Goal: Task Accomplishment & Management: Complete application form

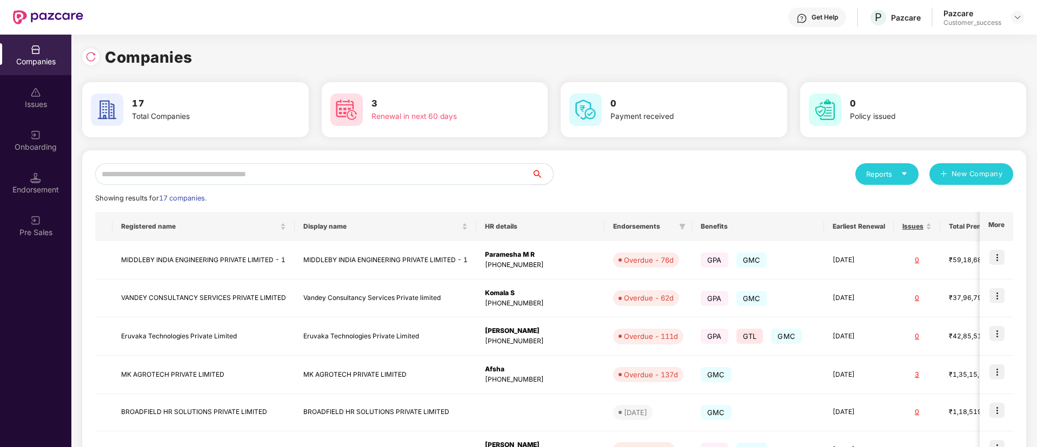
click at [277, 173] on input "text" at bounding box center [313, 174] width 436 height 22
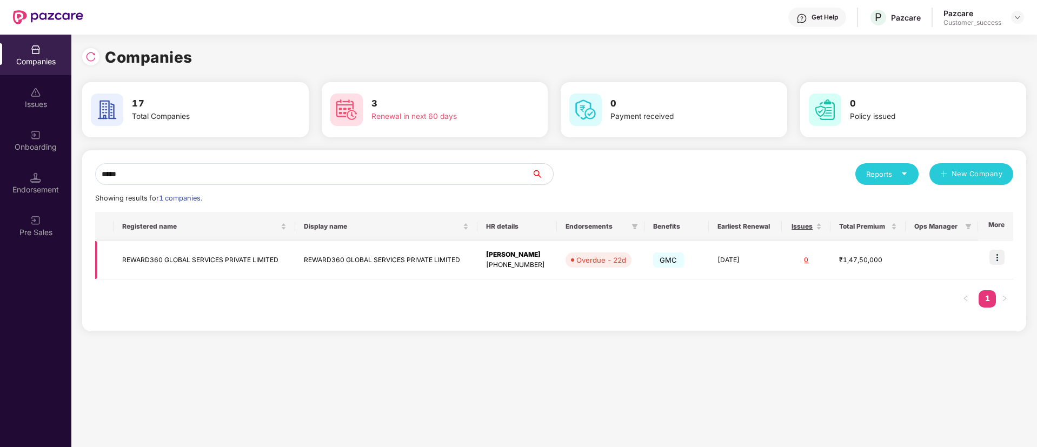
type input "*****"
click at [322, 270] on td "REWARD360 GLOBAL SERVICES PRIVATE LIMITED" at bounding box center [386, 260] width 182 height 38
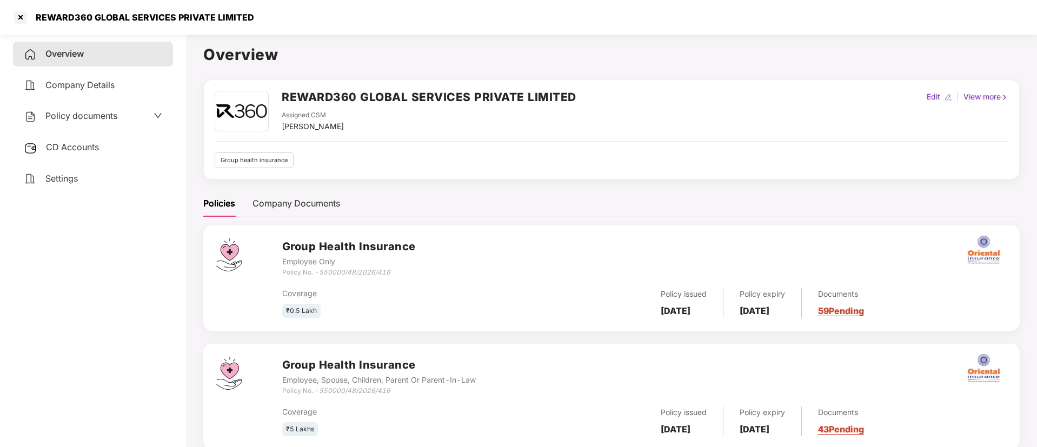
click at [97, 121] on span "Policy documents" at bounding box center [81, 115] width 72 height 11
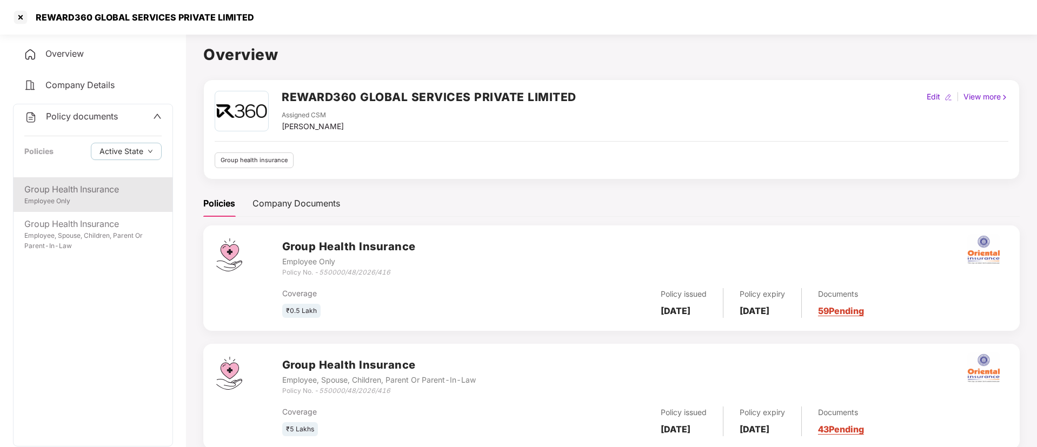
click at [109, 205] on div "Employee Only" at bounding box center [92, 201] width 137 height 10
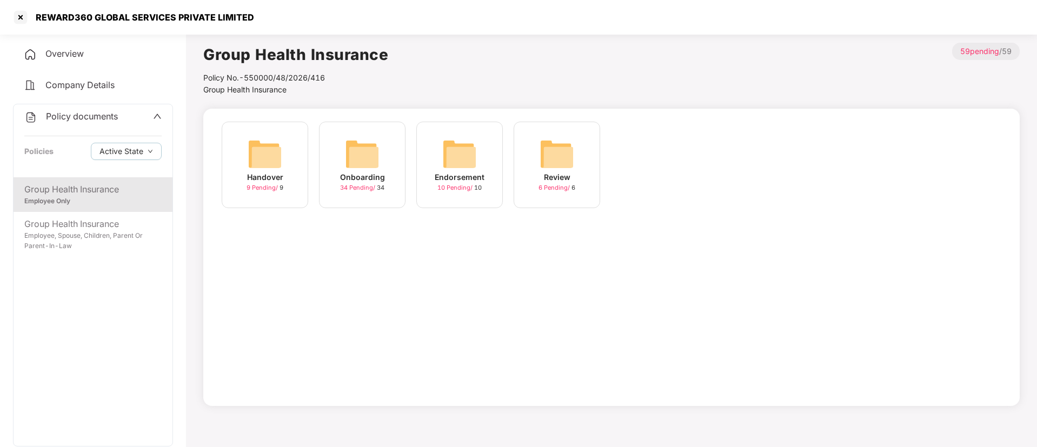
click at [241, 173] on div "Handover 9 Pending / 9" at bounding box center [265, 165] width 86 height 86
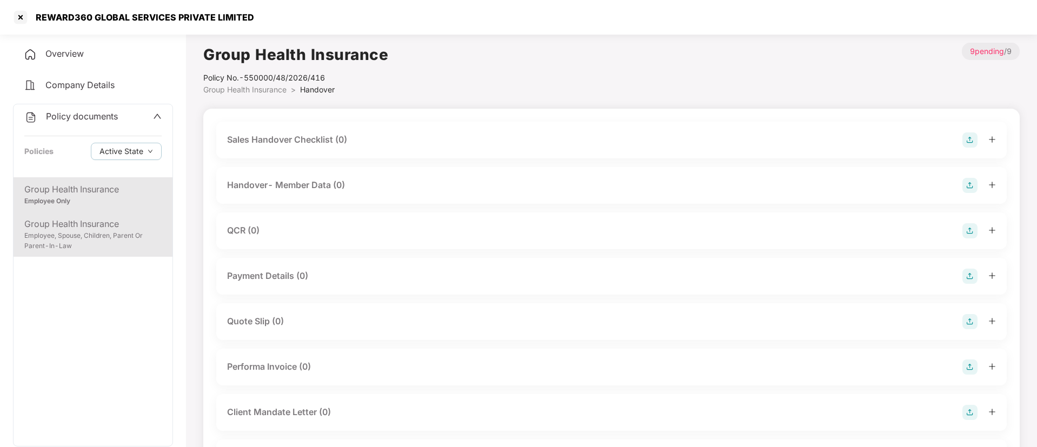
click at [93, 229] on div "Group Health Insurance" at bounding box center [92, 224] width 137 height 14
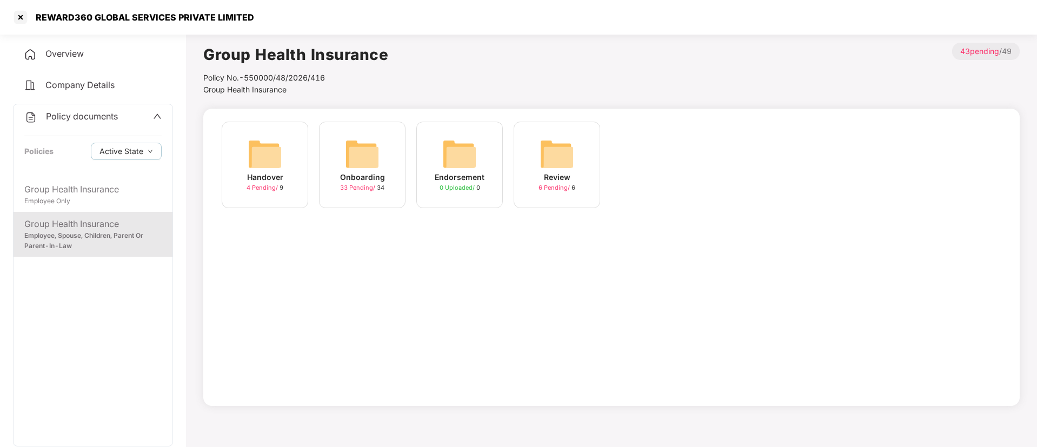
click at [298, 153] on div "Handover 4 Pending / 9" at bounding box center [265, 165] width 86 height 86
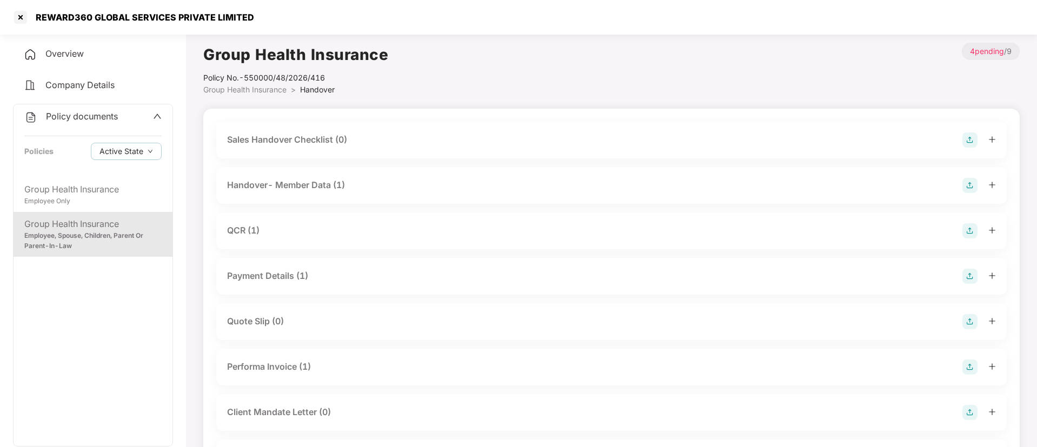
click at [377, 187] on div "Handover- Member Data (1)" at bounding box center [611, 185] width 769 height 15
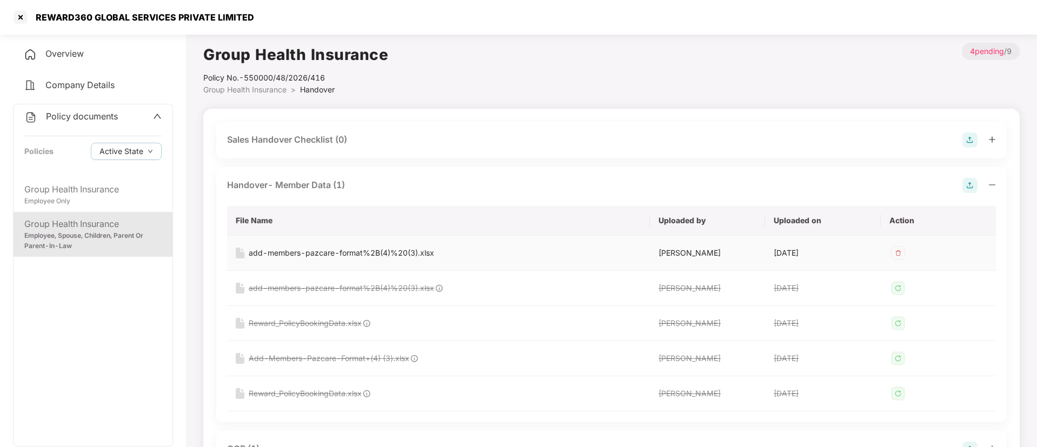
click at [399, 252] on div "add-members-pazcare-format%2B(4)%20(3).xlsx" at bounding box center [341, 253] width 185 height 12
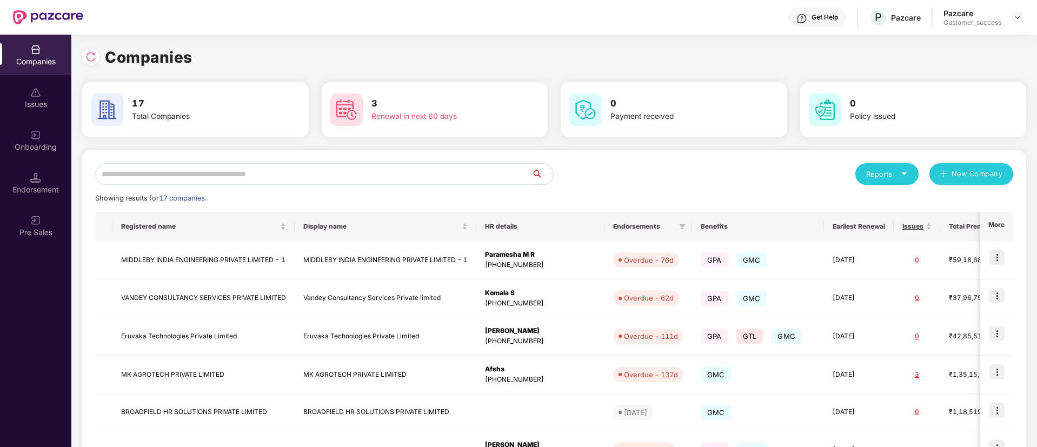
click at [301, 175] on input "text" at bounding box center [313, 174] width 436 height 22
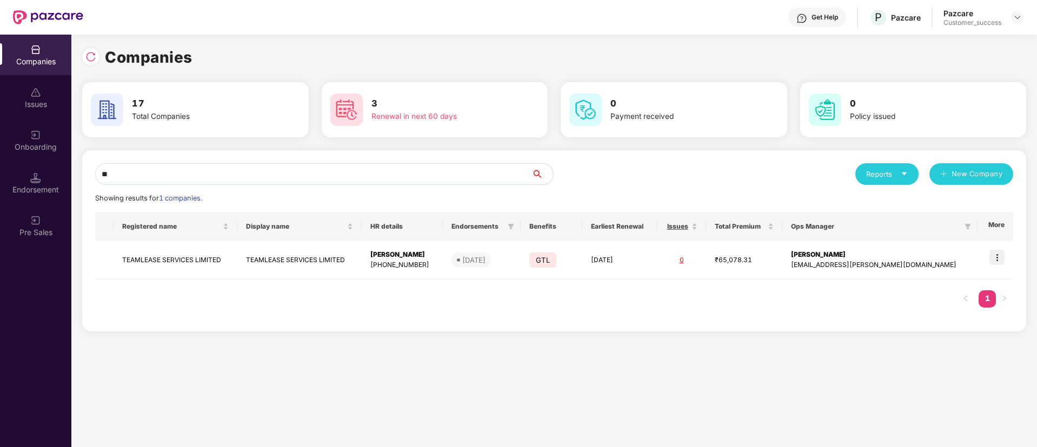
type input "*"
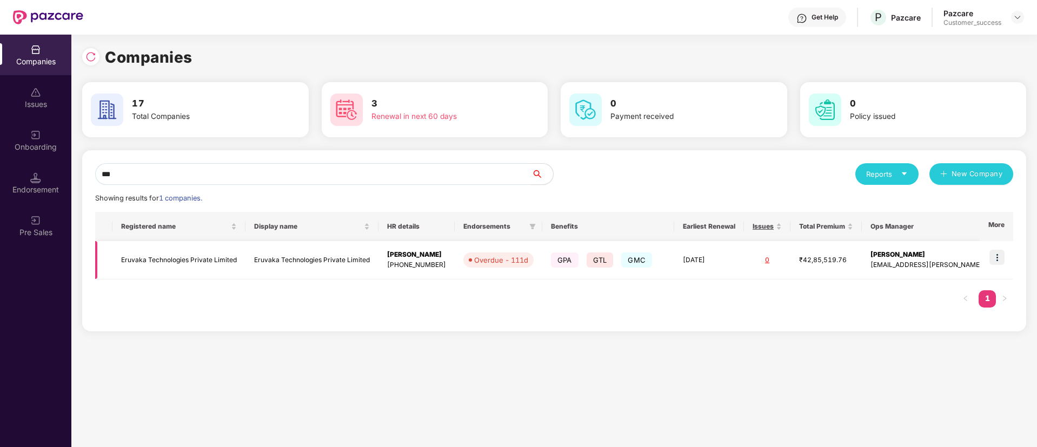
type input "***"
click at [995, 263] on img at bounding box center [996, 257] width 15 height 15
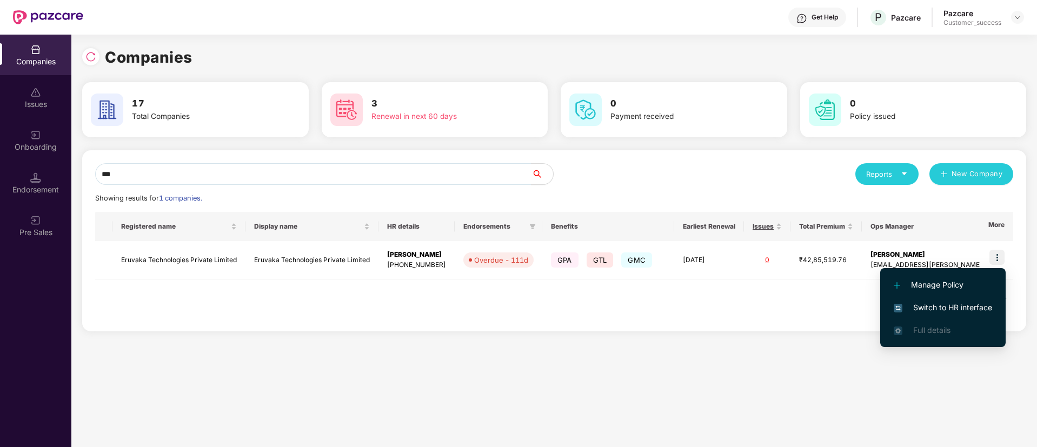
click at [942, 304] on span "Switch to HR interface" at bounding box center [942, 308] width 98 height 12
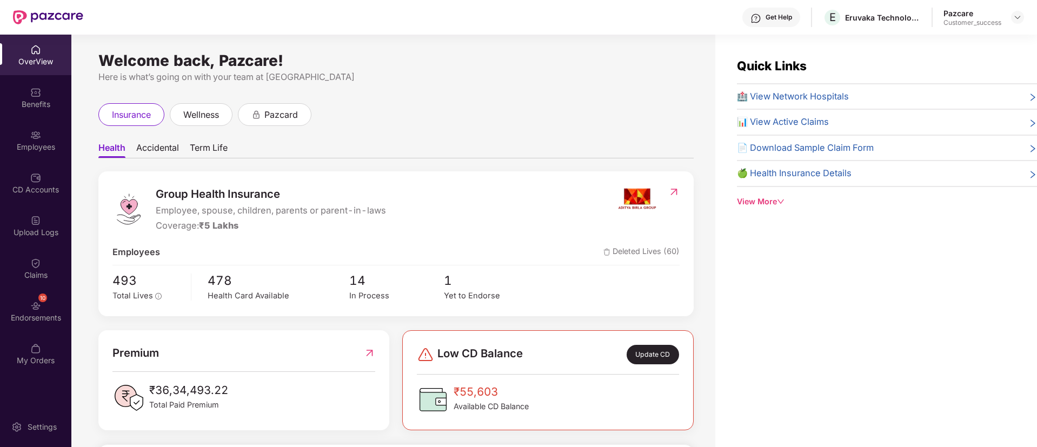
click at [45, 158] on div "Employees" at bounding box center [35, 140] width 71 height 41
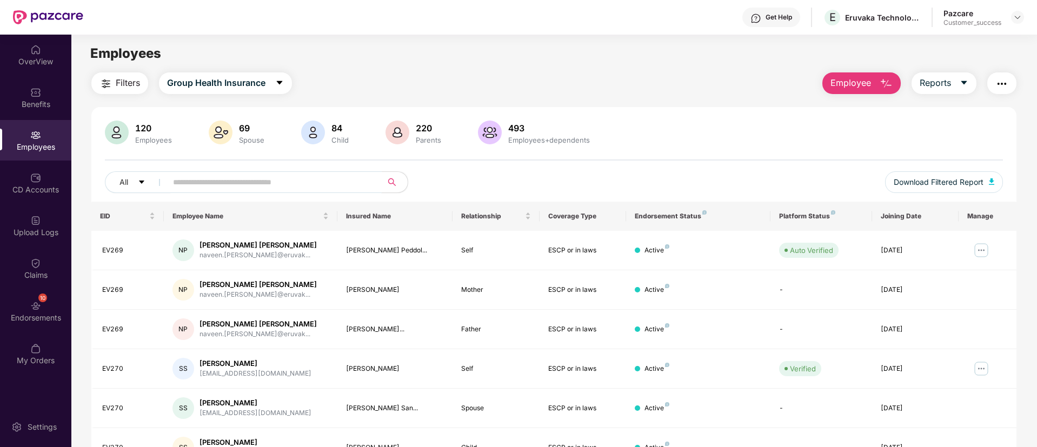
click at [261, 185] on input "text" at bounding box center [270, 182] width 194 height 16
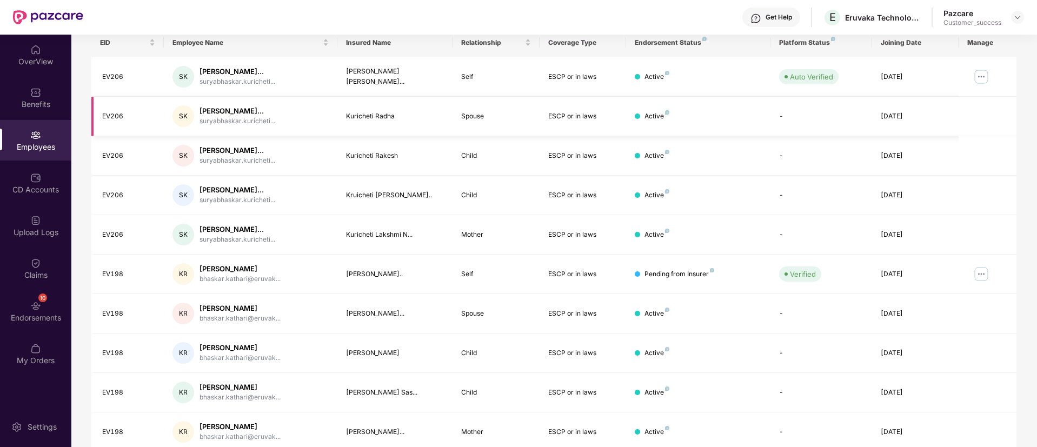
scroll to position [175, 0]
type input "*******"
click at [983, 270] on img at bounding box center [980, 272] width 17 height 17
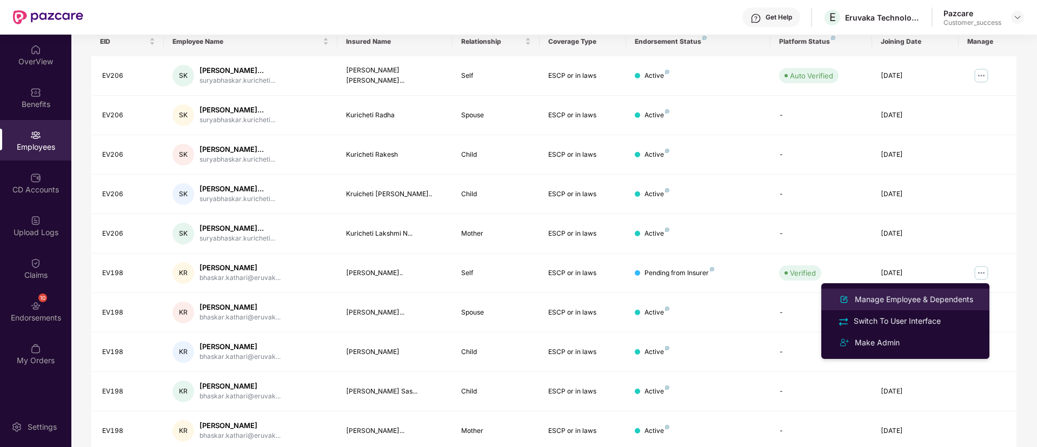
click at [921, 290] on li "Manage Employee & Dependents" at bounding box center [905, 300] width 168 height 22
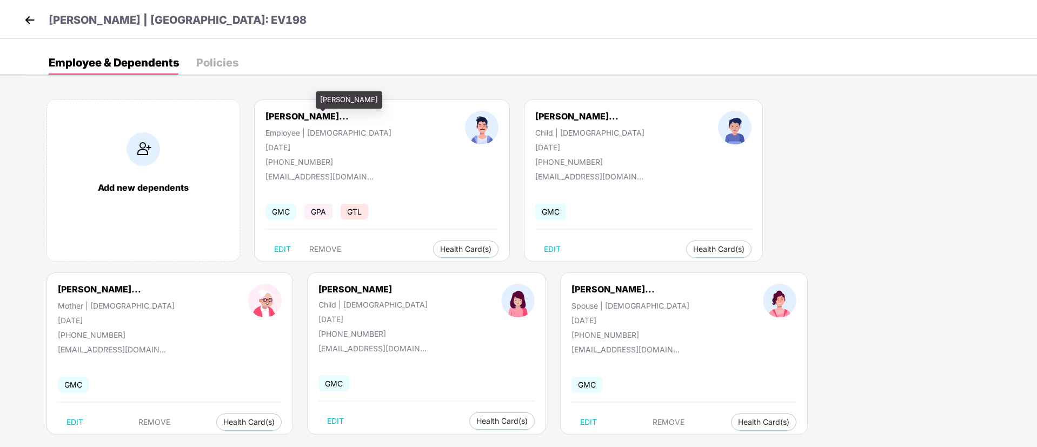
click at [323, 113] on div "Kathari Bhasakara Ra..." at bounding box center [306, 116] width 83 height 11
drag, startPoint x: 320, startPoint y: 99, endPoint x: 397, endPoint y: 99, distance: 77.3
click at [382, 99] on div "[PERSON_NAME]" at bounding box center [349, 99] width 66 height 17
copy div "[PERSON_NAME]"
click at [311, 161] on div "[PHONE_NUMBER]" at bounding box center [328, 161] width 126 height 9
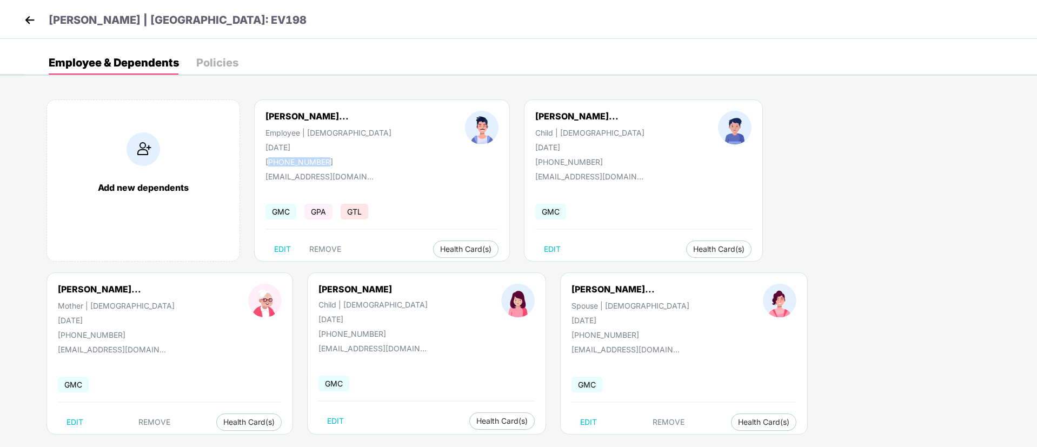
click at [311, 161] on div "[PHONE_NUMBER]" at bounding box center [328, 161] width 126 height 9
copy div "[PHONE_NUMBER]"
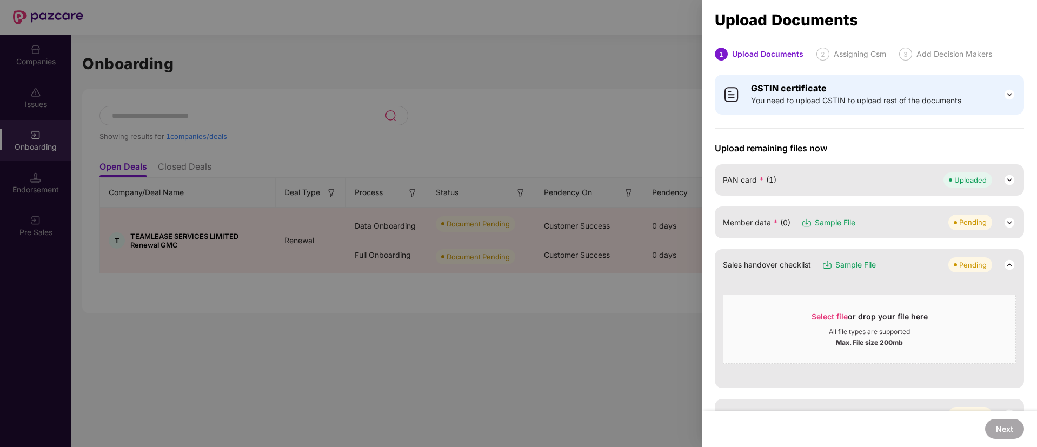
scroll to position [37, 0]
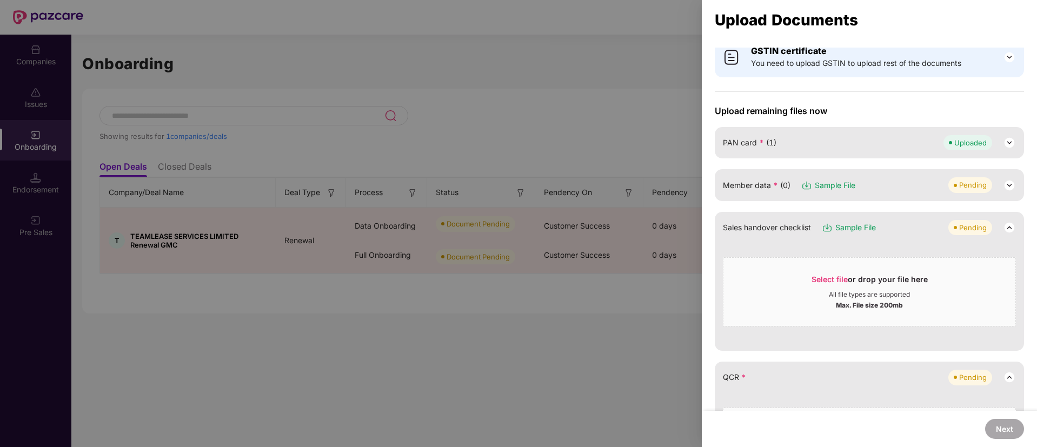
click at [1000, 183] on div "Pending" at bounding box center [982, 184] width 68 height 15
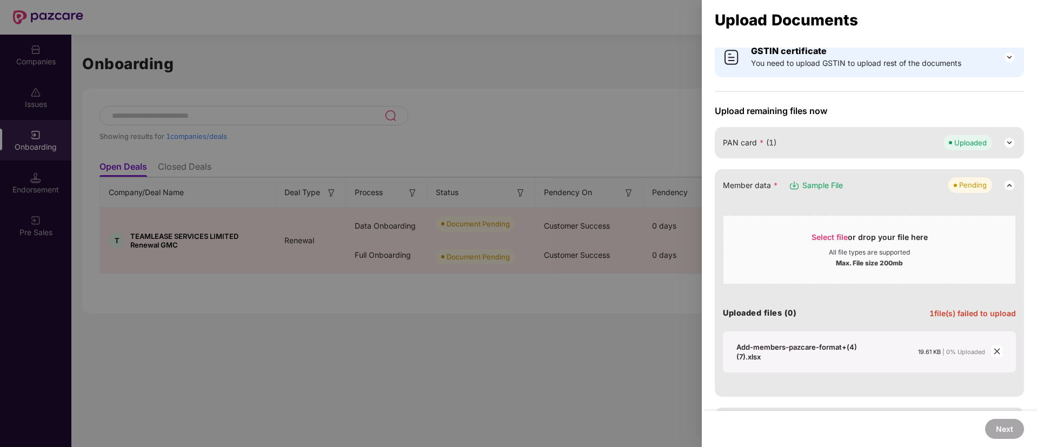
click at [993, 345] on span "close" at bounding box center [997, 351] width 12 height 12
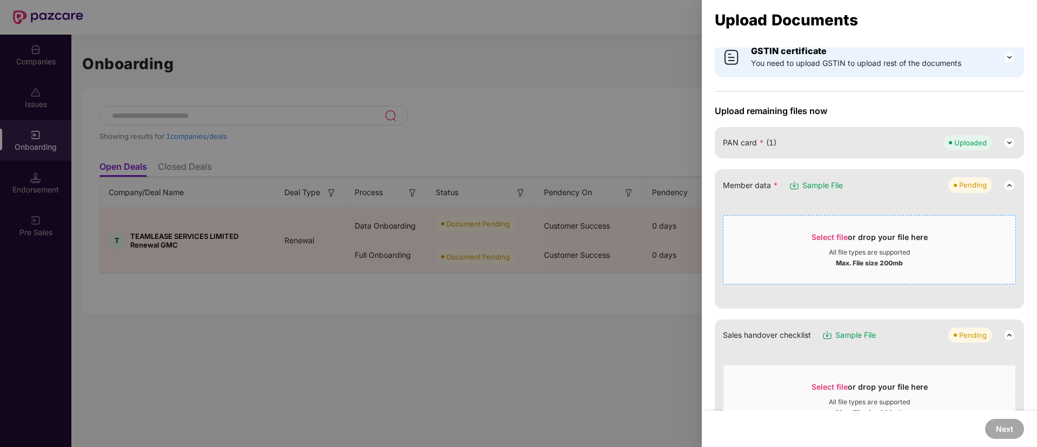
click at [833, 234] on span "Select file" at bounding box center [829, 236] width 36 height 9
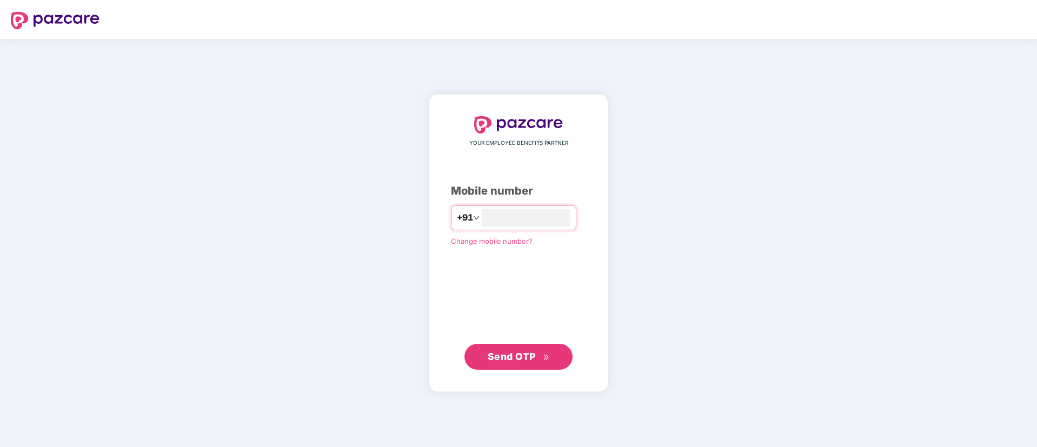
type input "**********"
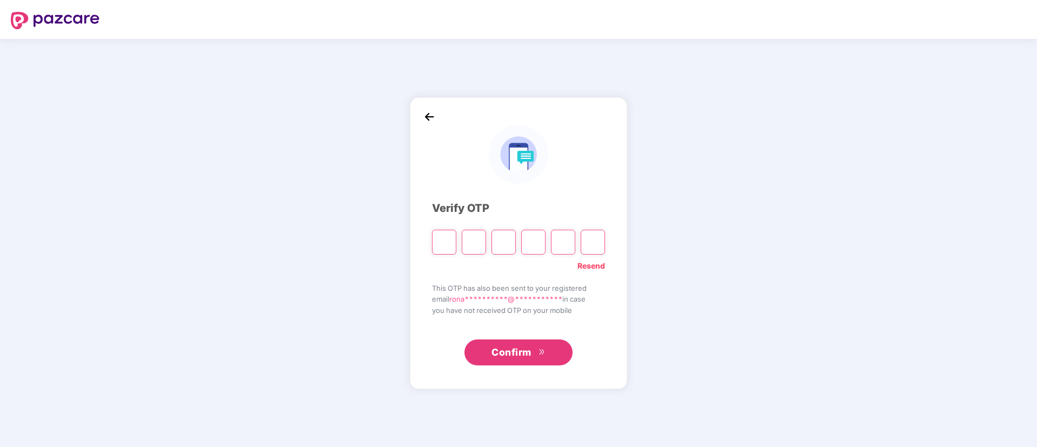
type input "*"
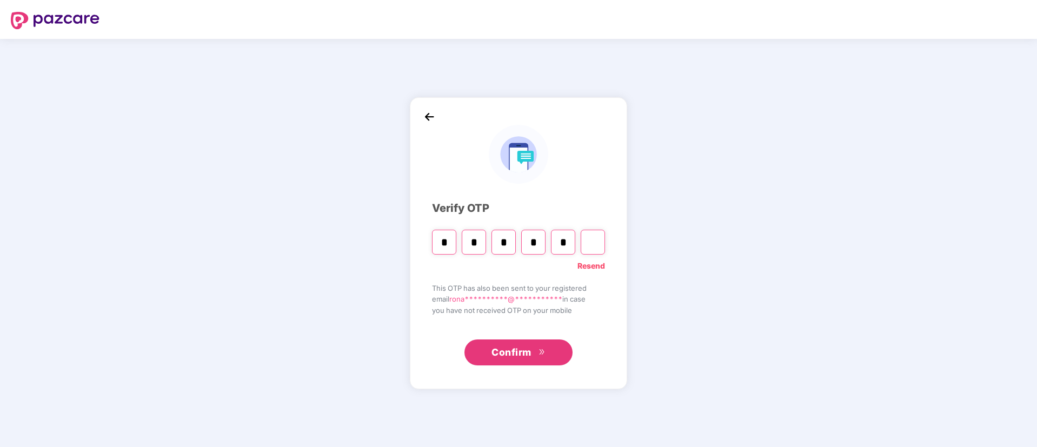
type input "*"
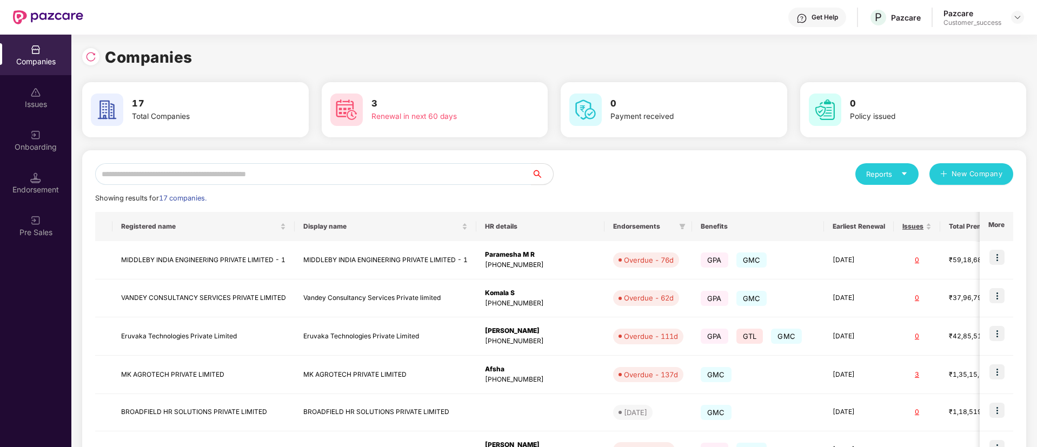
click at [44, 149] on div "Onboarding" at bounding box center [35, 147] width 71 height 11
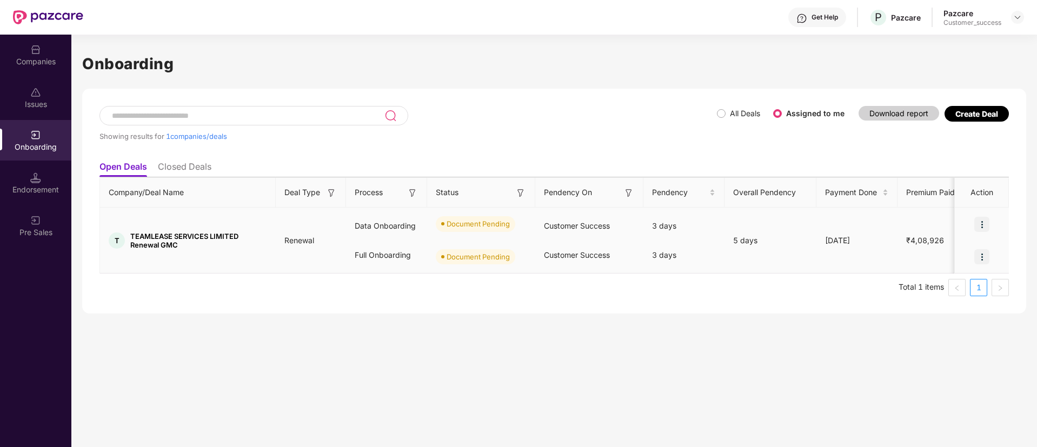
click at [980, 222] on img at bounding box center [981, 224] width 15 height 15
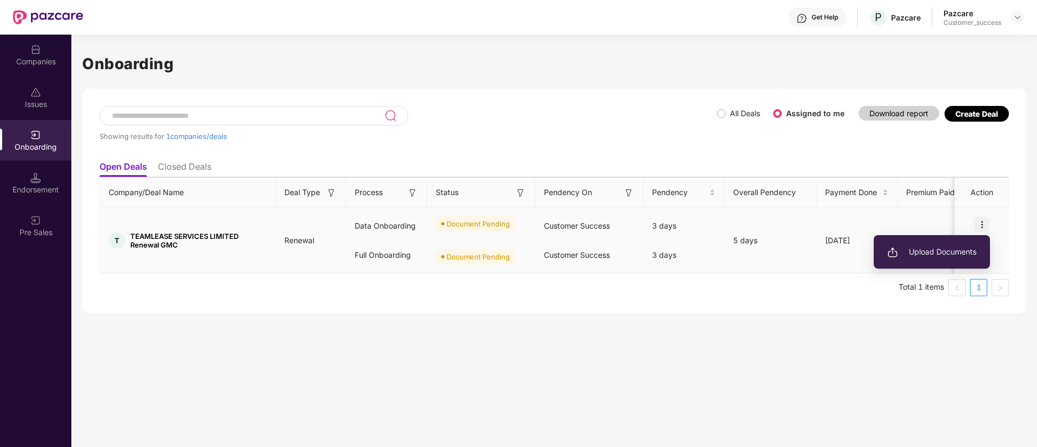
click at [916, 256] on span "Upload Documents" at bounding box center [931, 252] width 89 height 12
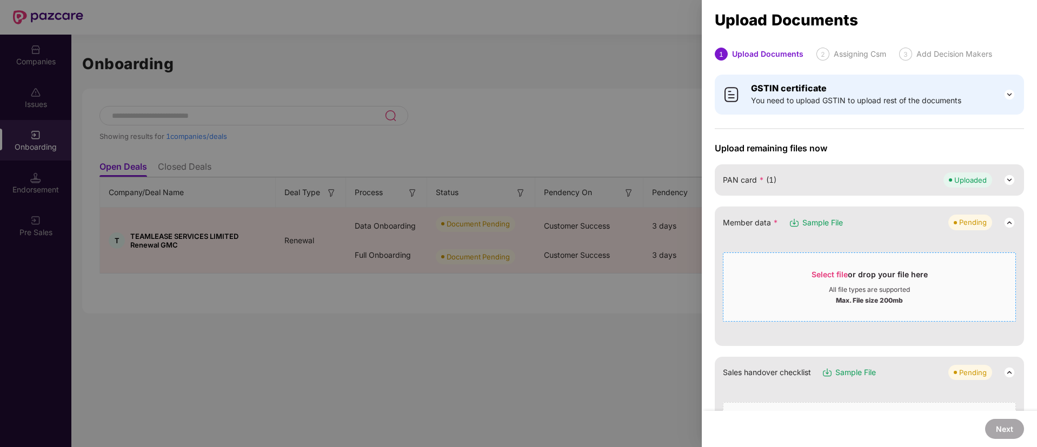
click at [829, 273] on span "Select file" at bounding box center [829, 274] width 36 height 9
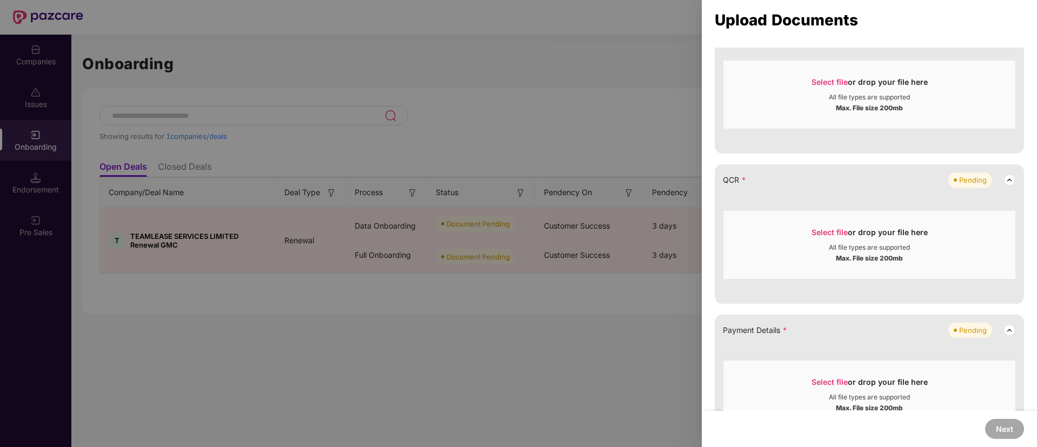
scroll to position [236, 0]
click at [822, 226] on span "Select file" at bounding box center [829, 230] width 36 height 9
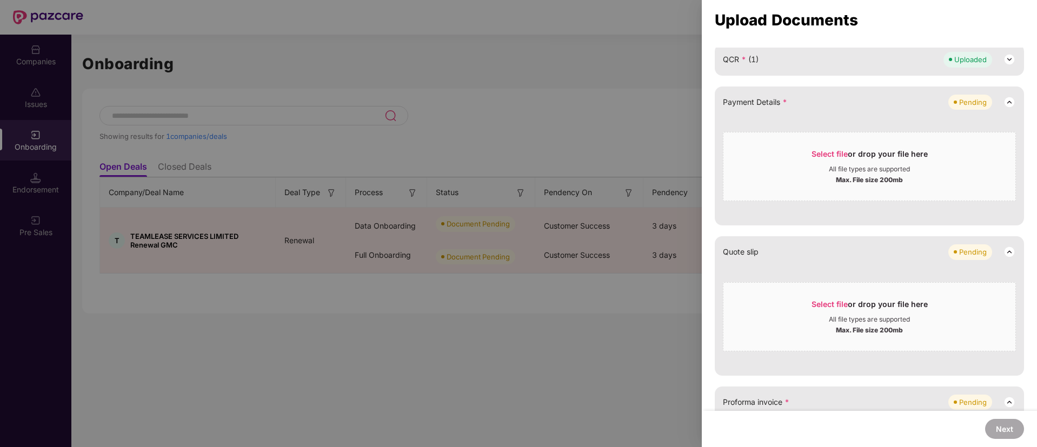
scroll to position [356, 0]
click at [829, 151] on span "Select file" at bounding box center [829, 152] width 36 height 9
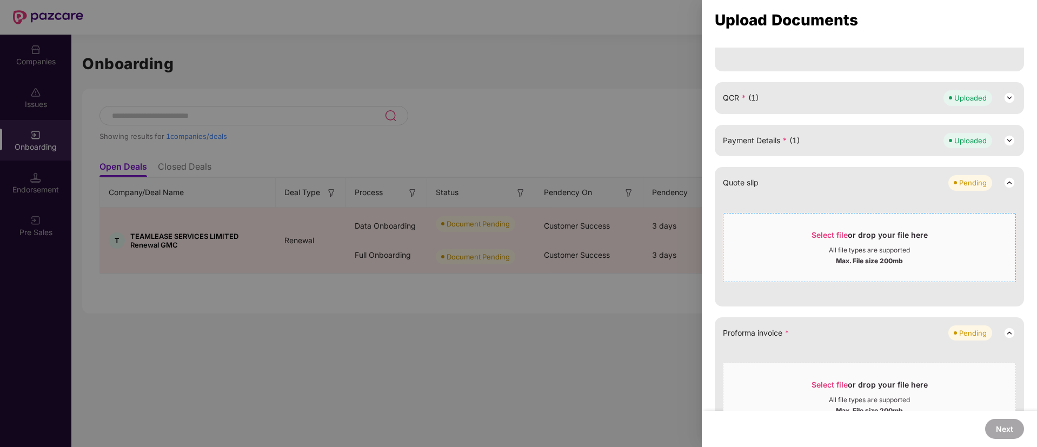
scroll to position [423, 0]
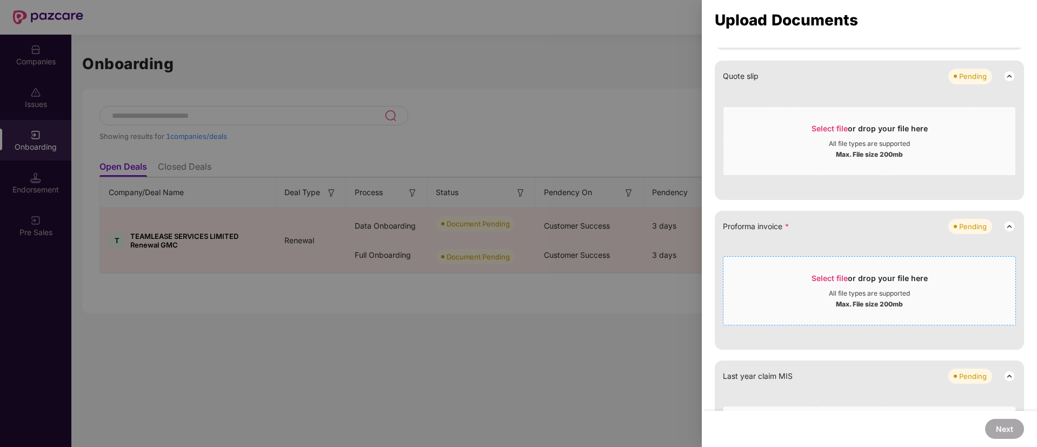
click at [833, 274] on span "Select file" at bounding box center [829, 277] width 36 height 9
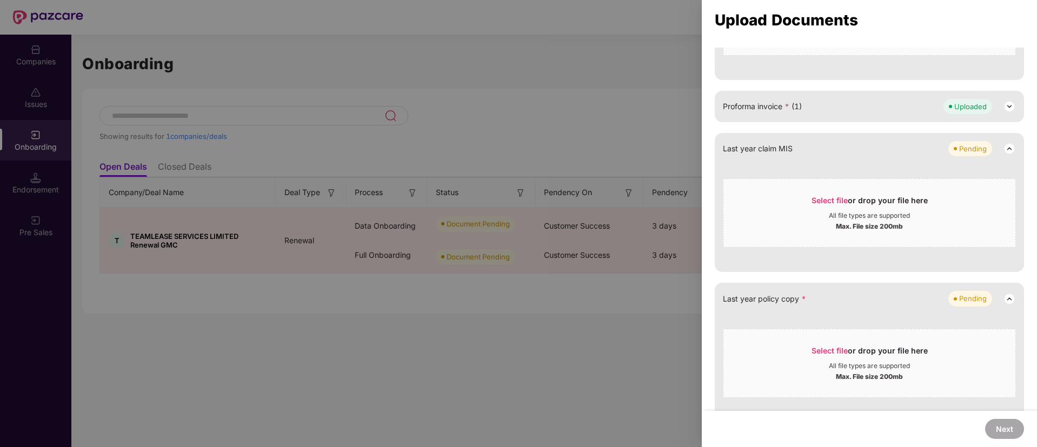
scroll to position [561, 0]
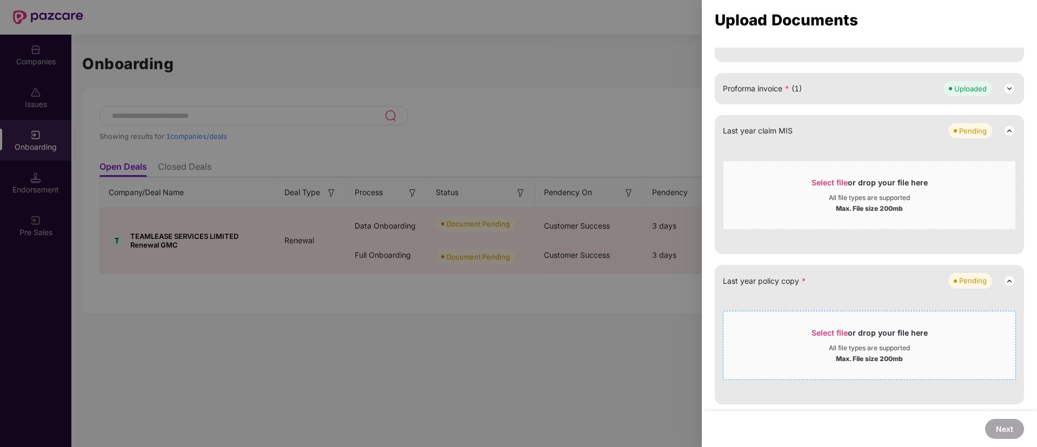
click at [832, 333] on span "Select file" at bounding box center [829, 332] width 36 height 9
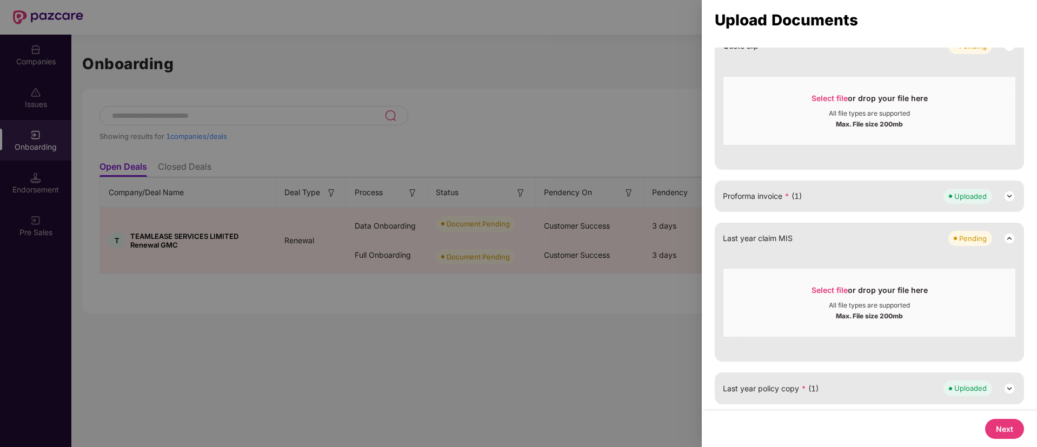
click at [1007, 419] on button "Next" at bounding box center [1004, 429] width 39 height 20
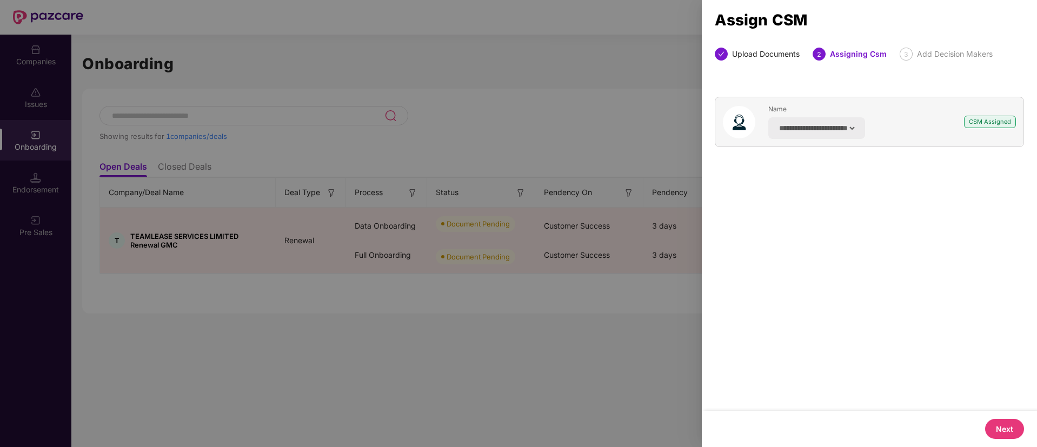
click at [1007, 428] on button "Next" at bounding box center [1004, 429] width 39 height 20
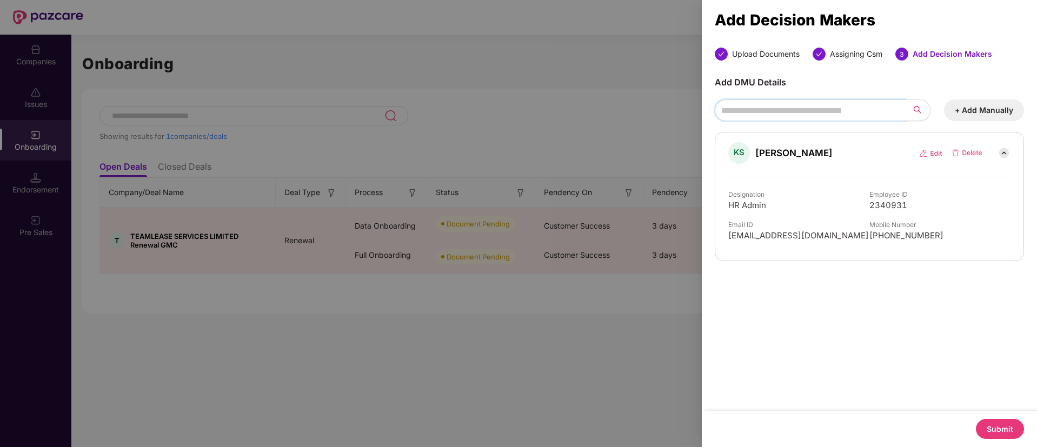
click at [818, 115] on input "search" at bounding box center [810, 110] width 191 height 22
type input "*******"
click at [977, 110] on button "+ Add Manually" at bounding box center [984, 110] width 80 height 22
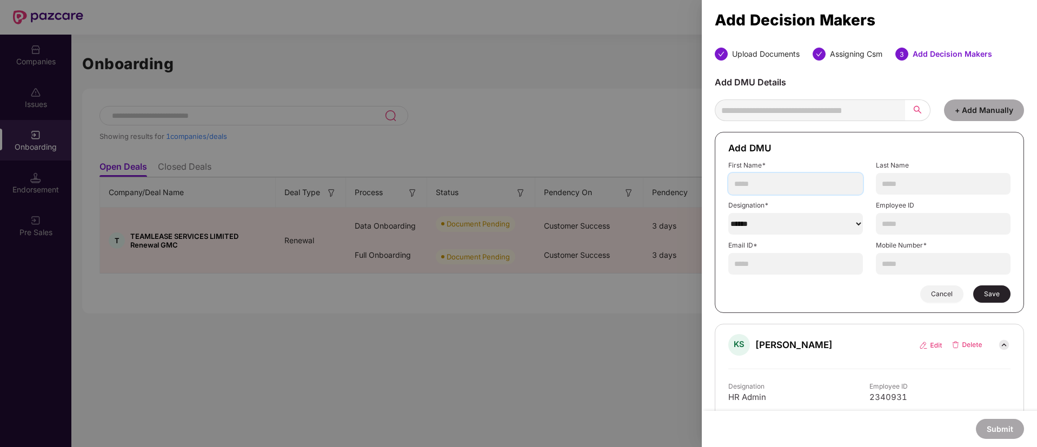
paste input "**********"
click at [762, 181] on input "text" at bounding box center [795, 184] width 135 height 22
type input "*******"
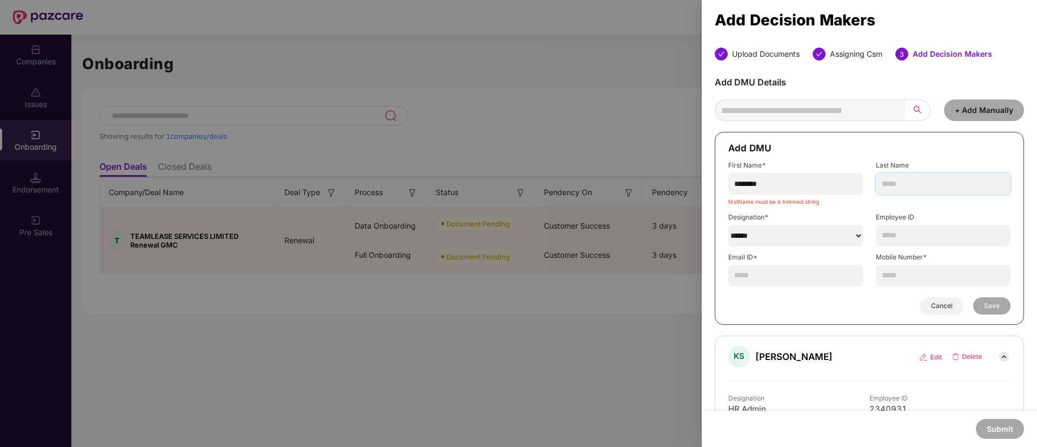
paste input "**********"
type input "**********"
click at [787, 177] on input "*******" at bounding box center [795, 184] width 135 height 22
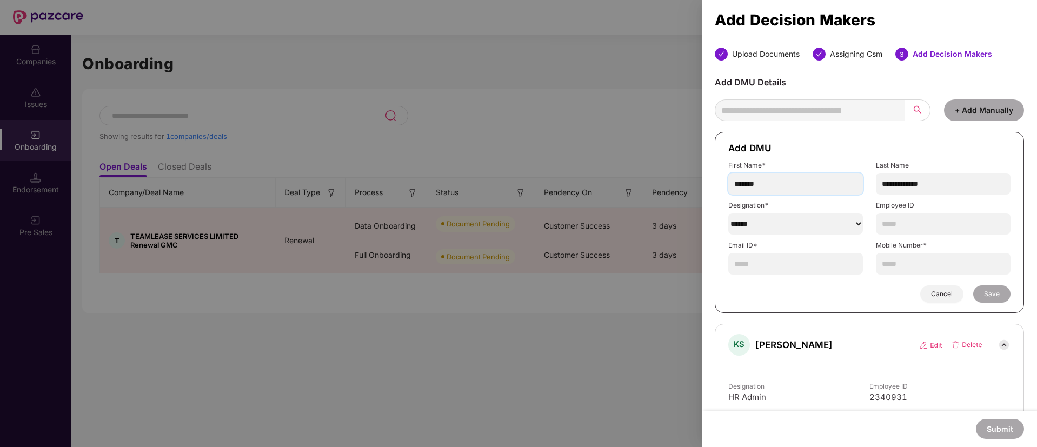
type input "*******"
click at [797, 227] on select "******" at bounding box center [795, 224] width 135 height 22
select select "**********"
click at [728, 213] on select "******" at bounding box center [795, 224] width 135 height 22
click at [924, 232] on input "text" at bounding box center [943, 224] width 135 height 22
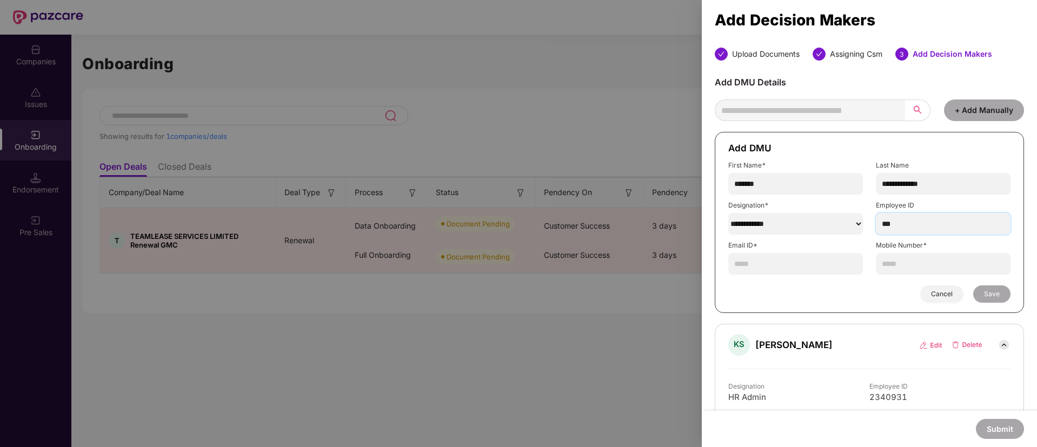
type input "*****"
click at [789, 258] on input "text" at bounding box center [795, 264] width 135 height 22
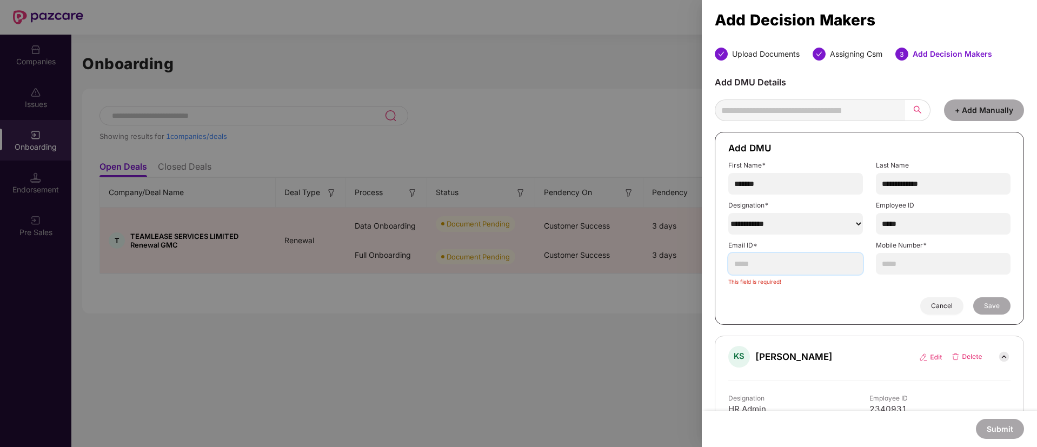
paste input "**********"
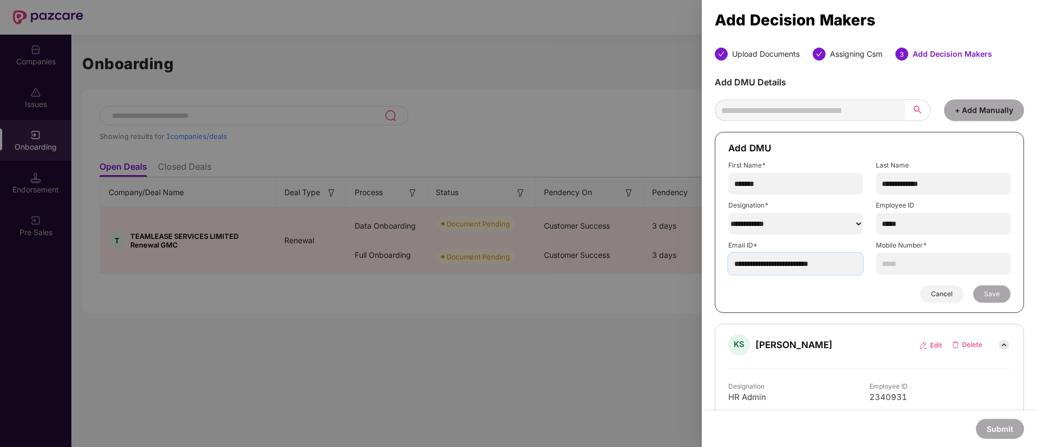
type input "**********"
click at [926, 255] on input "text" at bounding box center [943, 264] width 135 height 22
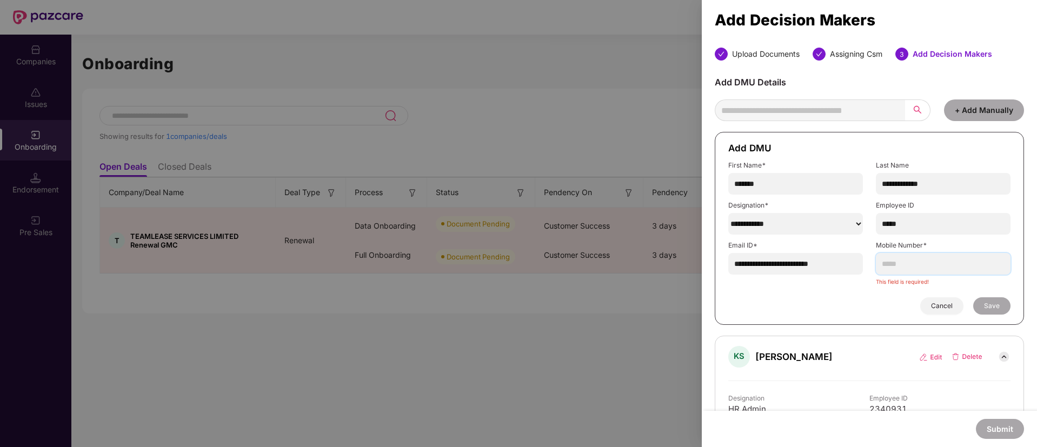
paste input "**********"
click at [897, 264] on input "**********" at bounding box center [943, 264] width 135 height 22
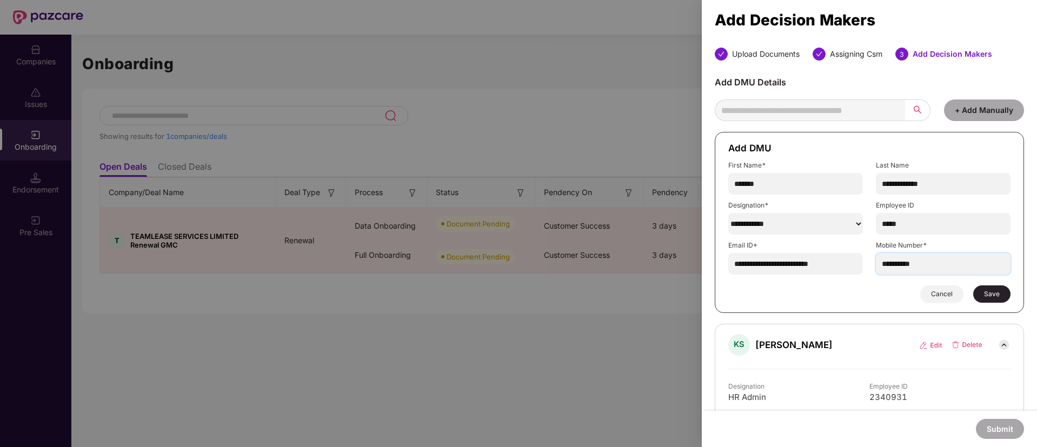
scroll to position [49, 0]
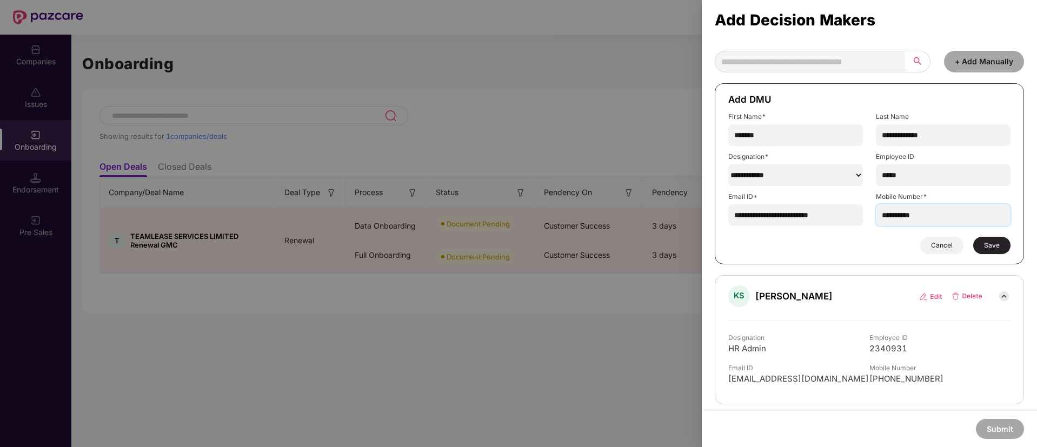
type input "**********"
click at [960, 296] on img at bounding box center [966, 296] width 31 height 9
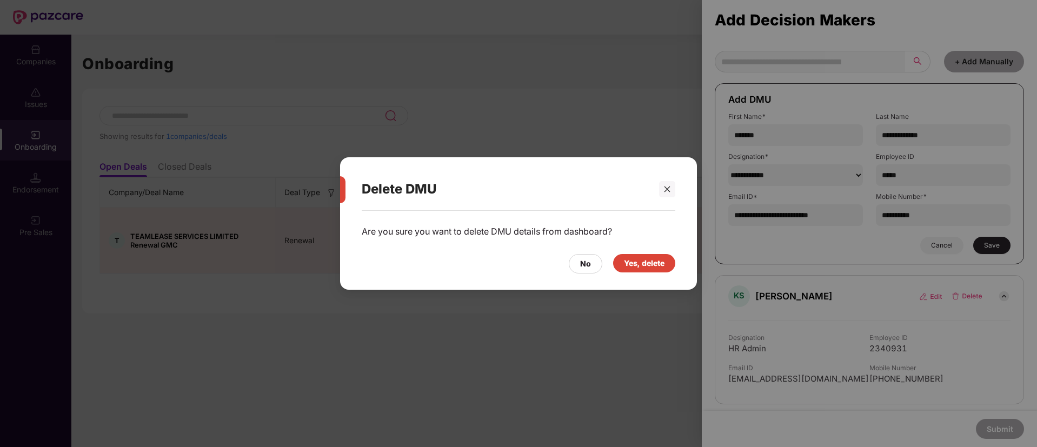
click at [645, 265] on div "Yes, delete" at bounding box center [644, 263] width 41 height 12
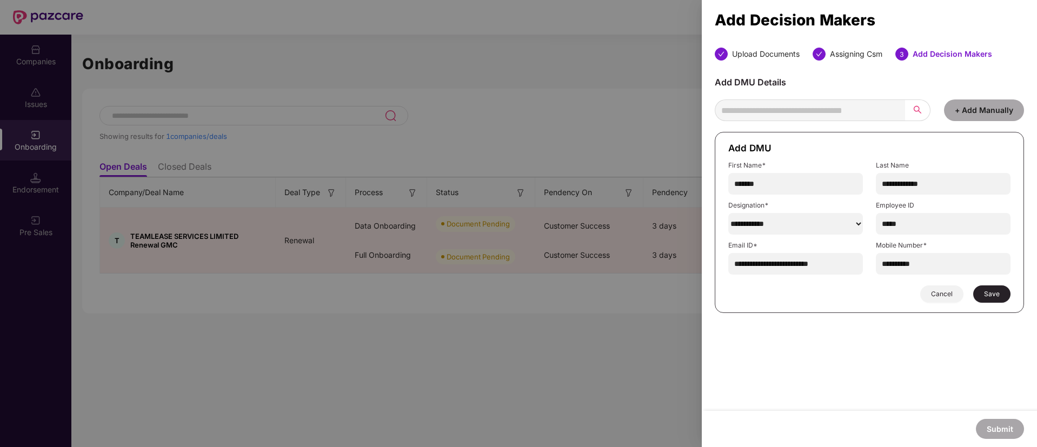
scroll to position [0, 0]
click at [999, 293] on button "Save" at bounding box center [991, 293] width 37 height 17
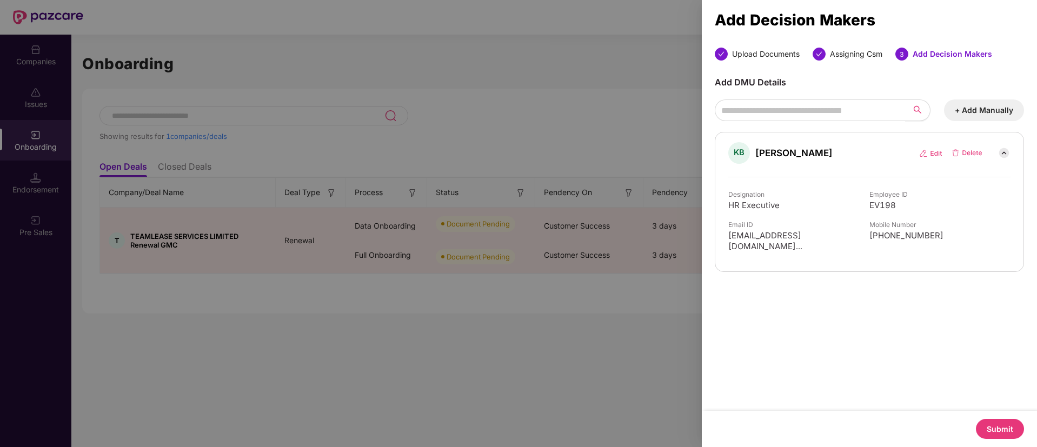
click at [987, 425] on button "Submit" at bounding box center [1000, 429] width 48 height 20
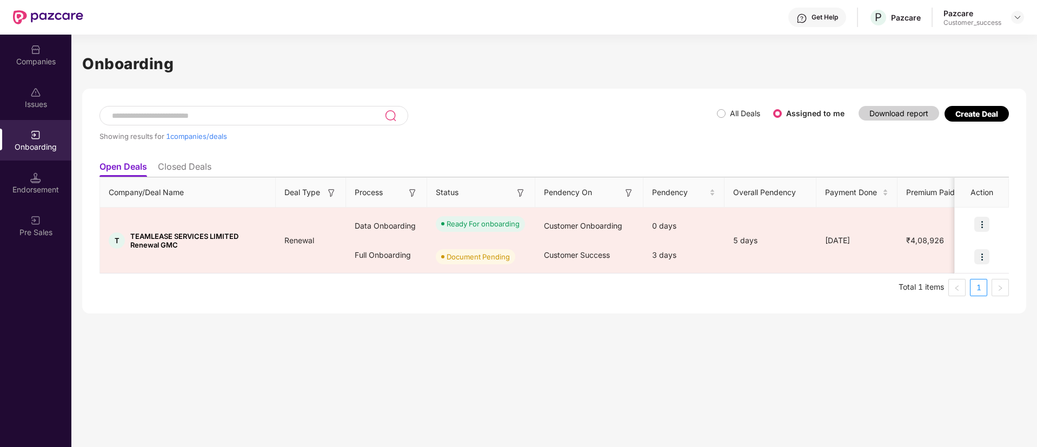
click at [977, 112] on div "Create Deal" at bounding box center [976, 113] width 43 height 9
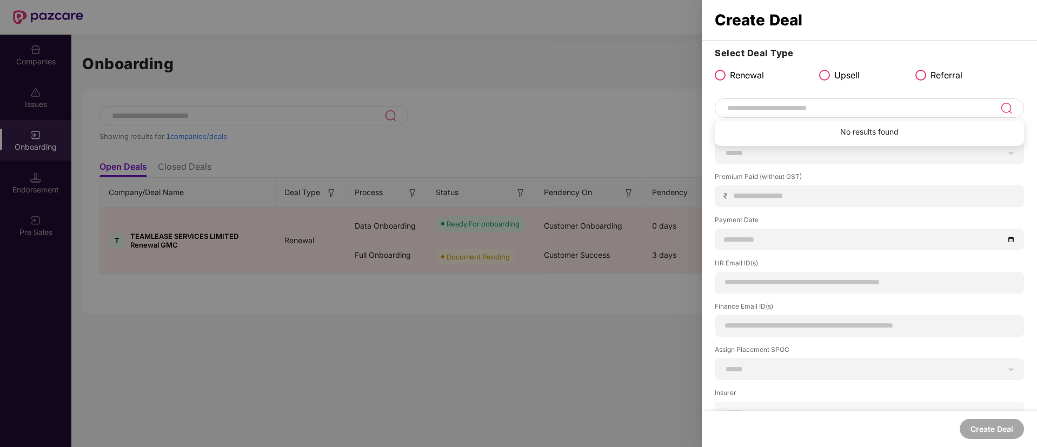
click at [827, 111] on input at bounding box center [863, 108] width 274 height 13
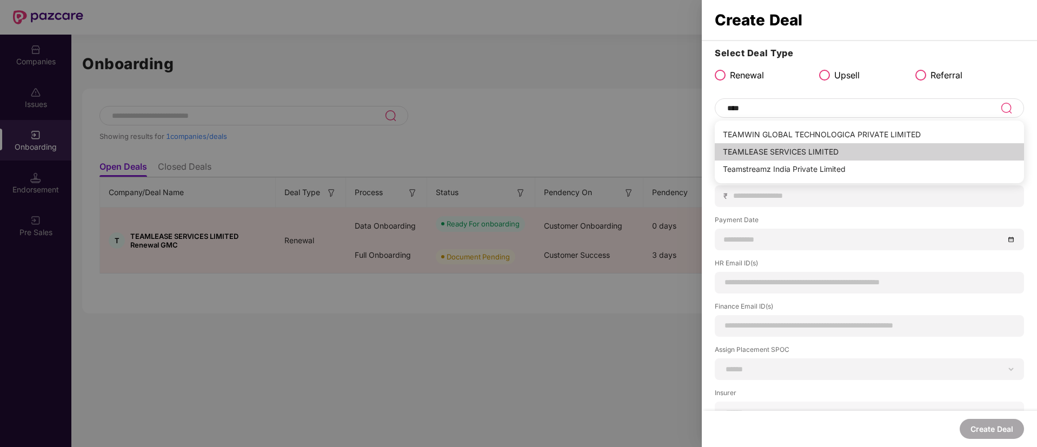
type input "**********"
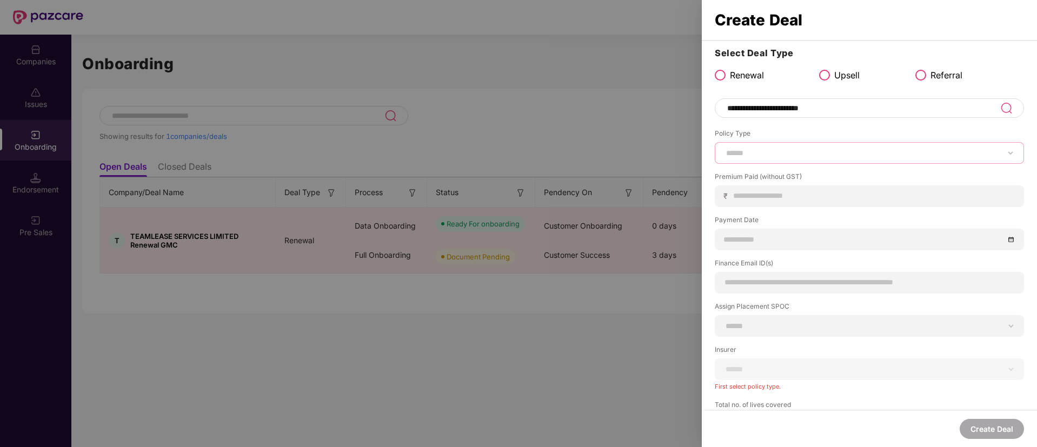
click at [793, 154] on select "****** *** ********* *** *** *** **** ***" at bounding box center [869, 153] width 291 height 9
select select "***"
click at [724, 149] on select "****** *** ********* *** *** *** **** ***" at bounding box center [869, 153] width 291 height 9
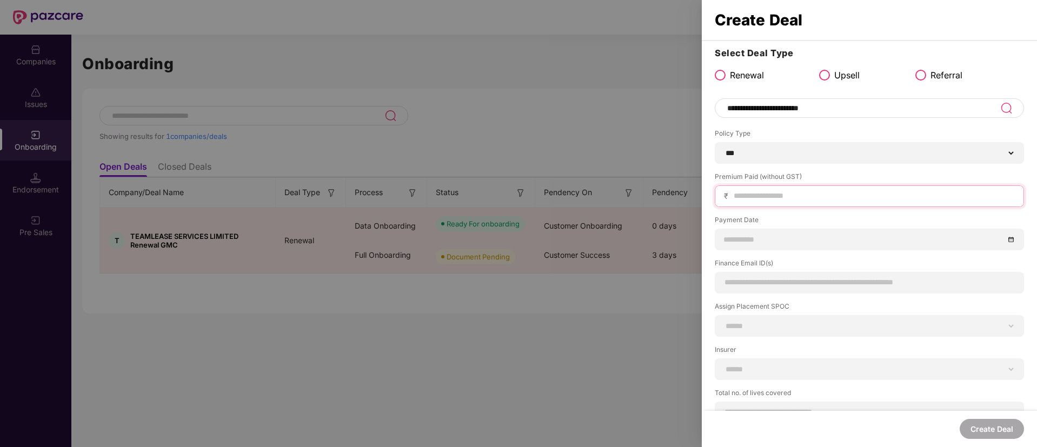
click at [775, 200] on input at bounding box center [873, 195] width 282 height 11
type input "****"
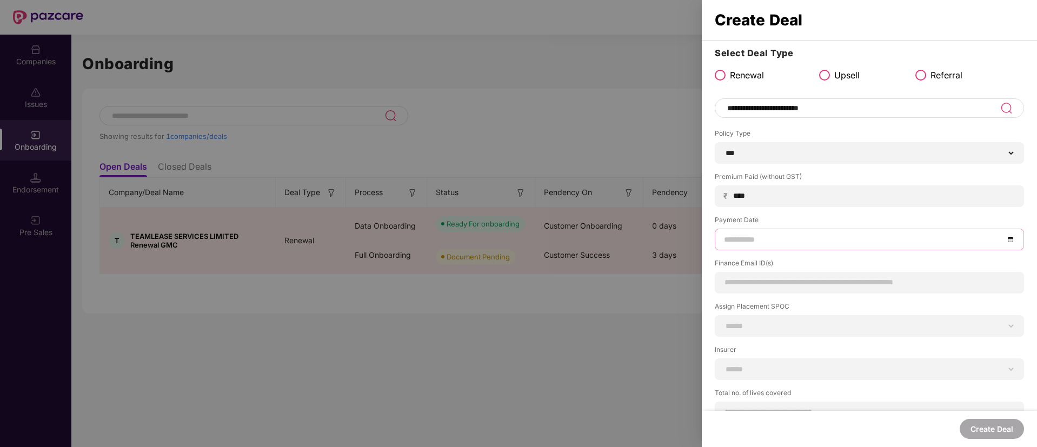
click at [775, 236] on input at bounding box center [864, 239] width 280 height 12
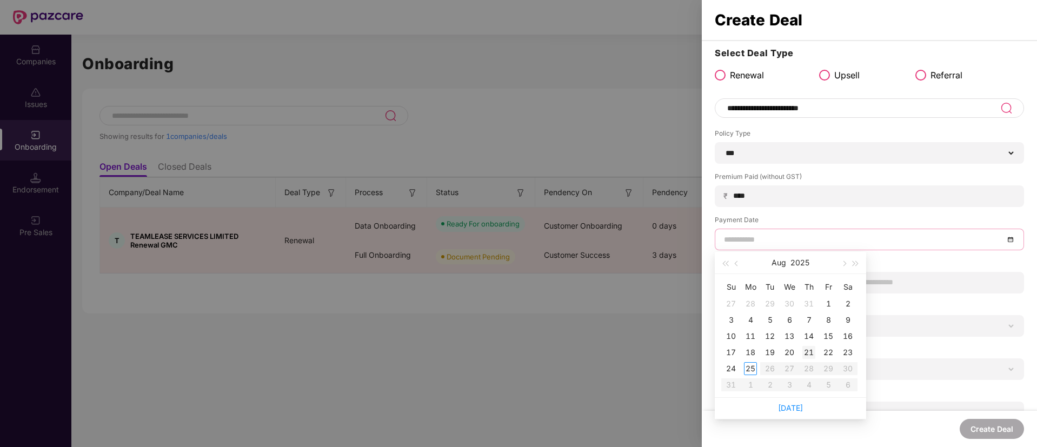
type input "**********"
click at [802, 346] on div "21" at bounding box center [808, 352] width 13 height 13
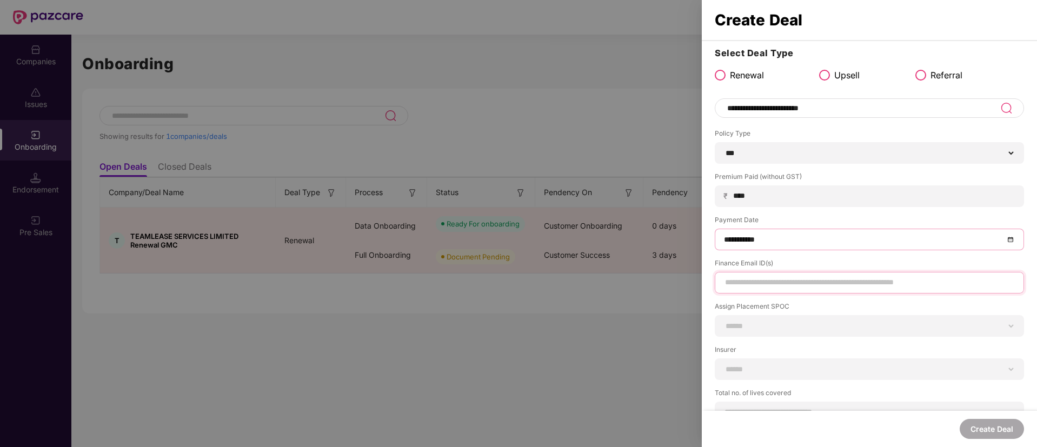
click at [786, 279] on input at bounding box center [869, 282] width 291 height 11
paste input "**********"
type input "**********"
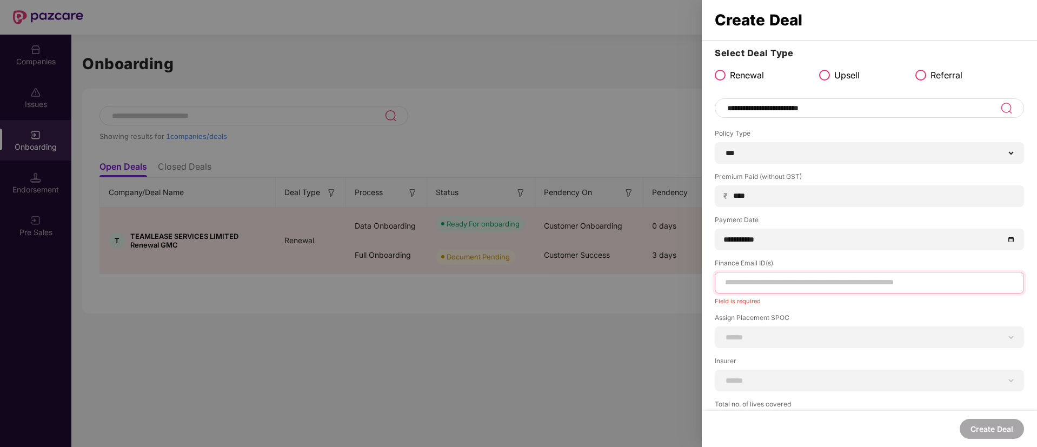
paste input "**********"
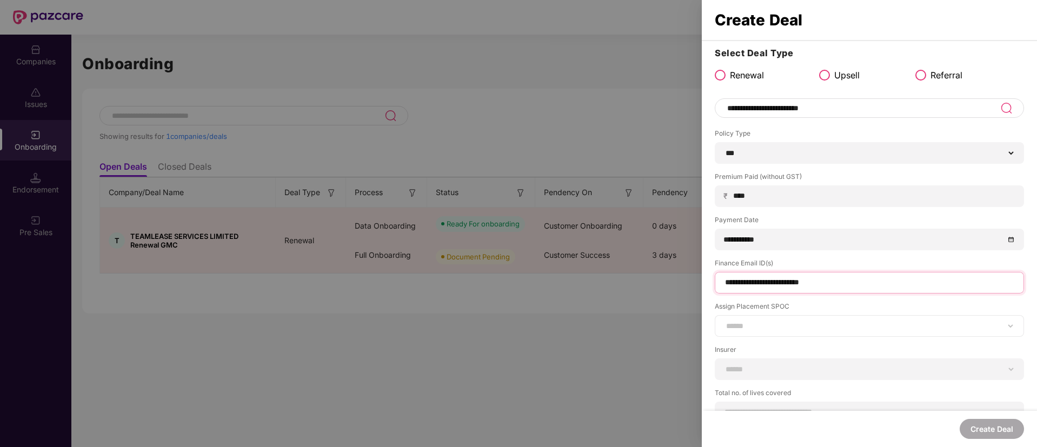
type input "**********"
click at [754, 328] on select "**********" at bounding box center [869, 326] width 291 height 9
select select "**********"
click at [724, 322] on select "**********" at bounding box center [869, 326] width 291 height 9
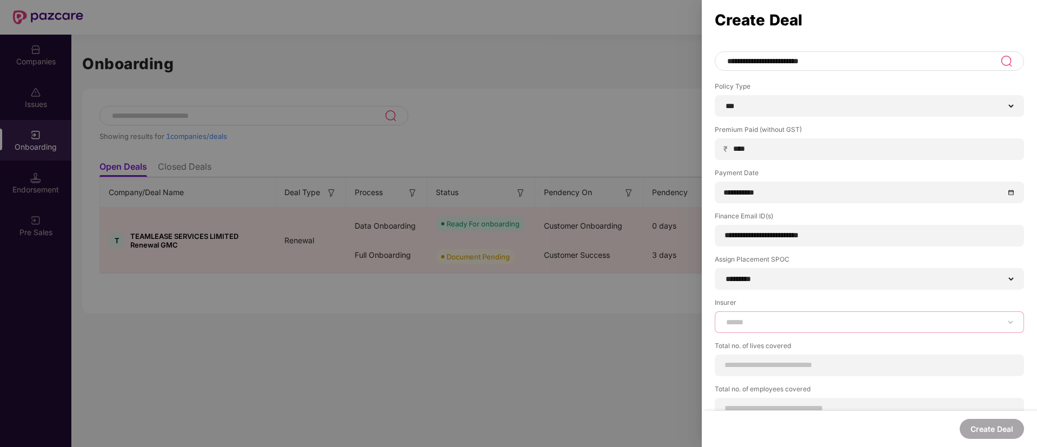
click at [767, 320] on select "**********" at bounding box center [869, 322] width 291 height 9
select select "*****"
click at [724, 318] on select "**********" at bounding box center [869, 322] width 291 height 9
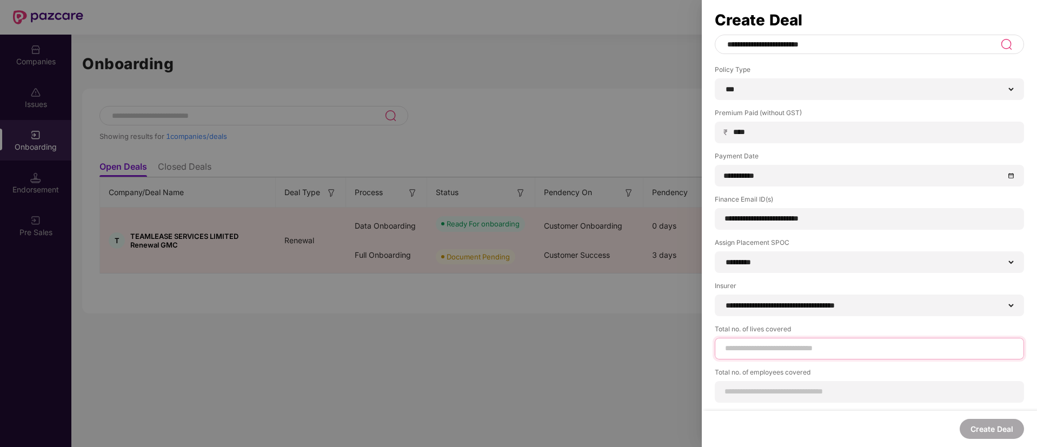
click at [799, 350] on input at bounding box center [869, 348] width 291 height 11
type input "**"
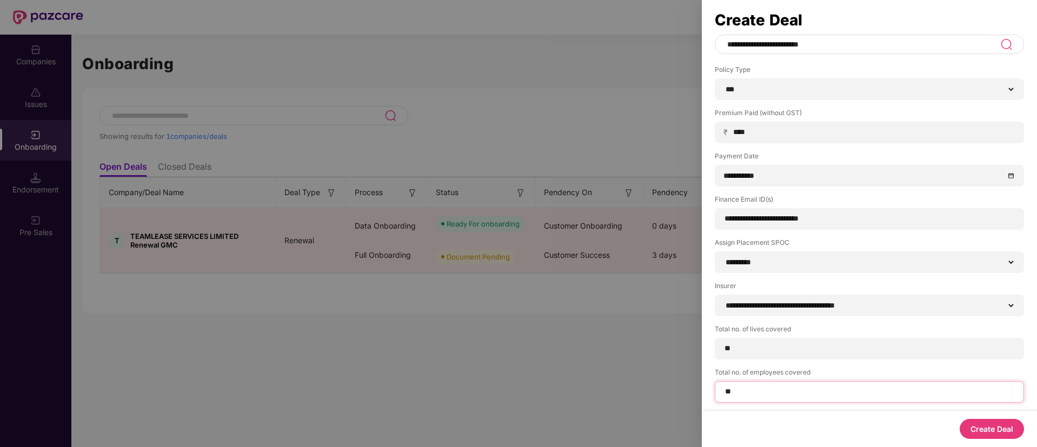
type input "**"
click at [987, 428] on button "Create Deal" at bounding box center [991, 429] width 64 height 20
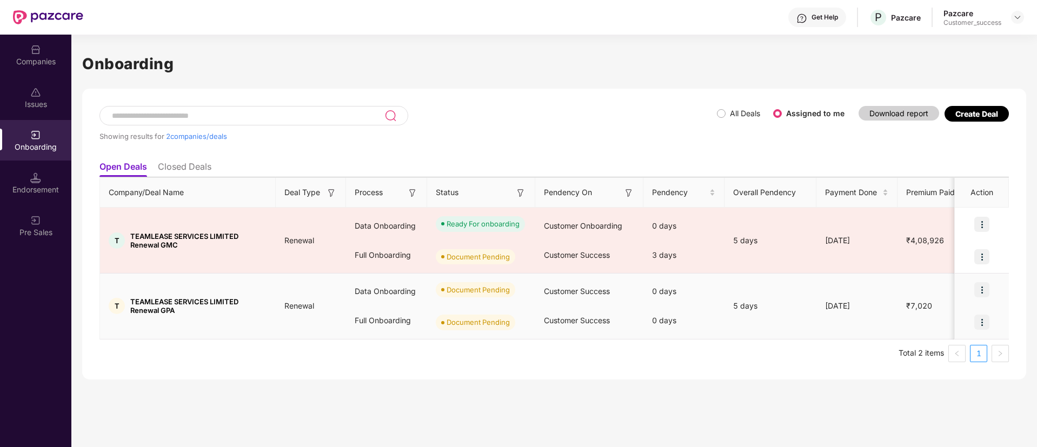
click at [978, 295] on img at bounding box center [981, 289] width 15 height 15
click at [934, 319] on span "Upload Documents" at bounding box center [931, 318] width 89 height 12
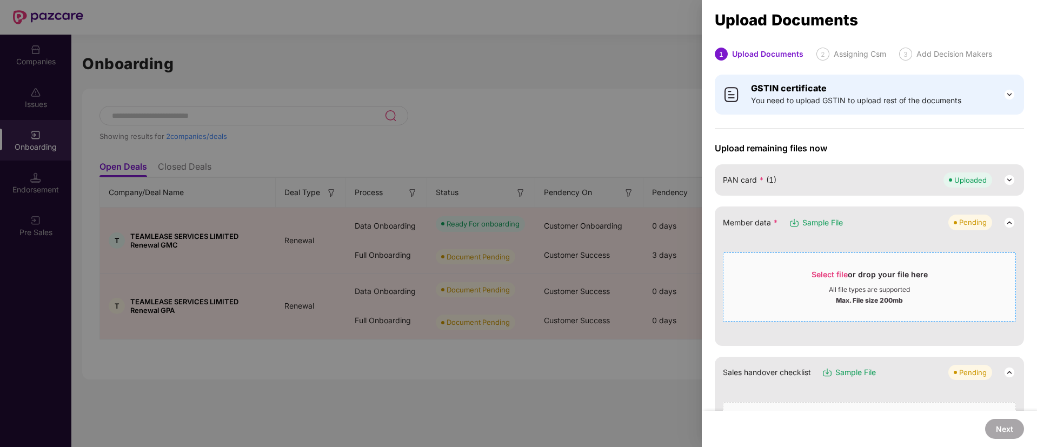
click at [832, 272] on span "Select file" at bounding box center [829, 274] width 36 height 9
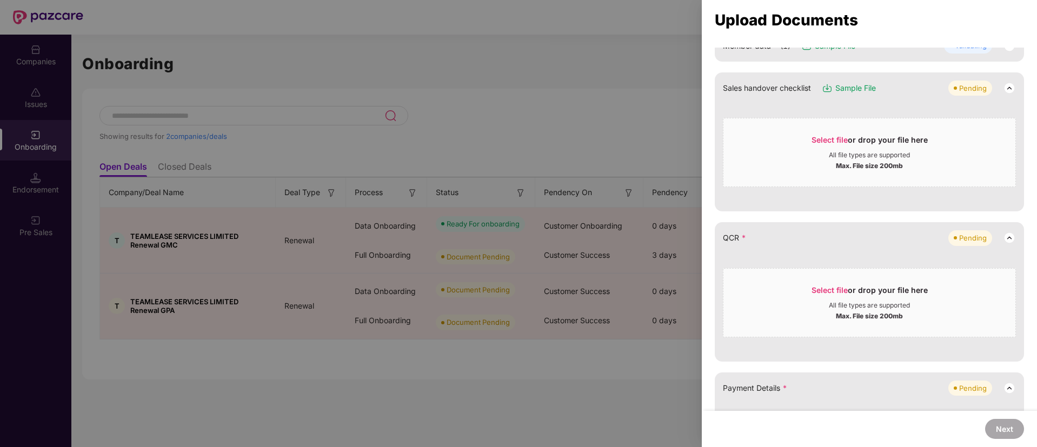
scroll to position [178, 0]
click at [832, 282] on span "Select file or drop your file here All file types are supported Max. File size …" at bounding box center [869, 302] width 292 height 52
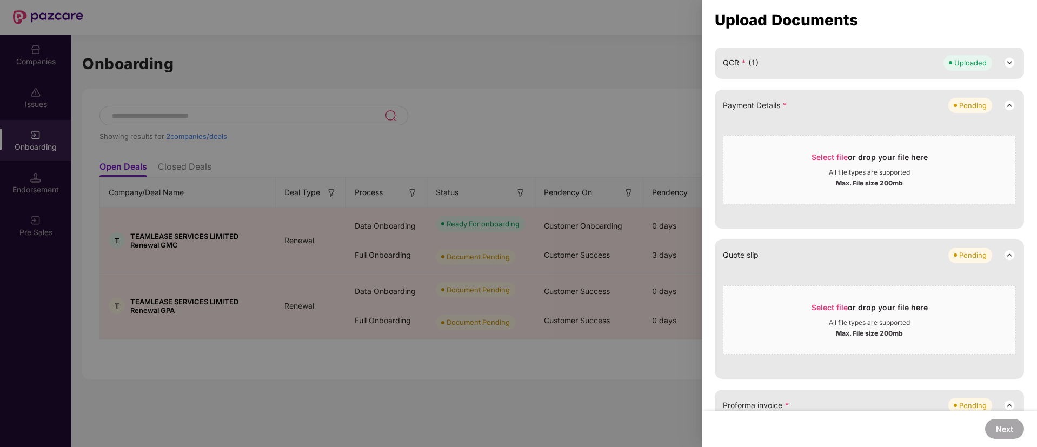
scroll to position [357, 0]
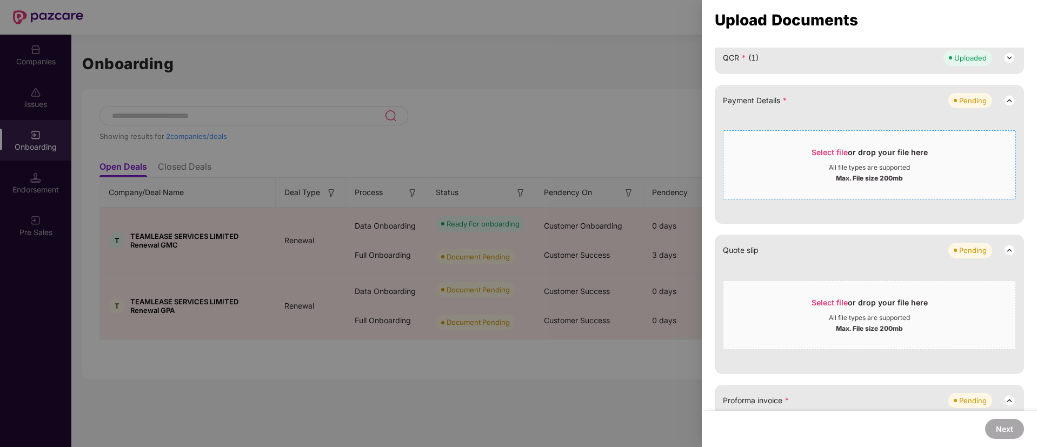
click at [836, 139] on span "Select file or drop your file here All file types are supported Max. File size …" at bounding box center [869, 165] width 292 height 52
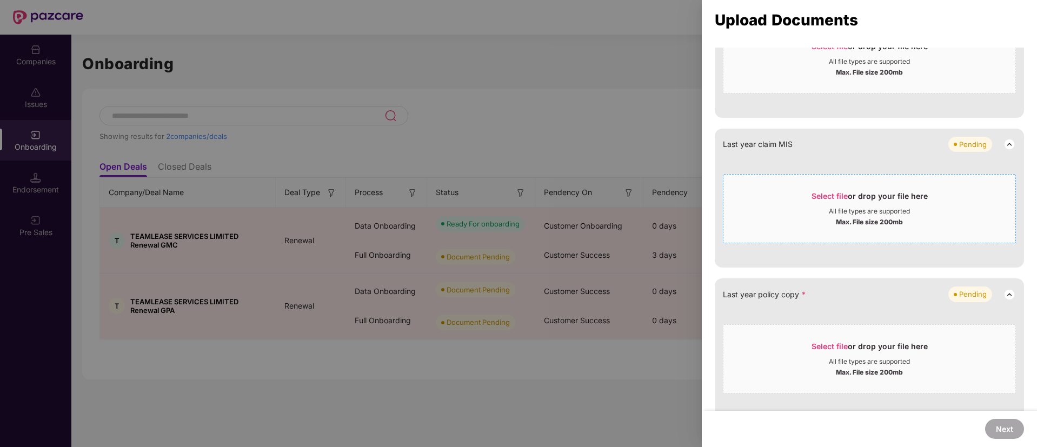
scroll to position [668, 0]
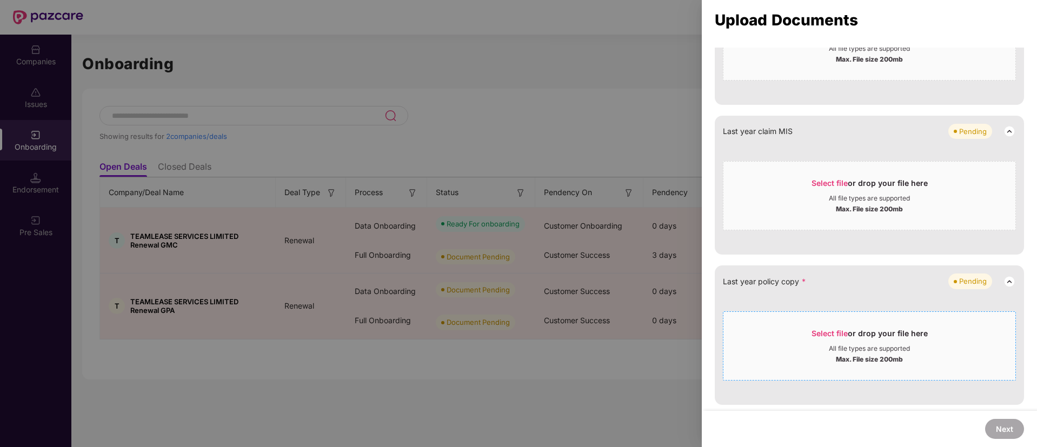
click at [832, 329] on span "Select file" at bounding box center [829, 333] width 36 height 9
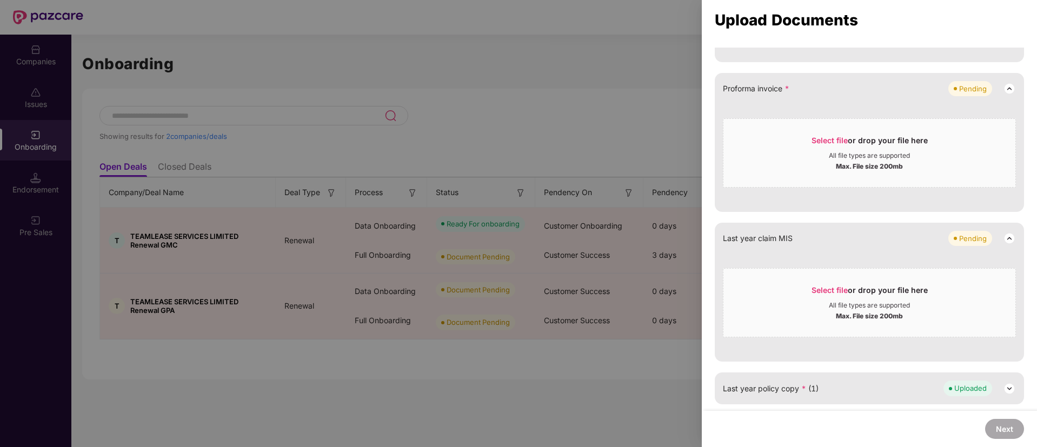
scroll to position [561, 0]
click at [812, 389] on span "Last year policy copy * (1)" at bounding box center [771, 389] width 96 height 12
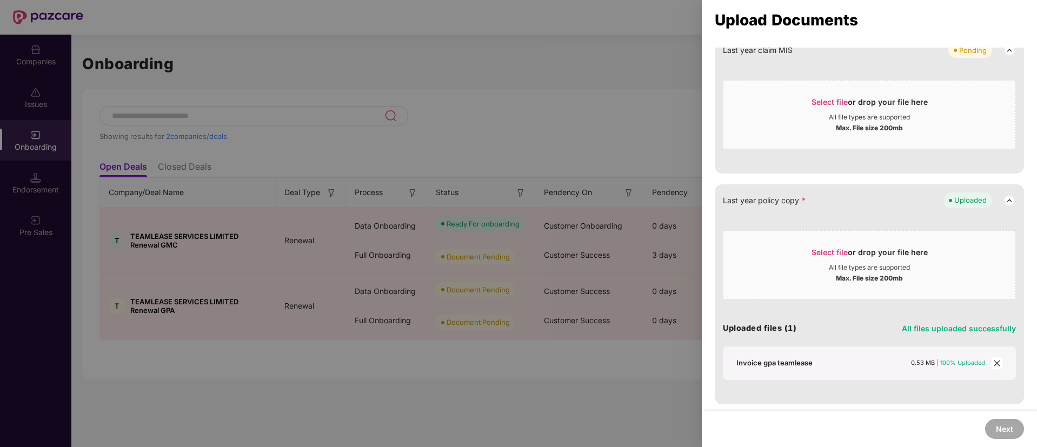
scroll to position [559, 0]
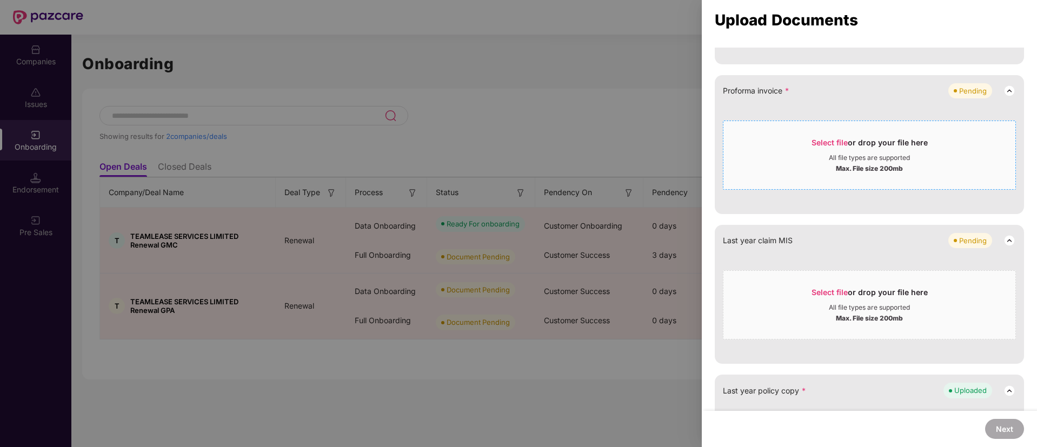
click at [836, 138] on span "Select file" at bounding box center [829, 142] width 36 height 9
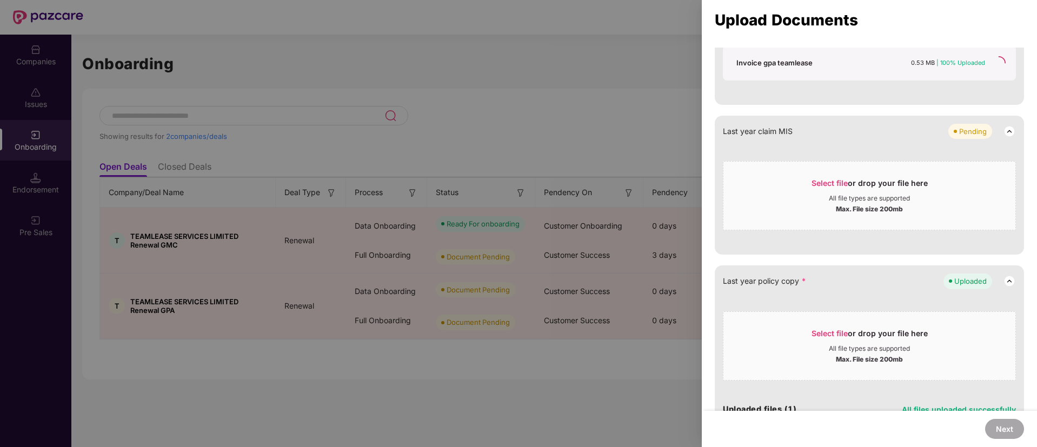
scroll to position [642, 0]
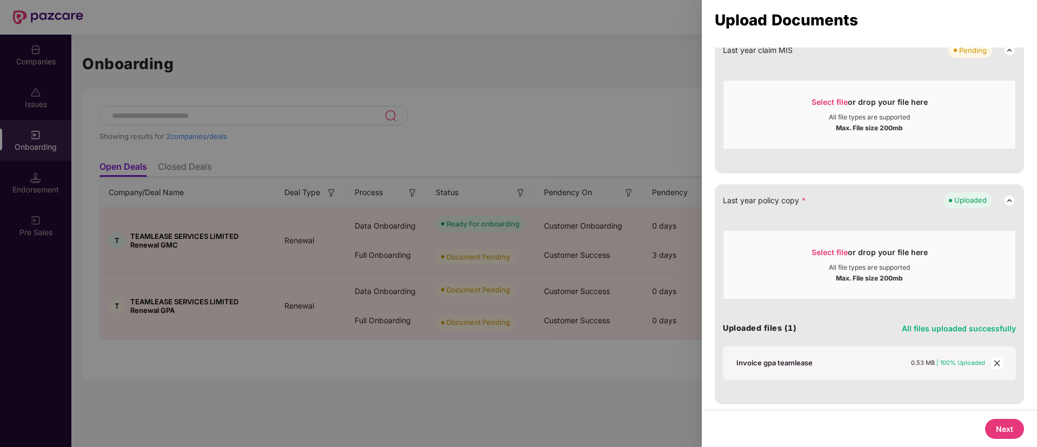
click at [1000, 365] on span "close" at bounding box center [997, 363] width 12 height 12
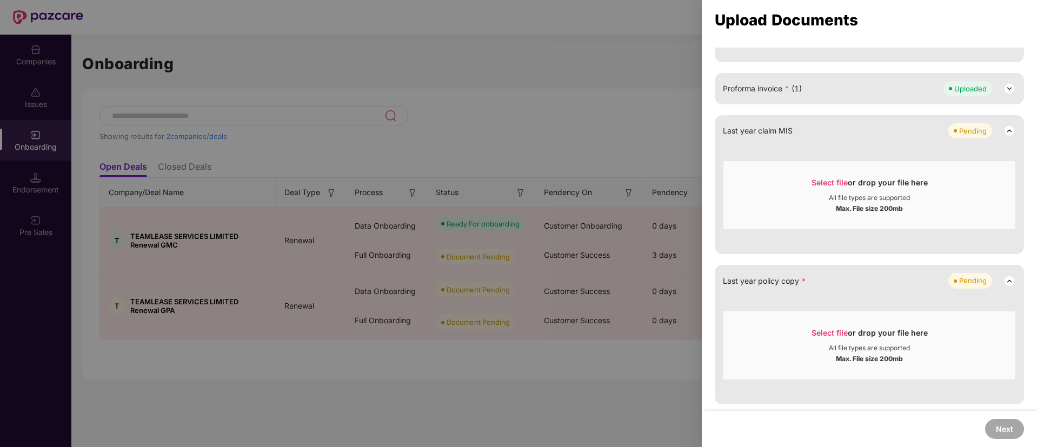
scroll to position [561, 0]
click at [815, 330] on span "Select file" at bounding box center [829, 332] width 36 height 9
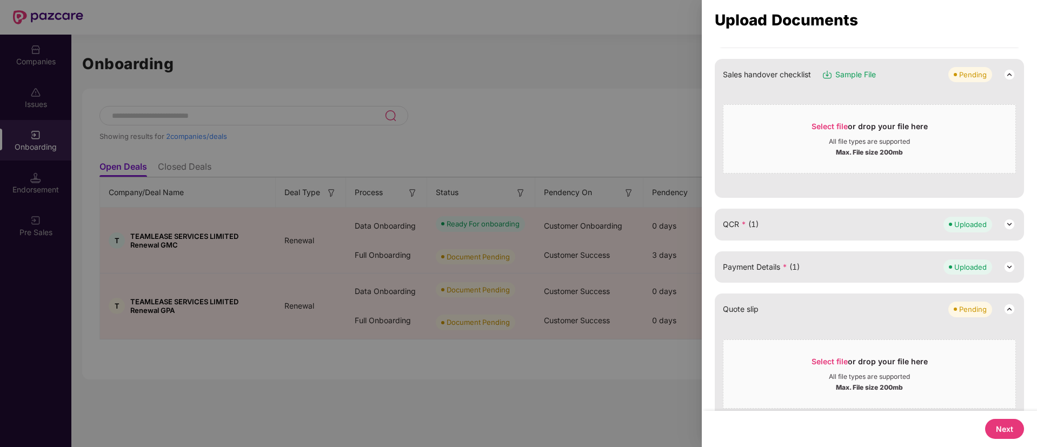
scroll to position [186, 0]
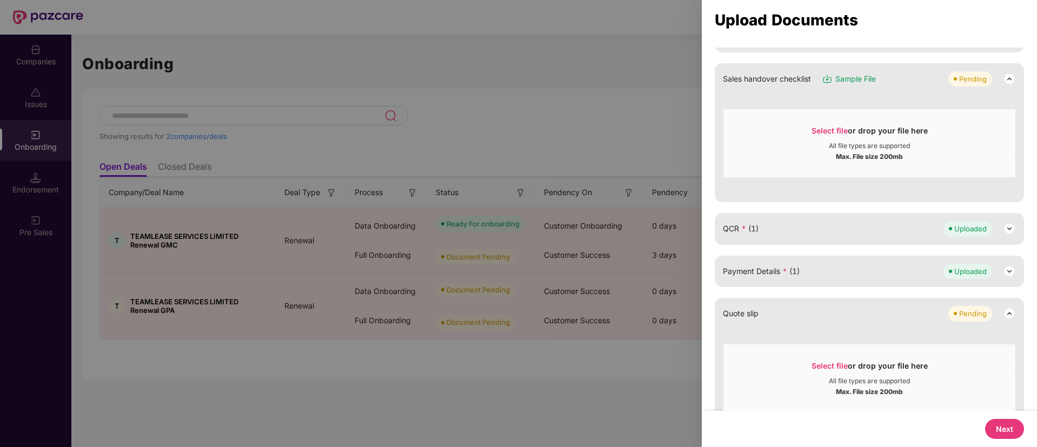
click at [991, 423] on button "Next" at bounding box center [1004, 429] width 39 height 20
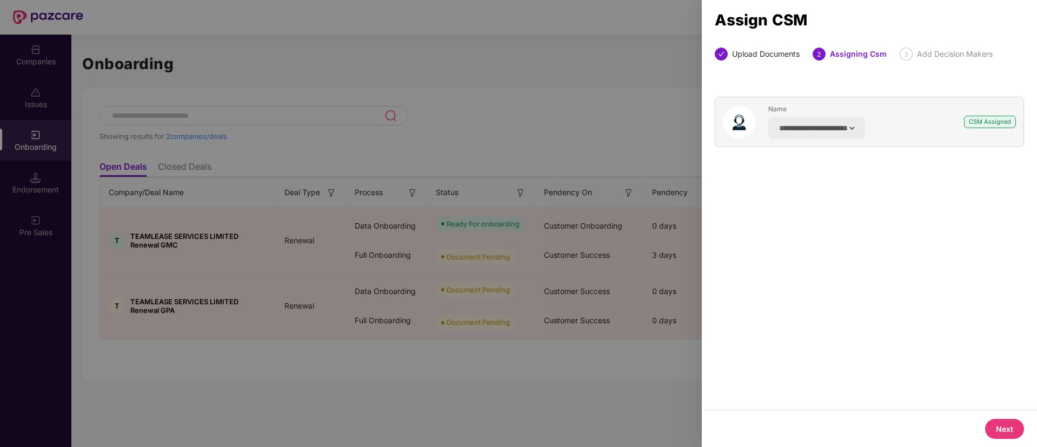
click at [998, 419] on button "Next" at bounding box center [1004, 429] width 39 height 20
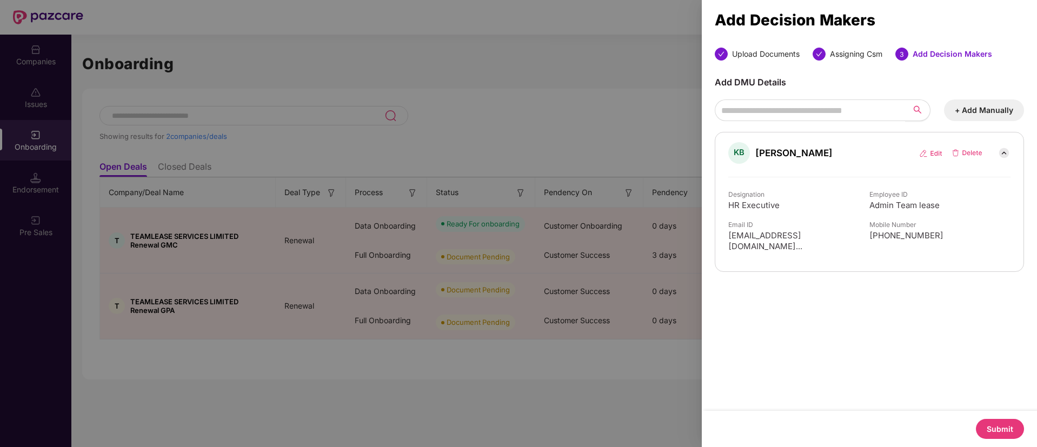
click at [1006, 429] on button "Submit" at bounding box center [1000, 429] width 48 height 20
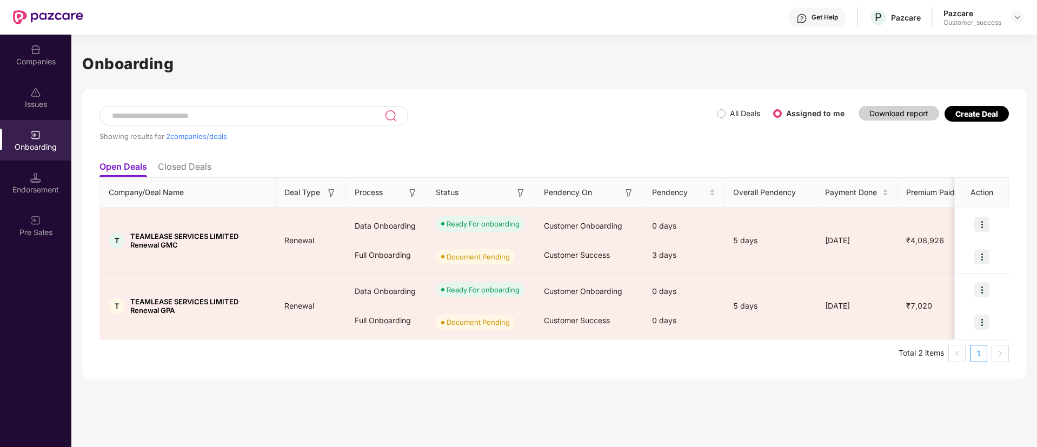
click at [43, 64] on div "Companies" at bounding box center [35, 61] width 71 height 11
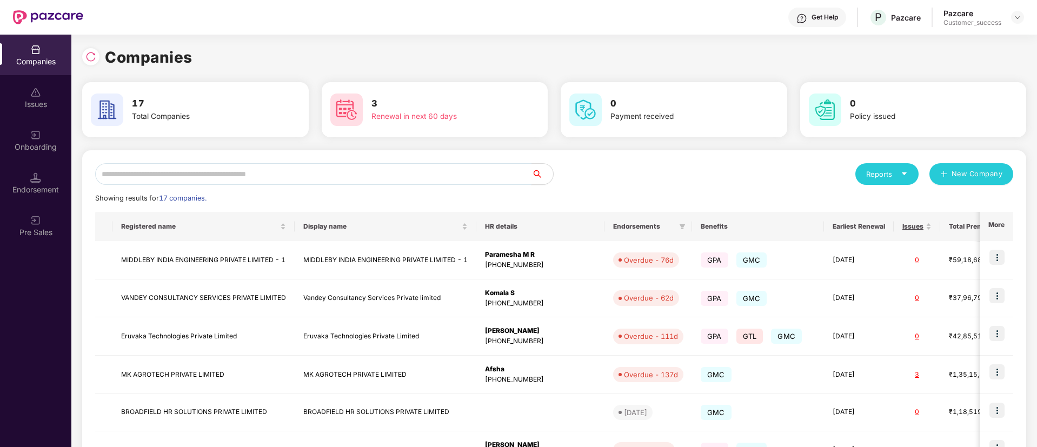
click at [284, 173] on input "text" at bounding box center [313, 174] width 436 height 22
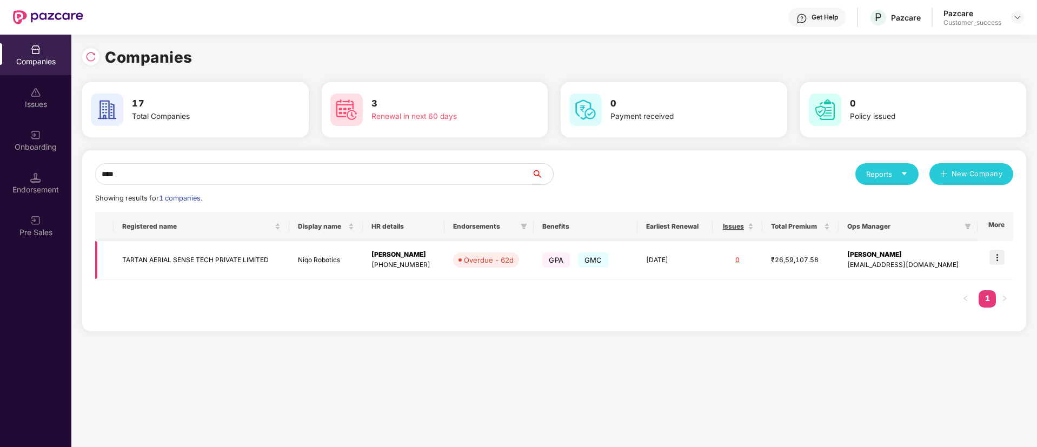
type input "****"
click at [205, 258] on td "TARTAN AERIAL SENSE TECH PRIVATE LIMITED" at bounding box center [202, 260] width 176 height 38
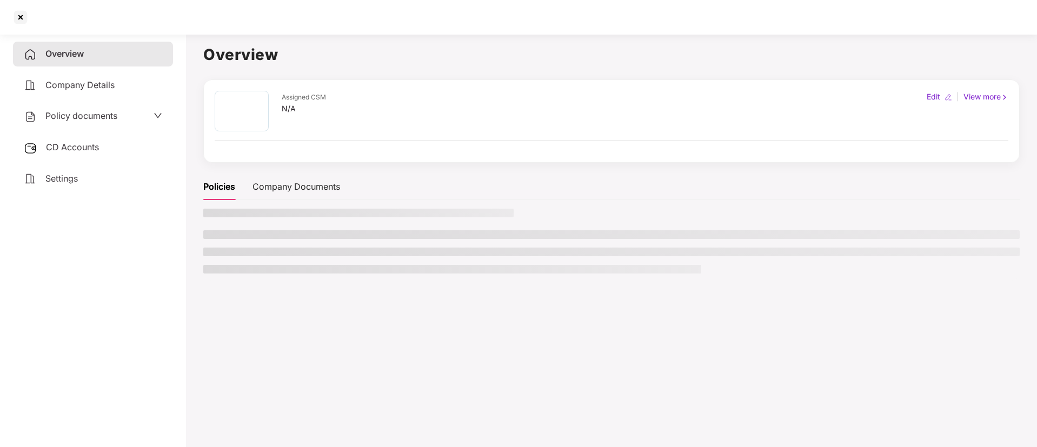
click at [205, 258] on ul at bounding box center [611, 251] width 816 height 43
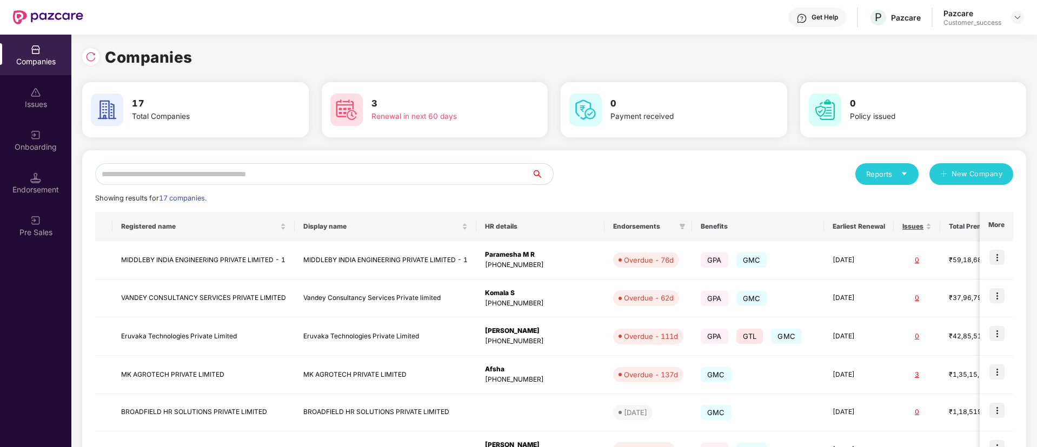
click at [223, 172] on input "text" at bounding box center [313, 174] width 436 height 22
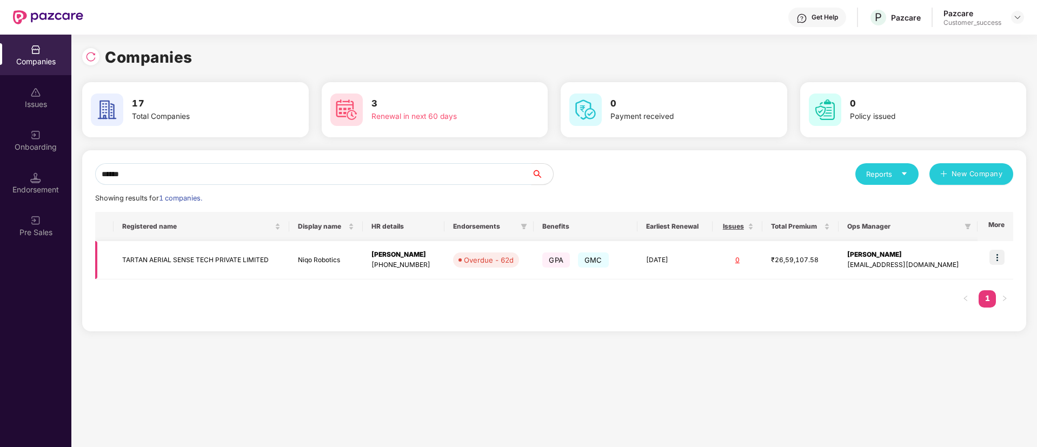
type input "******"
click at [977, 256] on td at bounding box center [995, 260] width 36 height 38
click at [994, 256] on img at bounding box center [996, 257] width 15 height 15
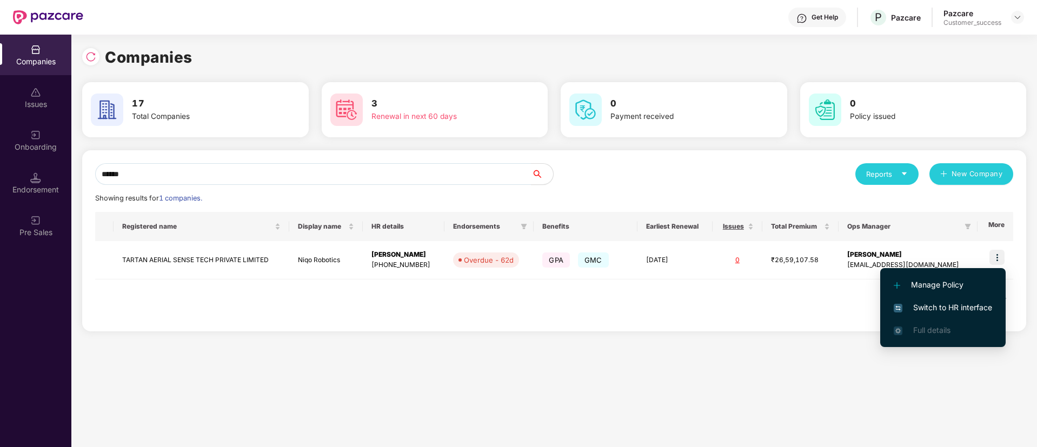
click at [908, 313] on li "Switch to HR interface" at bounding box center [942, 307] width 125 height 23
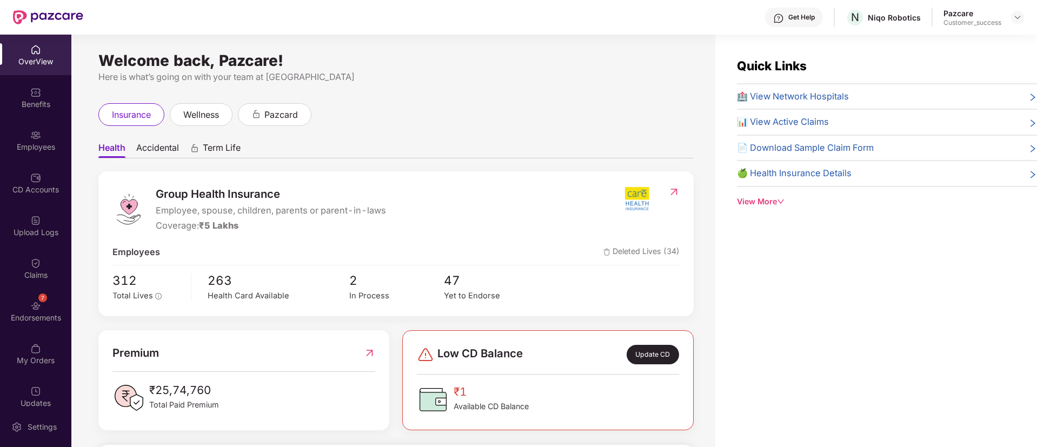
click at [52, 130] on div "Employees" at bounding box center [35, 140] width 71 height 41
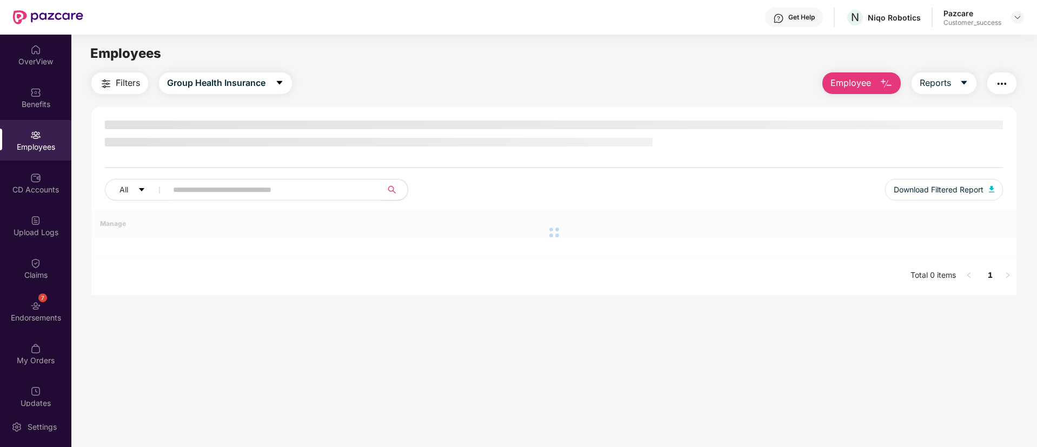
click at [52, 130] on div "Employees" at bounding box center [35, 140] width 71 height 41
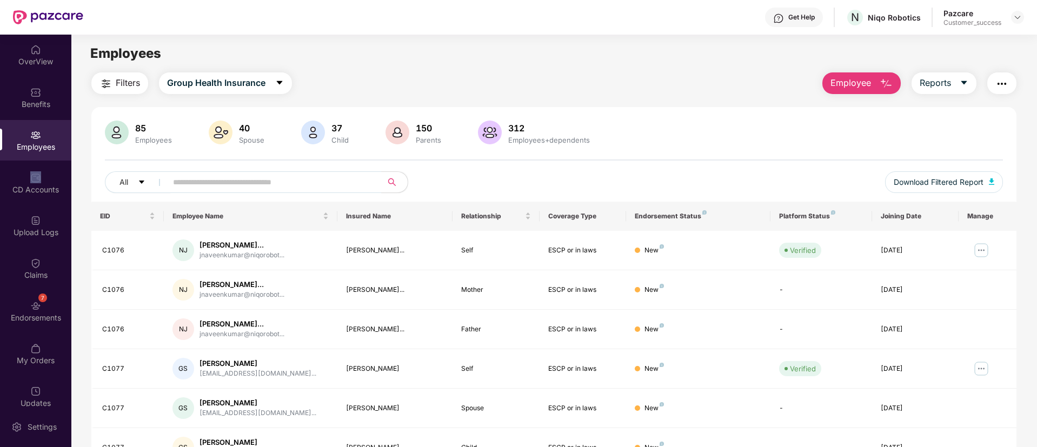
click at [35, 144] on div "Employees" at bounding box center [35, 147] width 71 height 11
click at [131, 86] on span "Filters" at bounding box center [128, 83] width 24 height 14
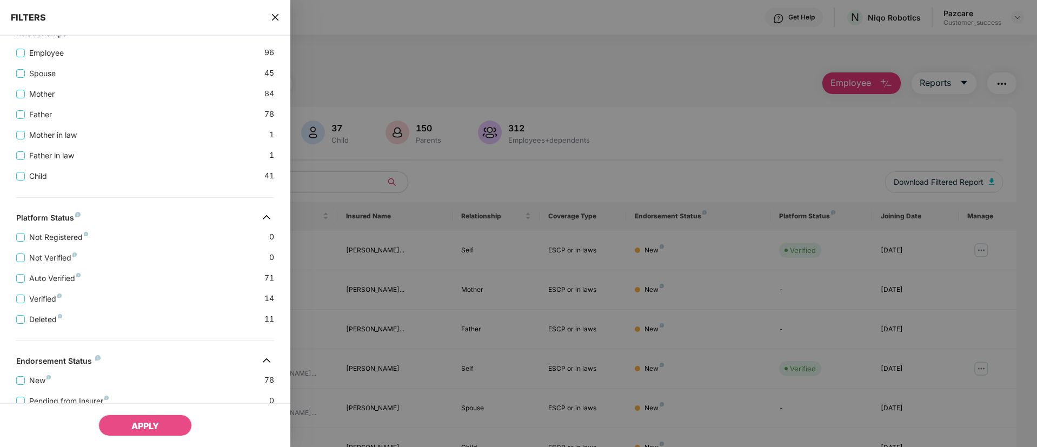
scroll to position [295, 0]
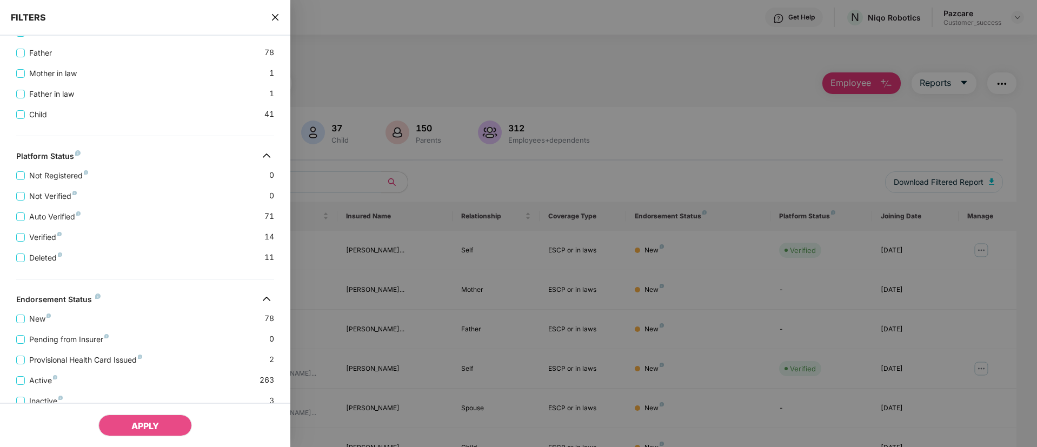
click at [277, 21] on icon "close" at bounding box center [275, 17] width 9 height 9
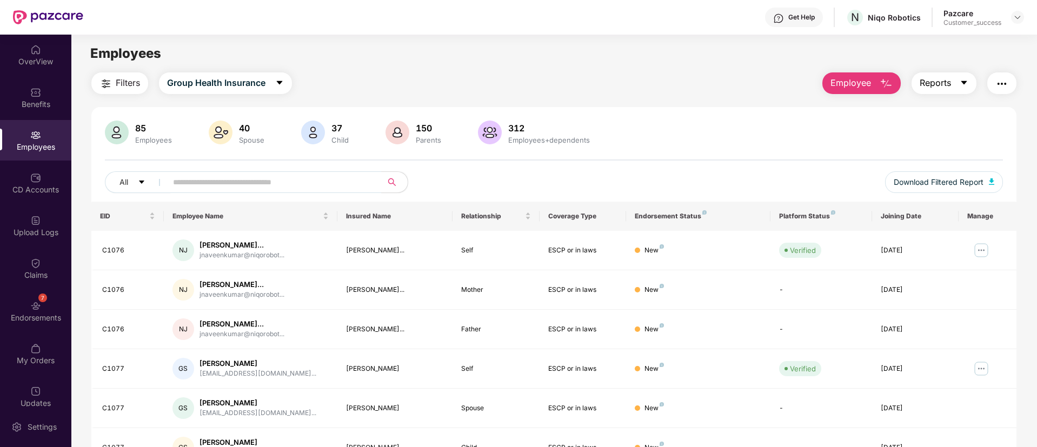
click at [944, 84] on span "Reports" at bounding box center [934, 83] width 31 height 14
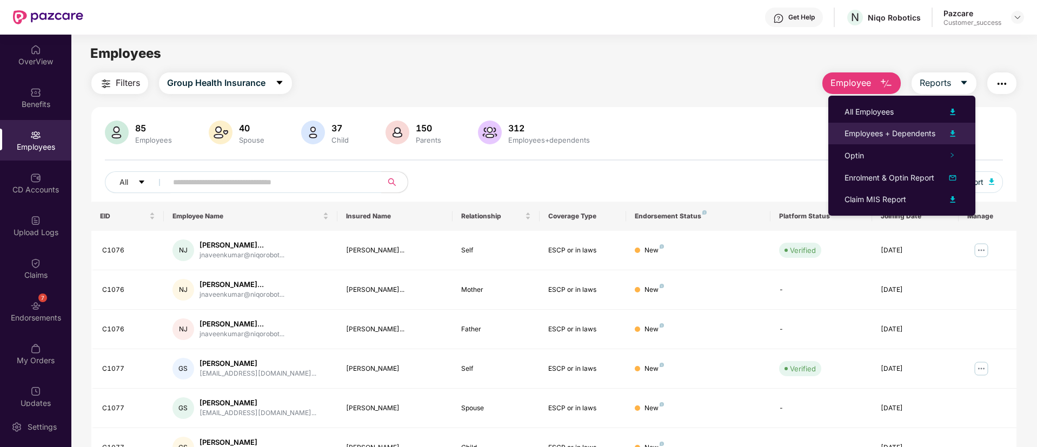
click at [951, 129] on img at bounding box center [952, 133] width 13 height 13
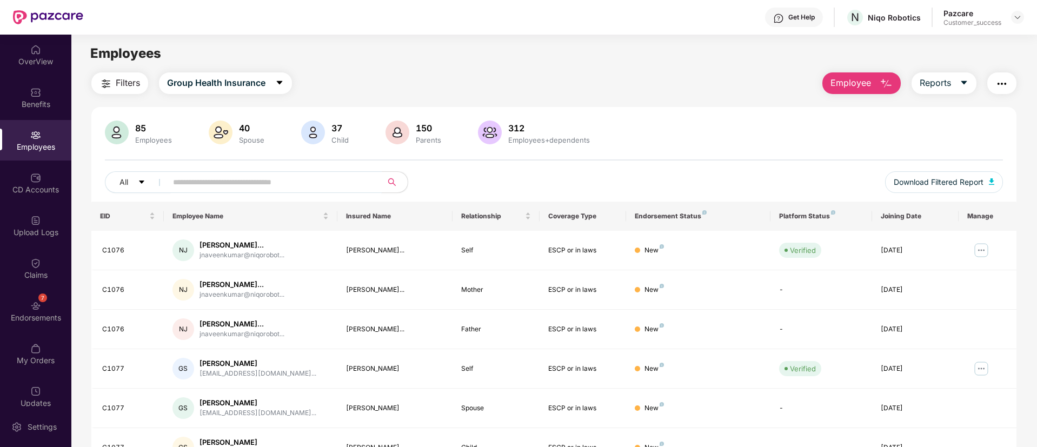
paste input "***"
click at [313, 185] on input "text" at bounding box center [270, 182] width 194 height 16
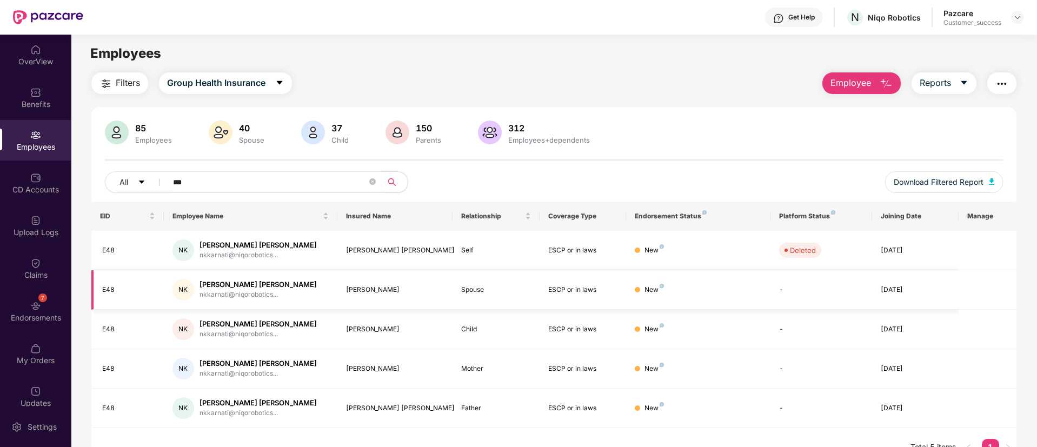
scroll to position [35, 0]
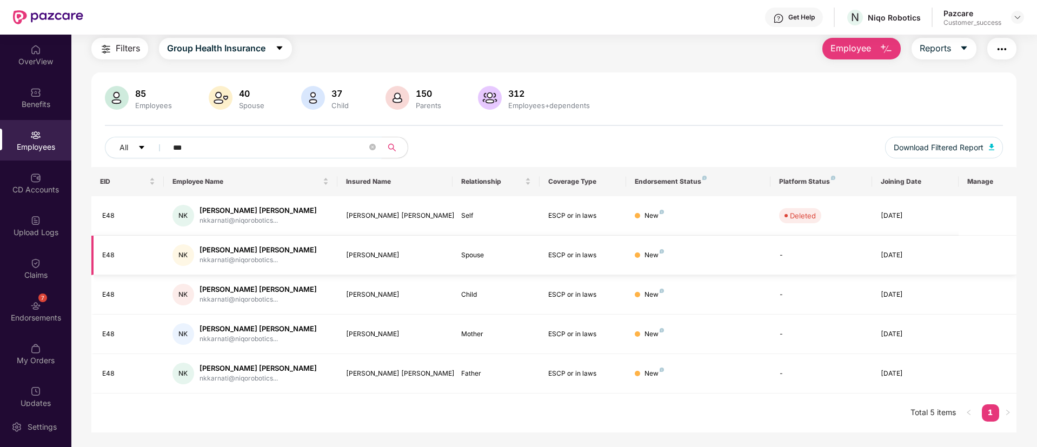
type input "***"
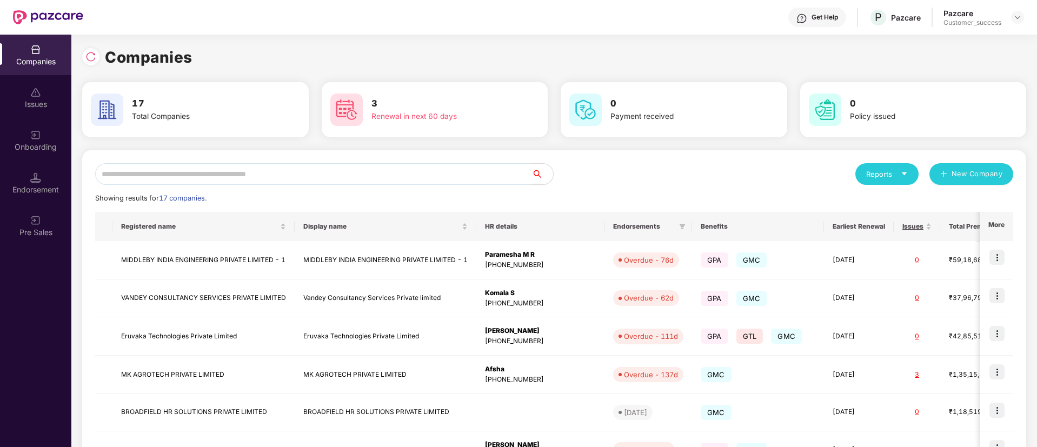
click at [257, 173] on input "text" at bounding box center [313, 174] width 436 height 22
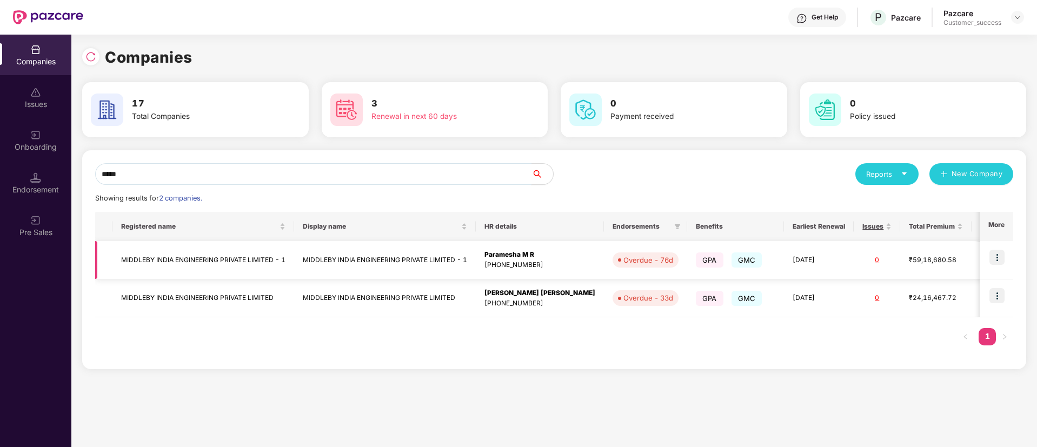
type input "*****"
click at [998, 260] on img at bounding box center [996, 257] width 15 height 15
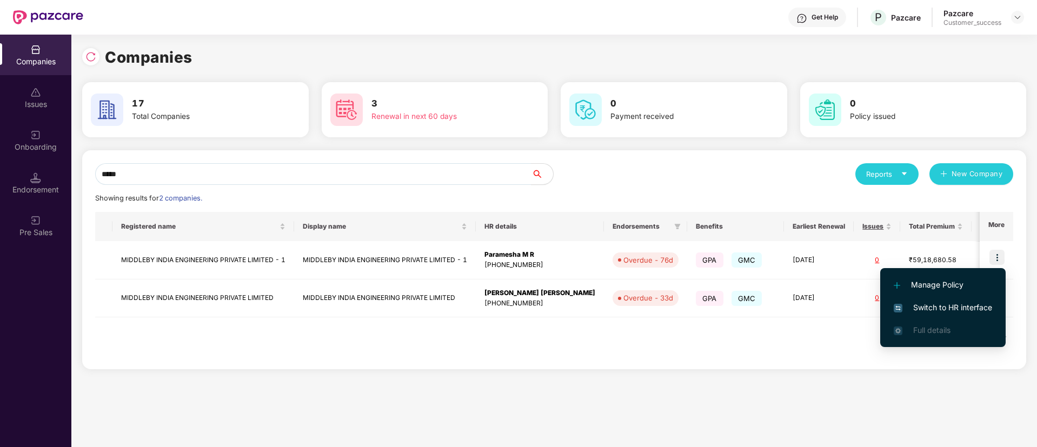
click at [932, 306] on span "Switch to HR interface" at bounding box center [942, 308] width 98 height 12
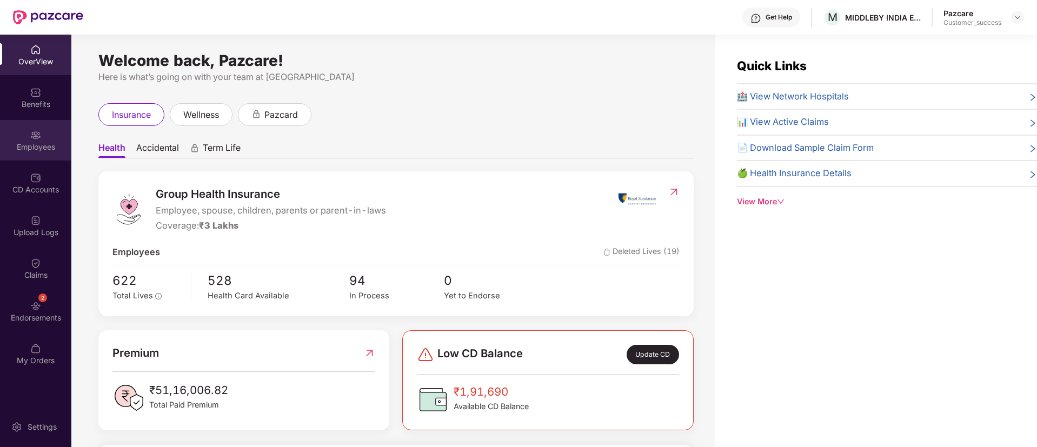
click at [40, 131] on img at bounding box center [35, 135] width 11 height 11
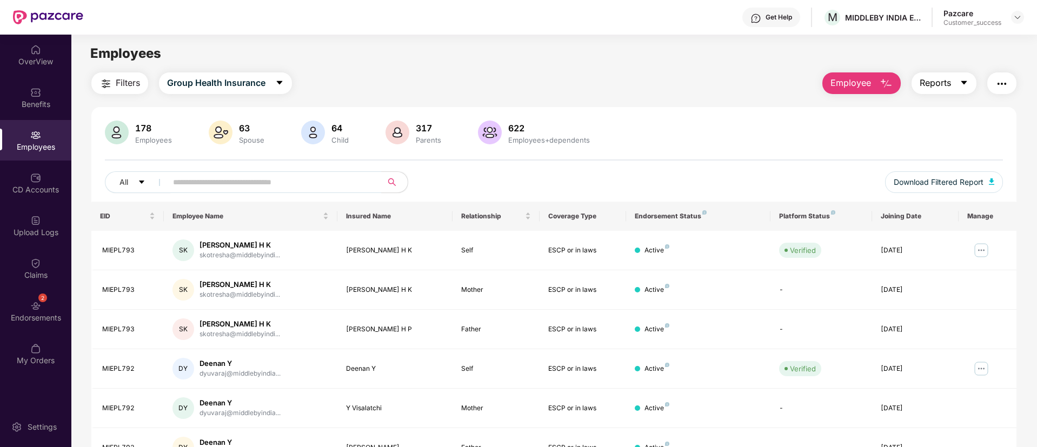
click at [967, 81] on button "Reports" at bounding box center [943, 83] width 65 height 22
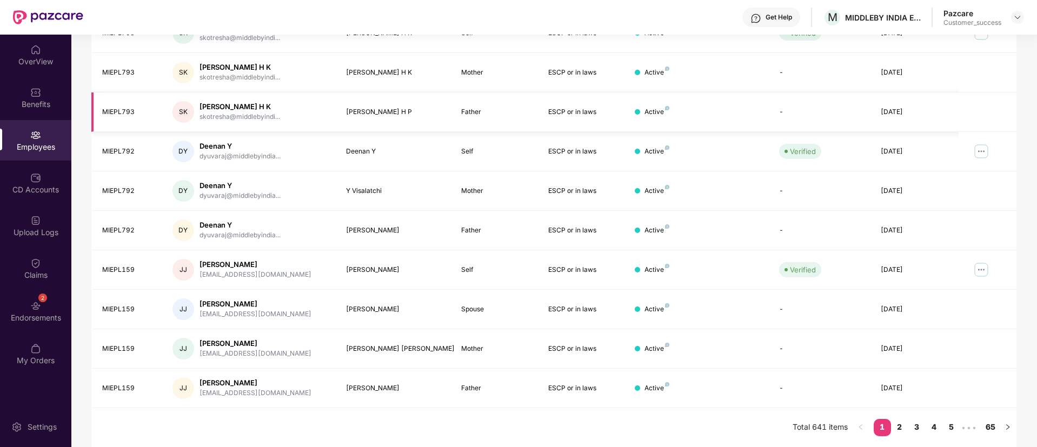
scroll to position [0, 0]
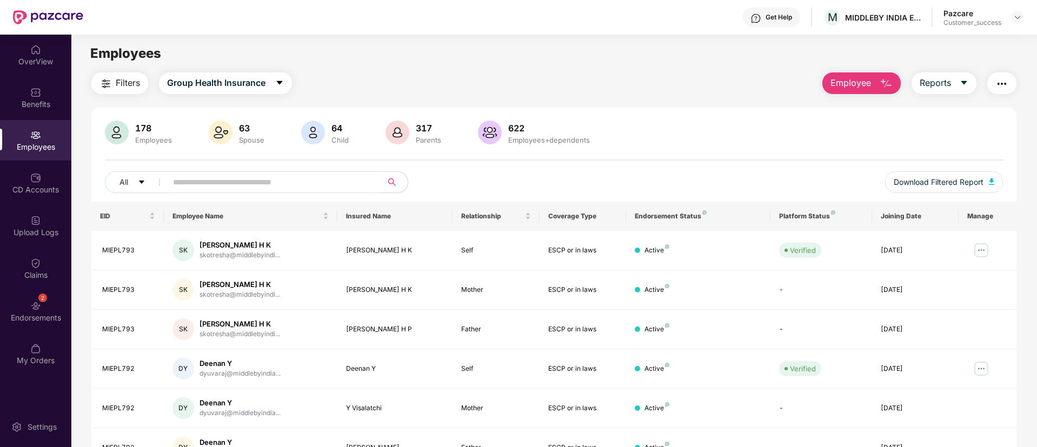
click at [121, 93] on button "Filters" at bounding box center [119, 83] width 57 height 22
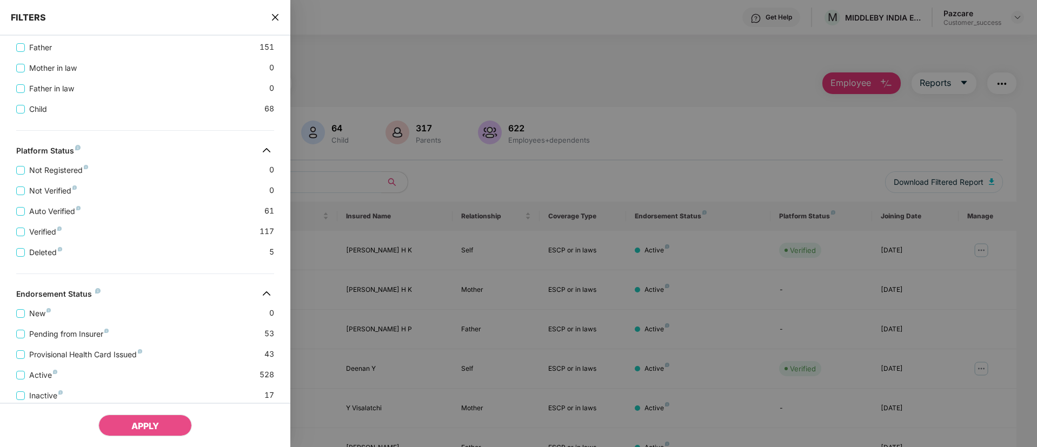
scroll to position [336, 0]
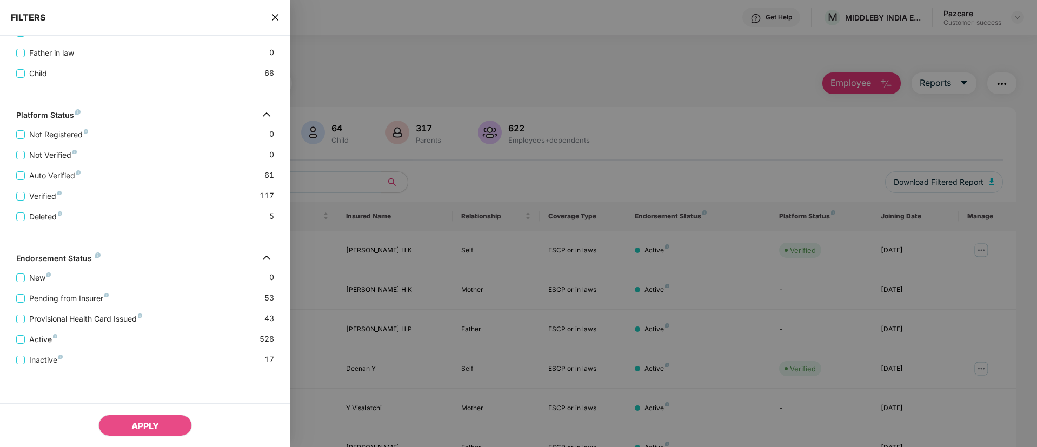
click at [279, 19] on icon "close" at bounding box center [275, 17] width 9 height 9
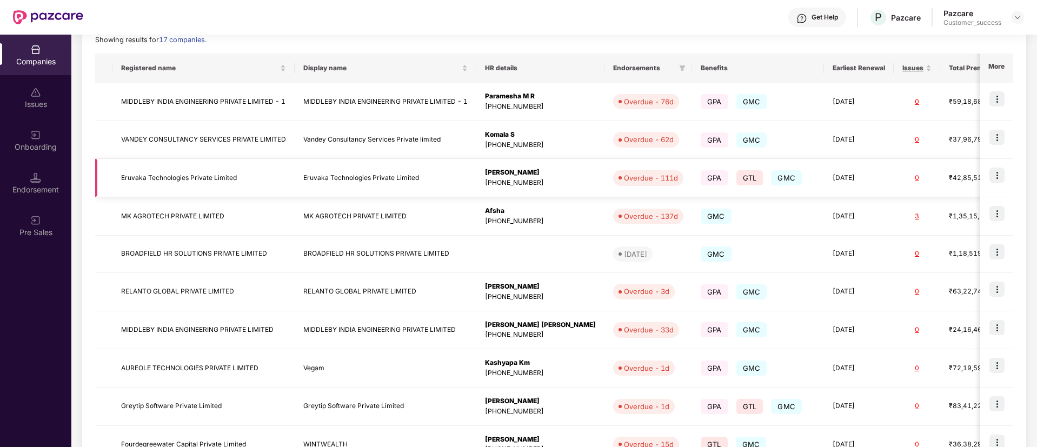
scroll to position [169, 0]
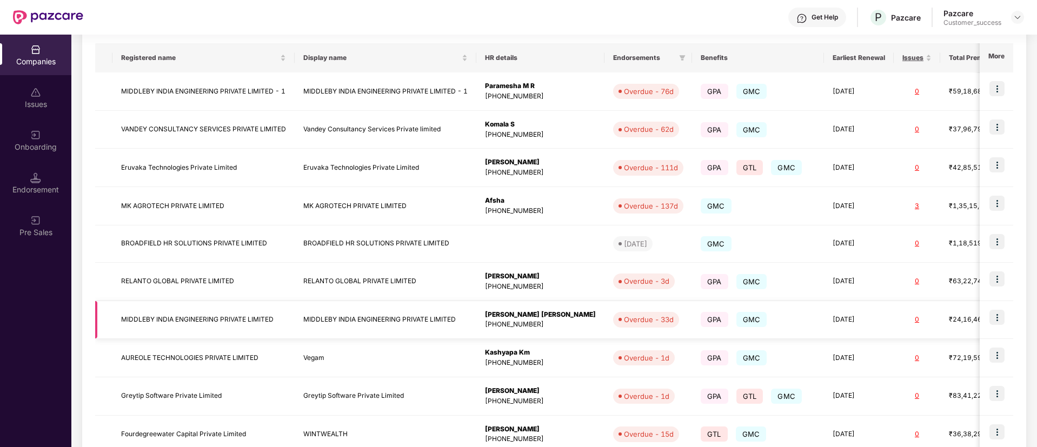
click at [1005, 309] on td at bounding box center [996, 320] width 34 height 38
click at [998, 319] on img at bounding box center [996, 317] width 15 height 15
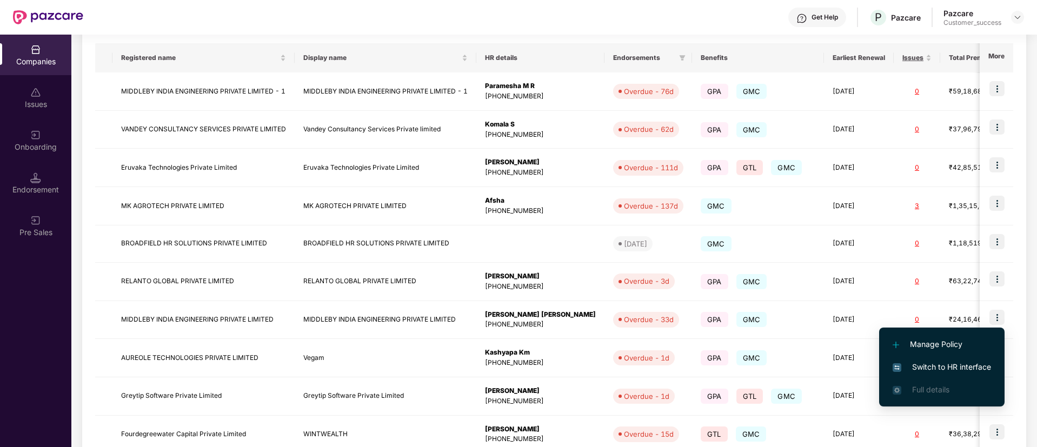
click at [934, 364] on span "Switch to HR interface" at bounding box center [941, 367] width 98 height 12
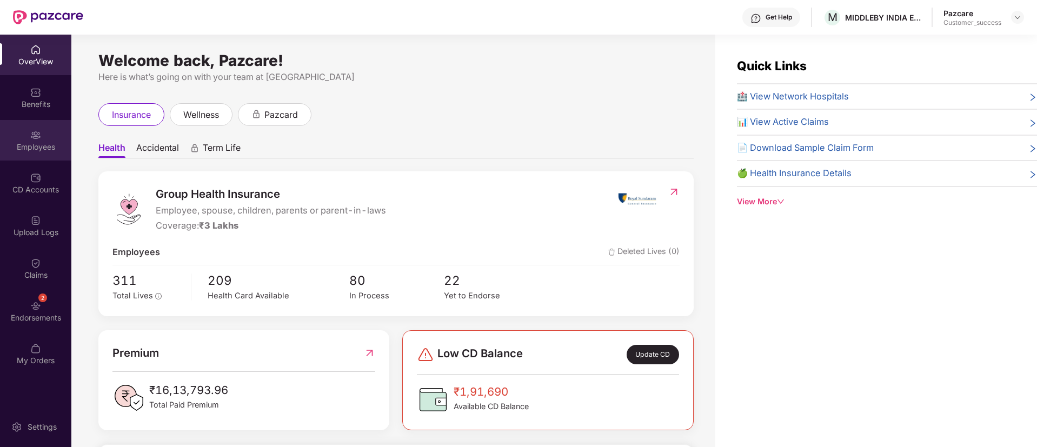
click at [41, 150] on div "Employees" at bounding box center [35, 147] width 71 height 11
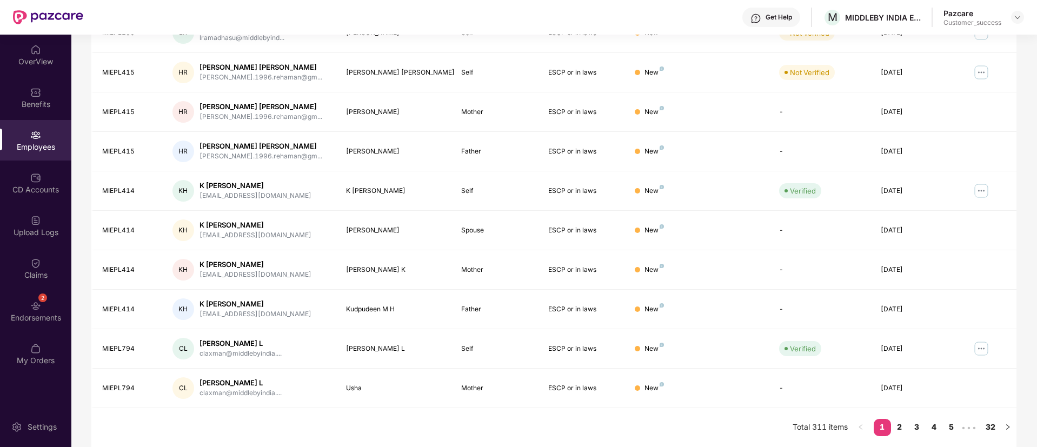
scroll to position [217, 0]
click at [900, 434] on link "2" at bounding box center [899, 427] width 17 height 16
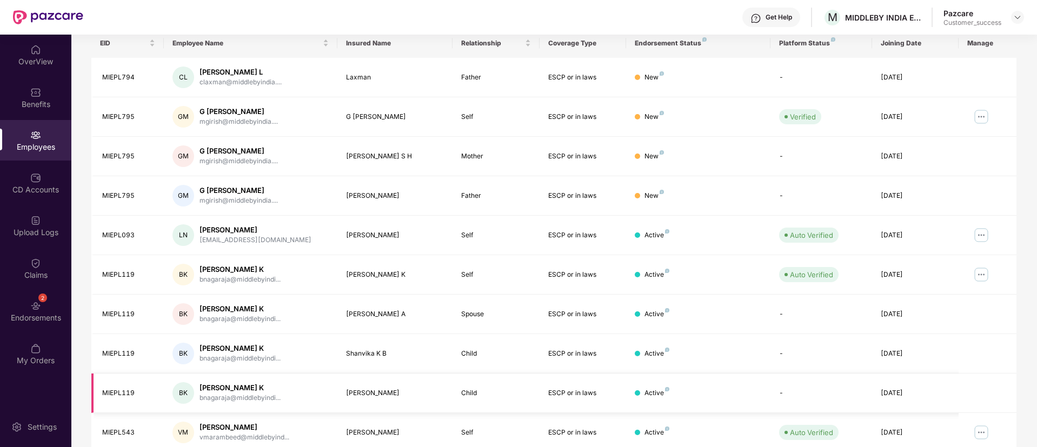
scroll to position [217, 0]
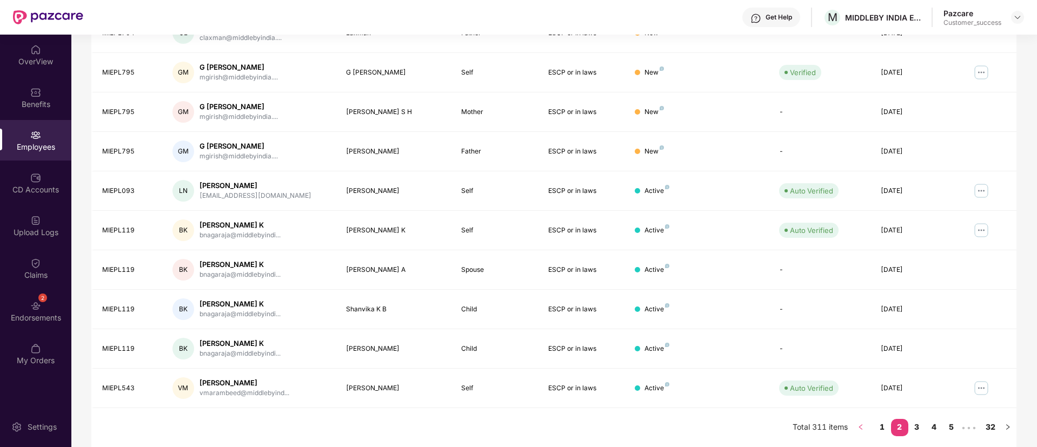
click at [862, 426] on icon "left" at bounding box center [860, 427] width 6 height 6
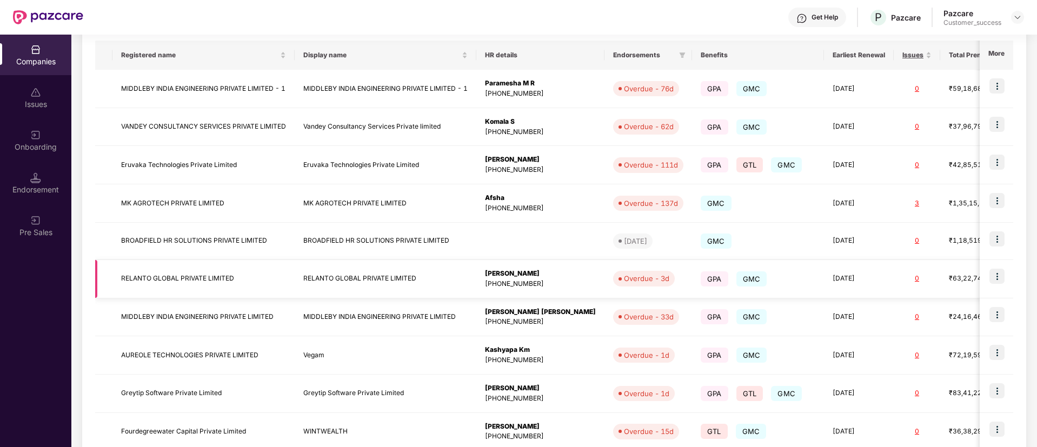
scroll to position [172, 0]
click at [288, 300] on td "MIDDLEBY INDIA ENGINEERING PRIVATE LIMITED" at bounding box center [203, 317] width 182 height 38
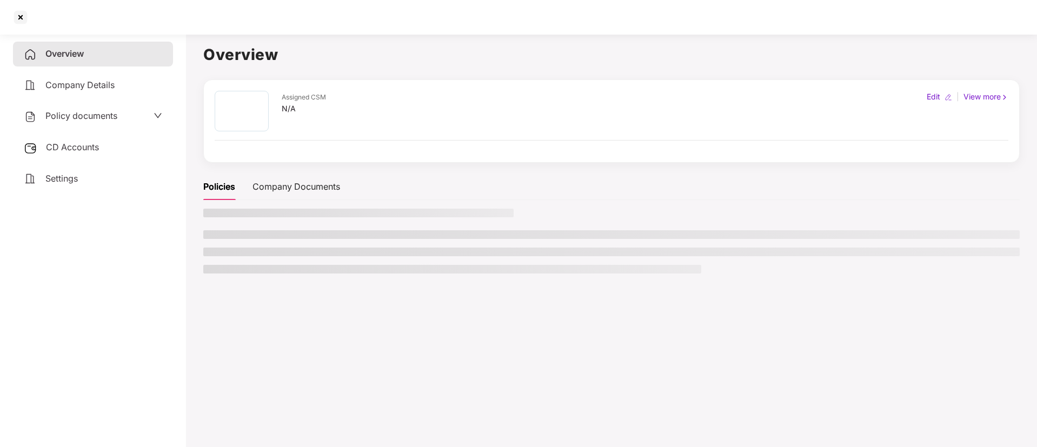
click at [288, 300] on main "Overview Assigned CSM N/A Edit | View more Policies Company Documents" at bounding box center [611, 253] width 851 height 447
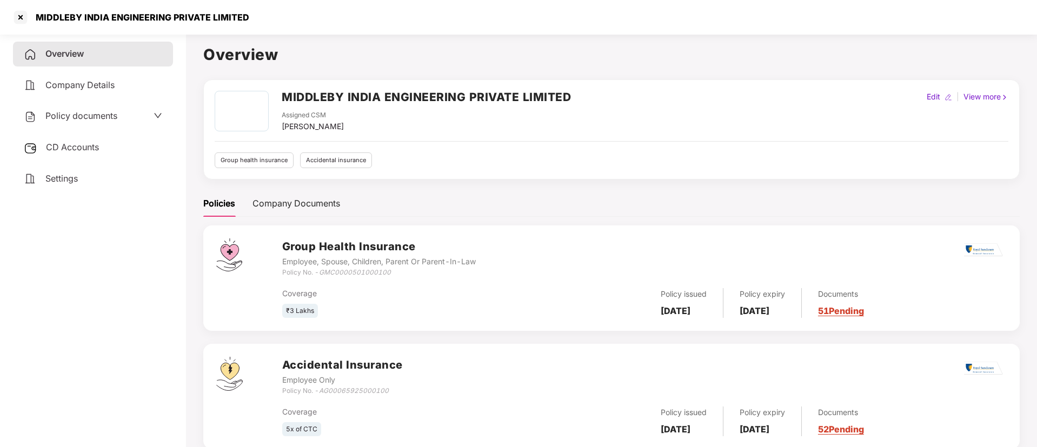
click at [120, 110] on div "Policy documents" at bounding box center [93, 116] width 138 height 14
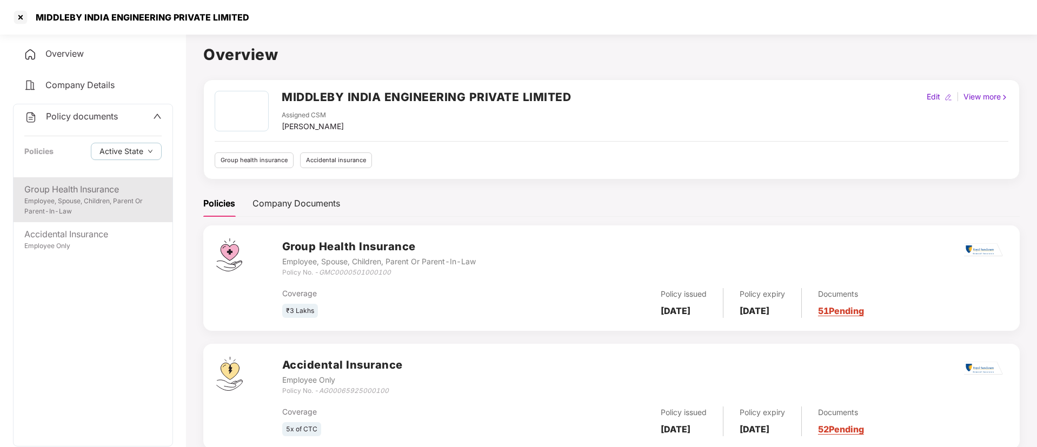
click at [79, 192] on div "Group Health Insurance" at bounding box center [92, 190] width 137 height 14
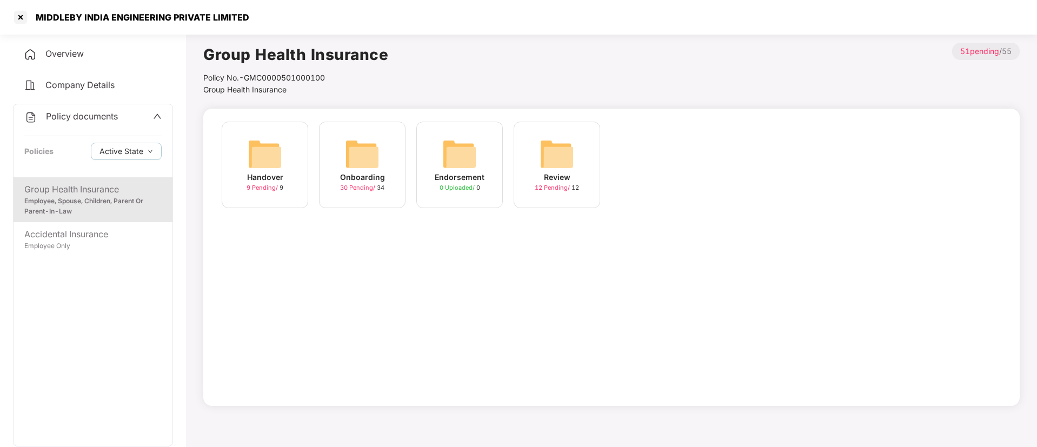
click at [340, 165] on div "Onboarding 30 Pending / 34" at bounding box center [362, 165] width 86 height 86
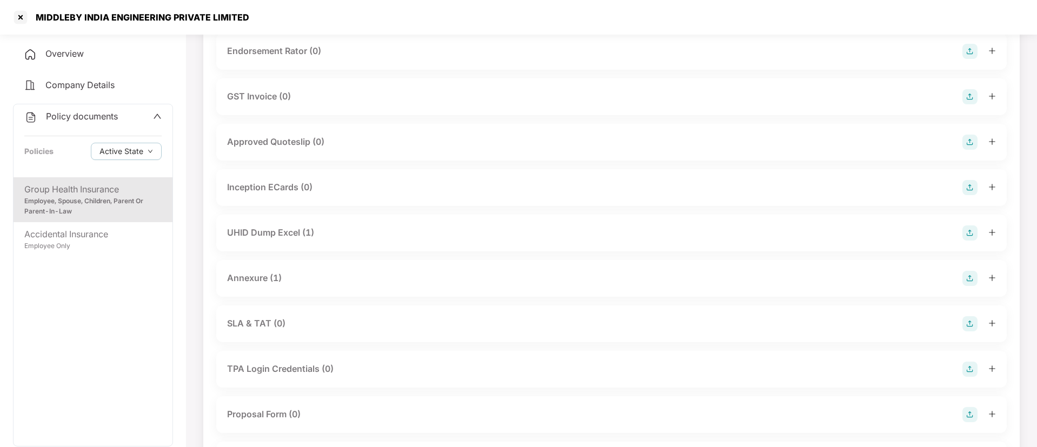
scroll to position [362, 0]
click at [405, 281] on div "Annexure (1)" at bounding box center [611, 277] width 769 height 15
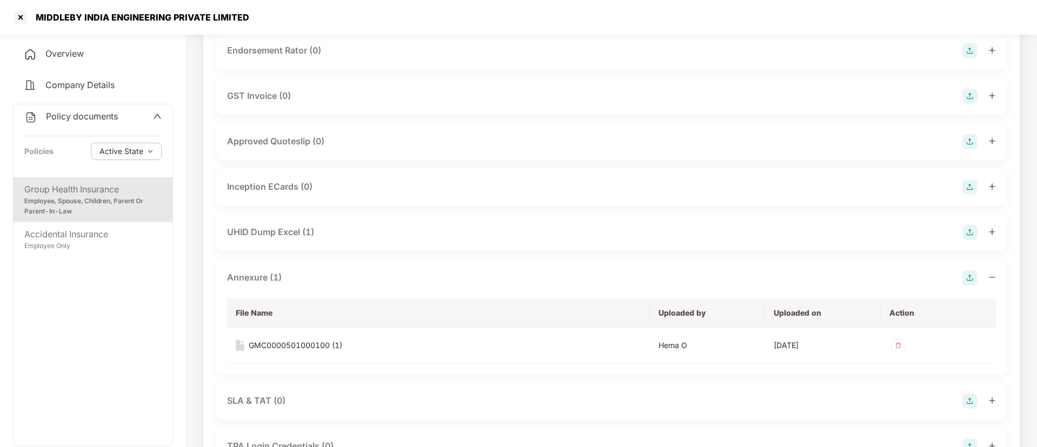
click at [405, 281] on div "Annexure (1)" at bounding box center [611, 277] width 769 height 15
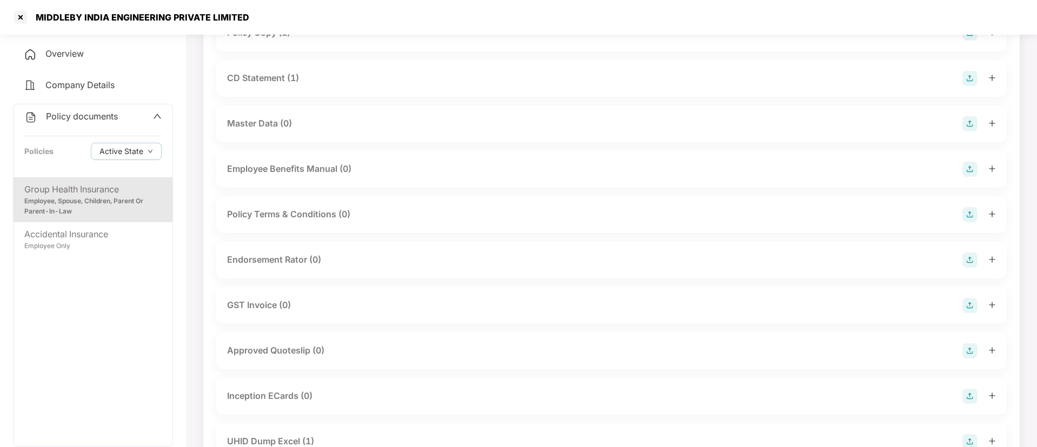
scroll to position [0, 0]
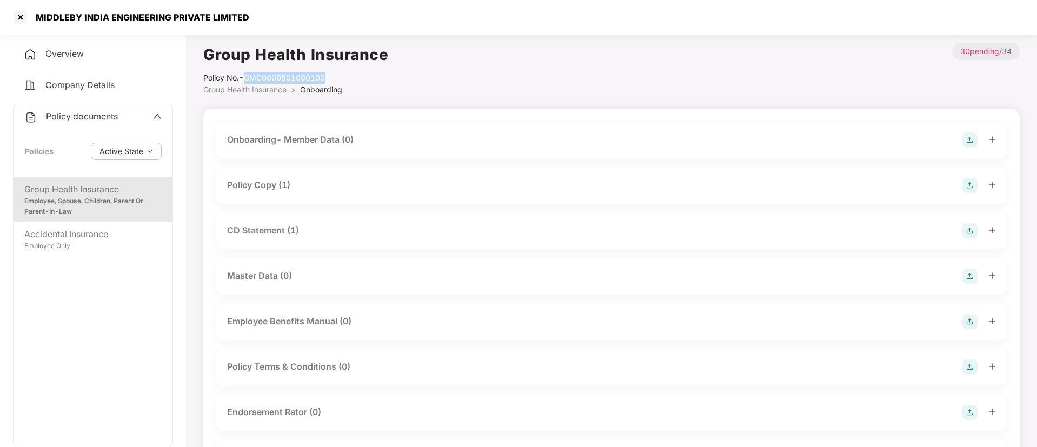
drag, startPoint x: 329, startPoint y: 79, endPoint x: 246, endPoint y: 76, distance: 82.8
click at [246, 76] on div "Policy No.- GMC0000501000100" at bounding box center [295, 78] width 185 height 12
copy div "GMC0000501000100"
click at [19, 13] on div at bounding box center [20, 17] width 17 height 17
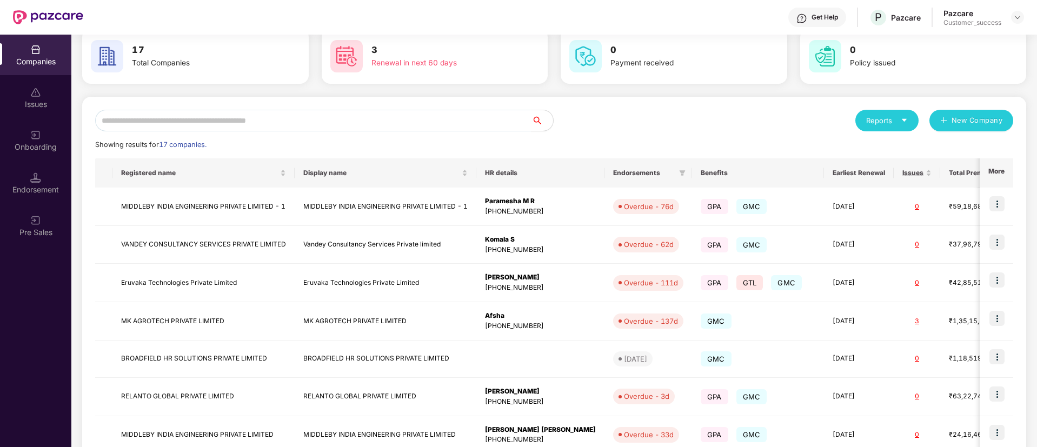
scroll to position [60, 0]
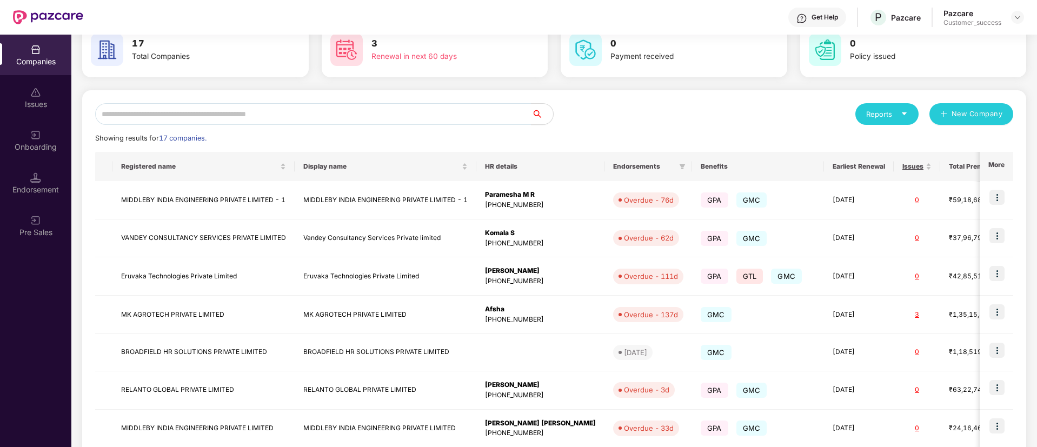
click at [333, 204] on td "MIDDLEBY INDIA ENGINEERING PRIVATE LIMITED - 1" at bounding box center [386, 200] width 182 height 38
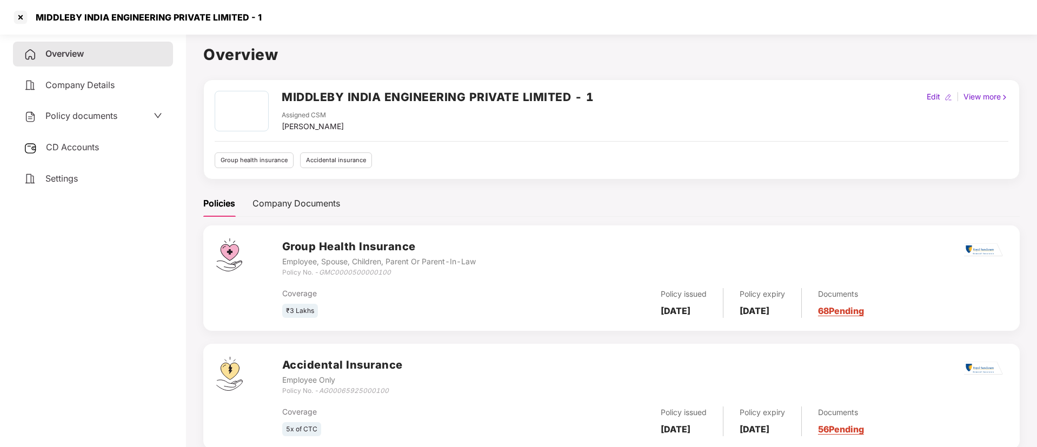
click at [139, 115] on div "Policy documents" at bounding box center [93, 116] width 138 height 14
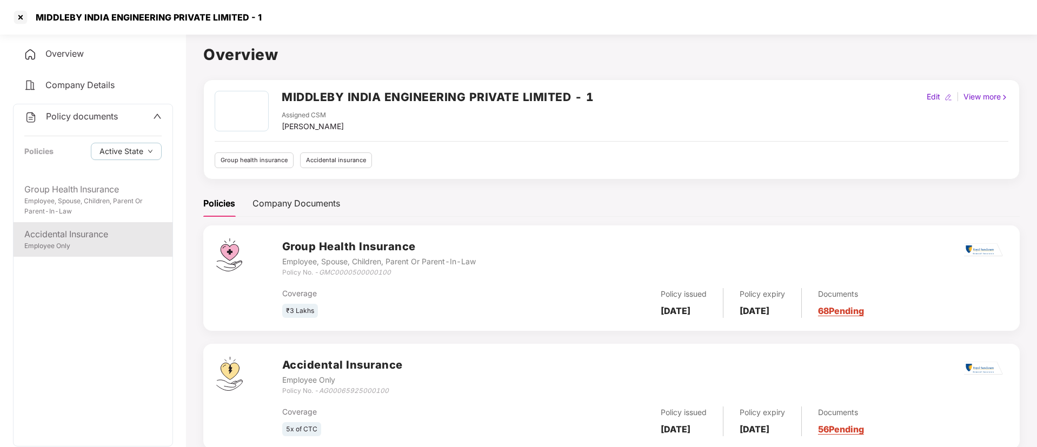
click at [87, 254] on div "Accidental Insurance Employee Only" at bounding box center [93, 239] width 159 height 35
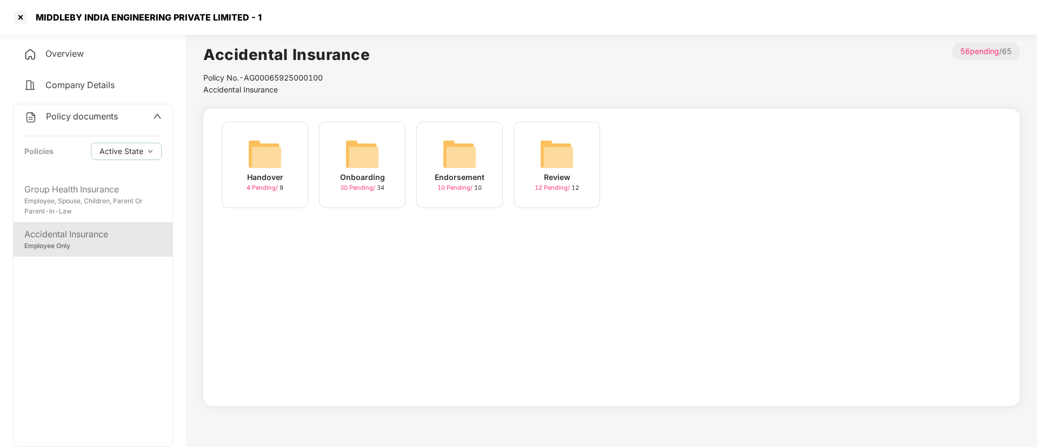
click at [277, 166] on img at bounding box center [265, 154] width 35 height 35
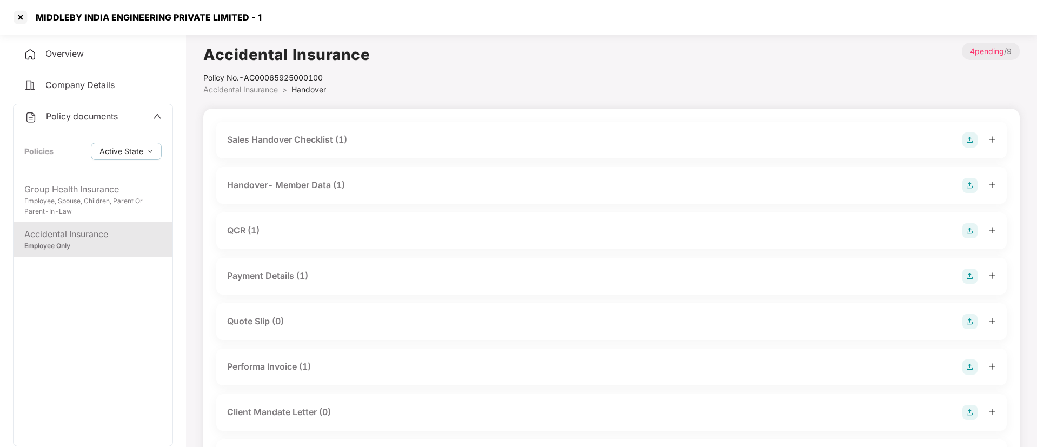
click at [377, 199] on div "Handover- Member Data (1)" at bounding box center [611, 185] width 790 height 37
click at [363, 183] on div "Handover- Member Data (1)" at bounding box center [611, 185] width 769 height 15
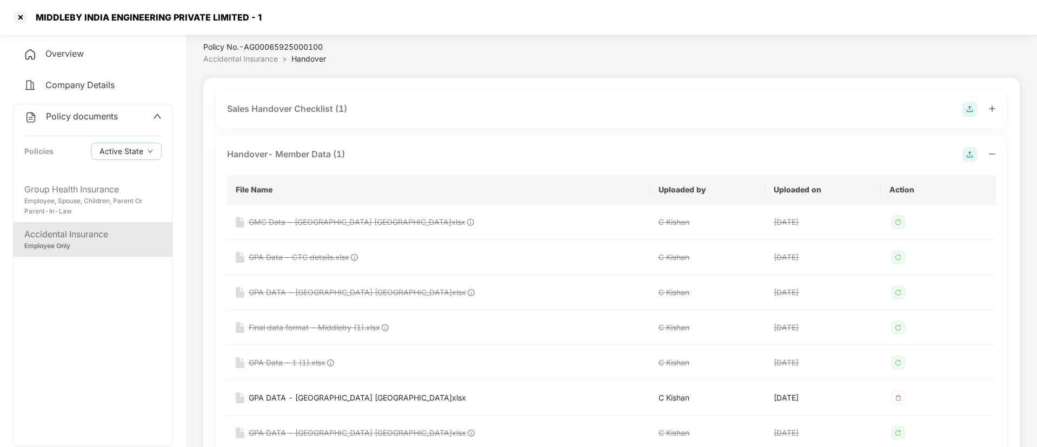
scroll to position [0, 0]
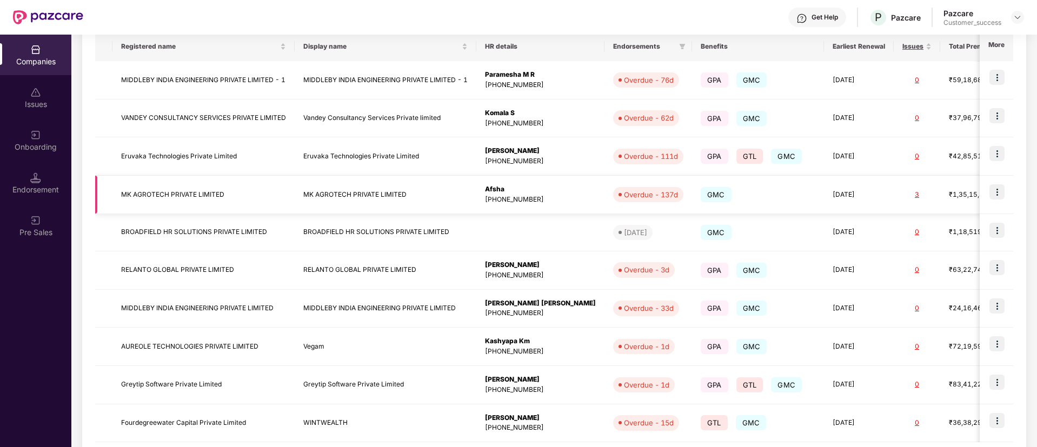
scroll to position [179, 0]
click at [231, 299] on td "MIDDLEBY INDIA ENGINEERING PRIVATE LIMITED" at bounding box center [203, 310] width 182 height 38
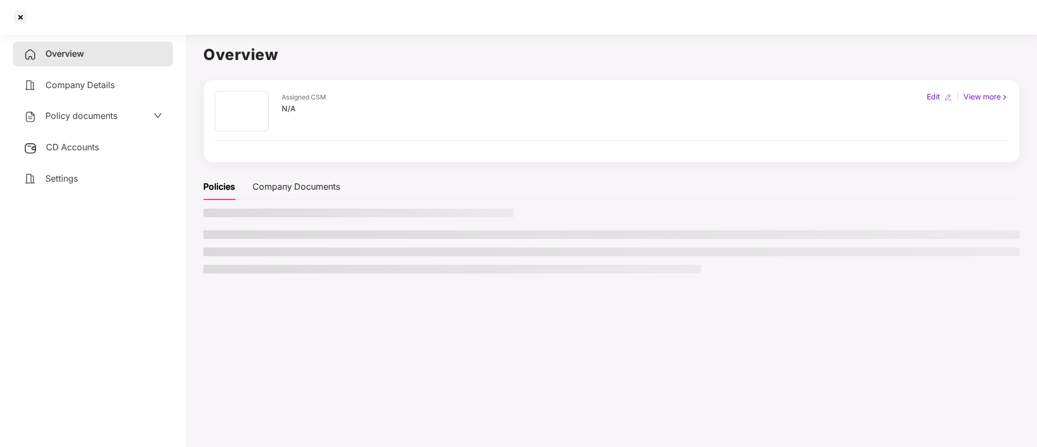
click at [231, 299] on main "Overview Assigned CSM N/A Edit | View more Policies Company Documents" at bounding box center [611, 253] width 851 height 447
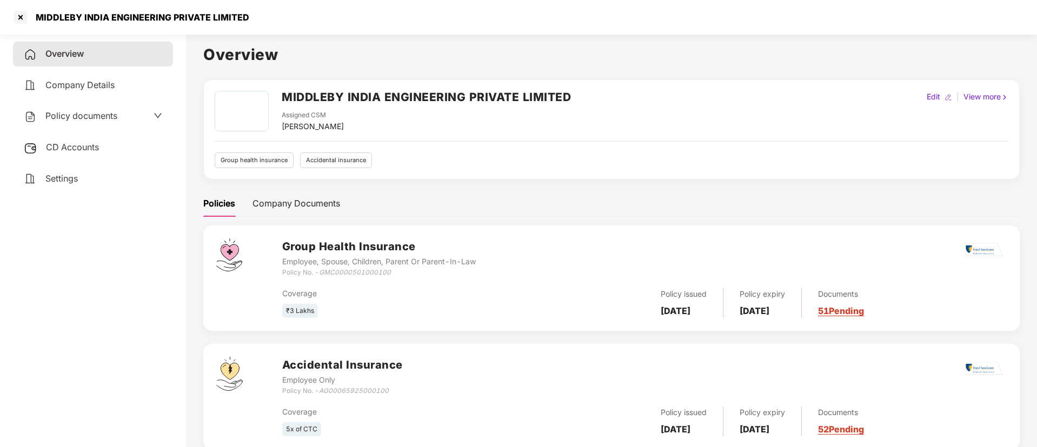
click at [113, 109] on div "Policy documents" at bounding box center [71, 116] width 94 height 14
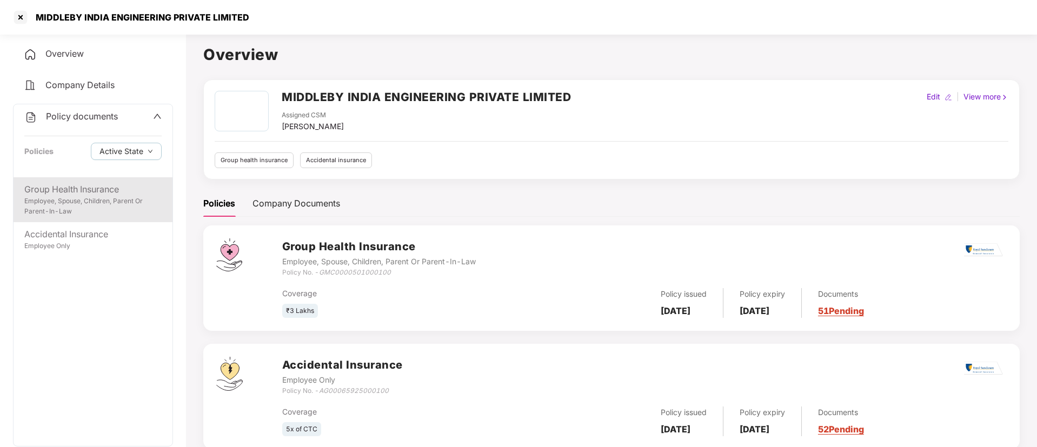
click at [61, 204] on div "Employee, Spouse, Children, Parent Or Parent-In-Law" at bounding box center [92, 206] width 137 height 21
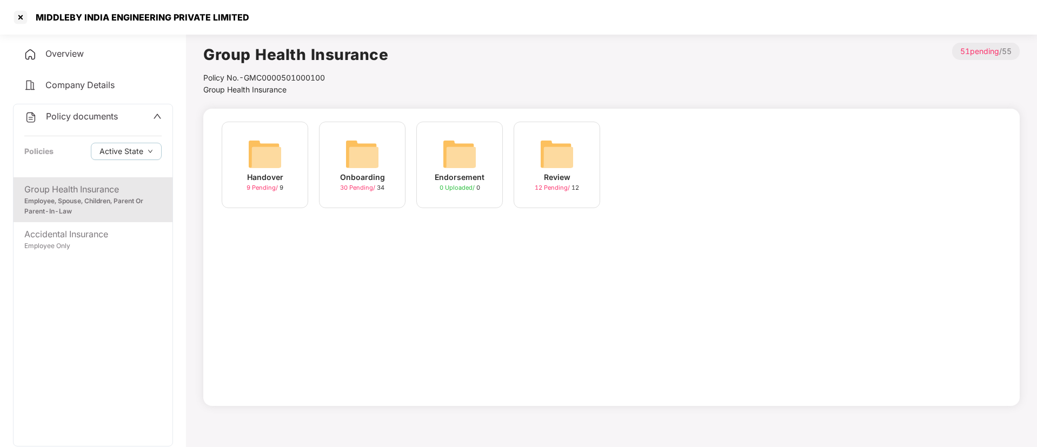
click at [276, 169] on img at bounding box center [265, 154] width 35 height 35
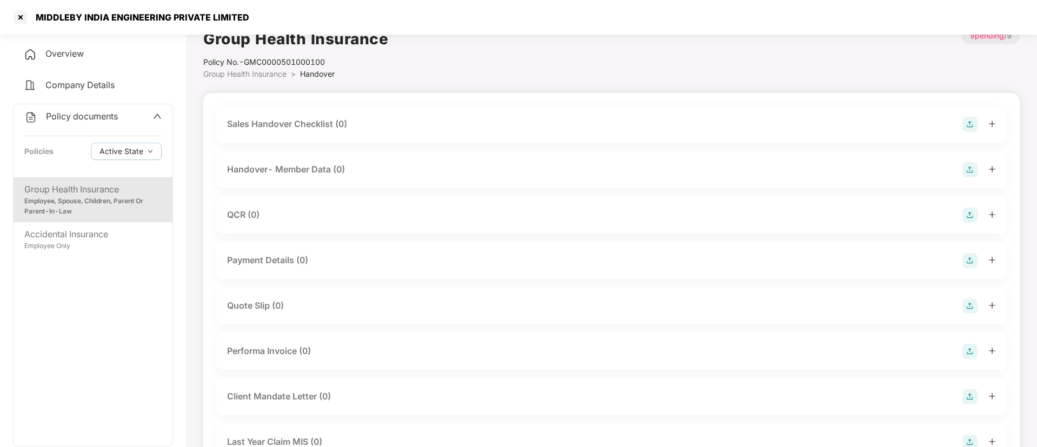
scroll to position [0, 0]
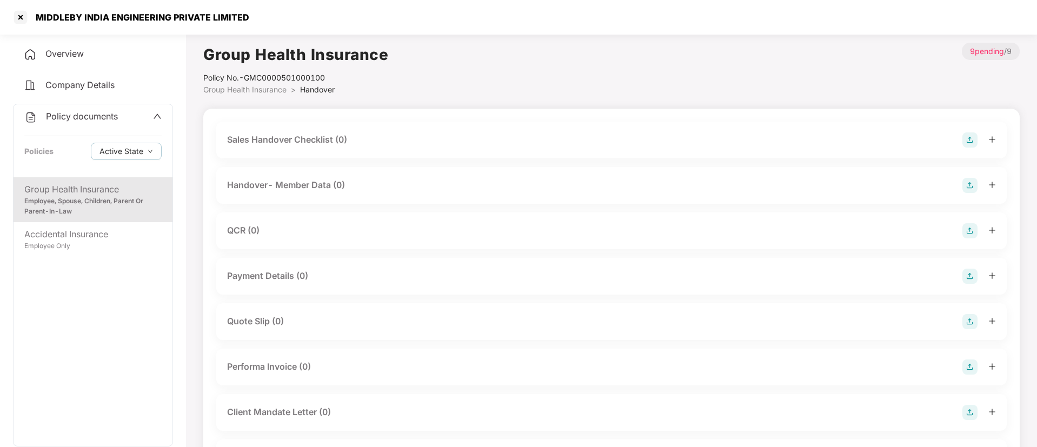
click at [252, 84] on li "Group Health Insurance >" at bounding box center [251, 90] width 97 height 12
click at [255, 89] on span "Group Health Insurance" at bounding box center [244, 89] width 83 height 9
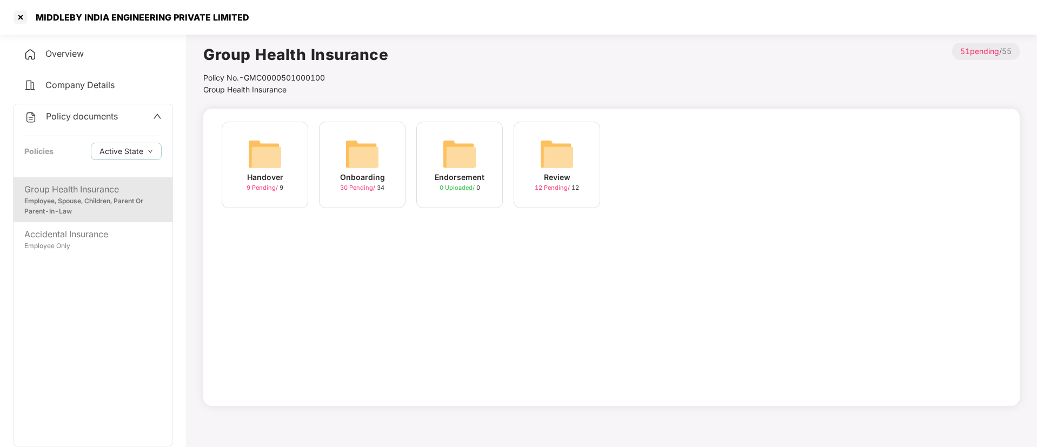
click at [330, 154] on div "Onboarding 30 Pending / 34" at bounding box center [362, 165] width 86 height 86
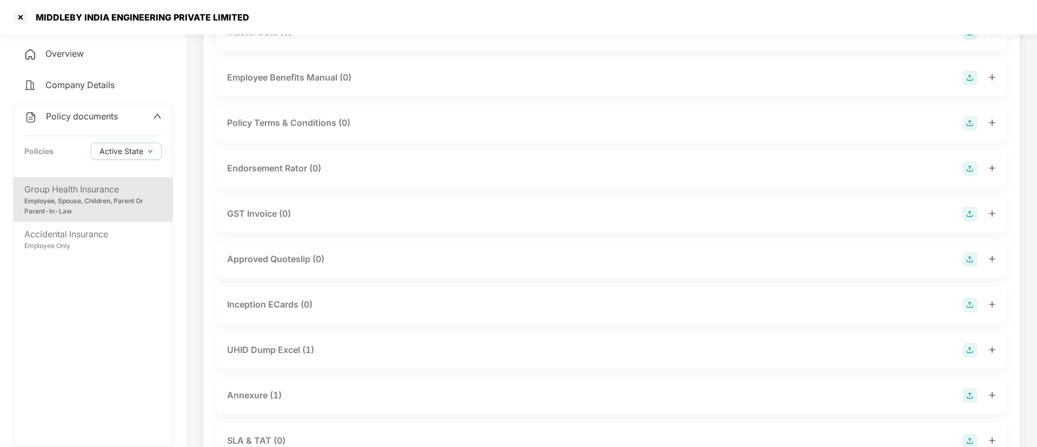
scroll to position [243, 0]
click at [338, 173] on div "Endorsement Rator (0)" at bounding box center [611, 169] width 769 height 15
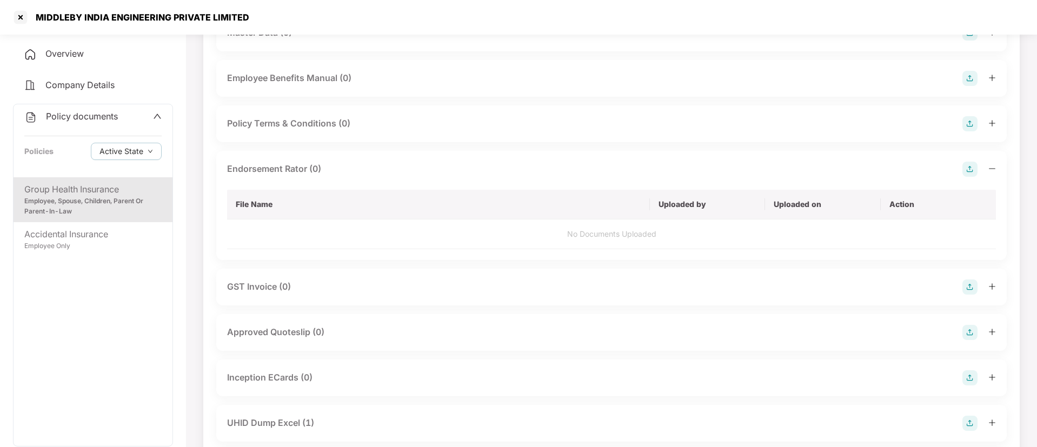
click at [973, 168] on img at bounding box center [969, 169] width 15 height 15
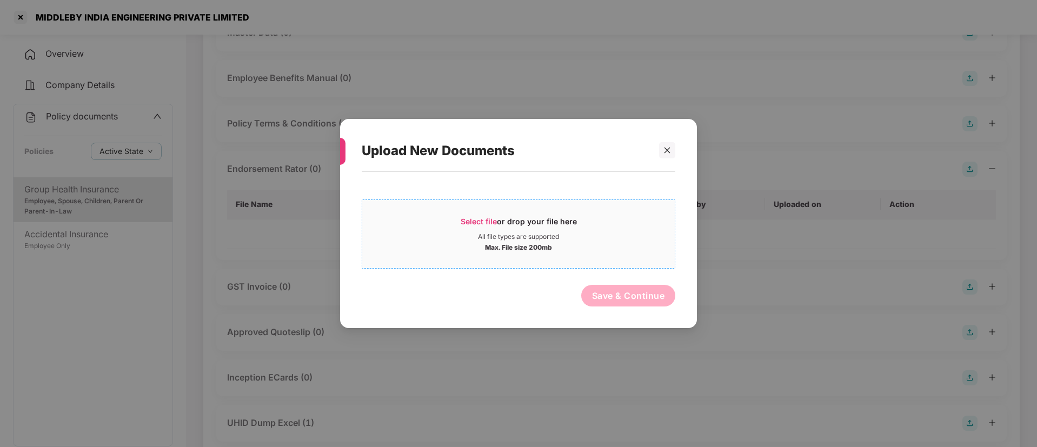
click at [480, 218] on span "Select file" at bounding box center [478, 221] width 36 height 9
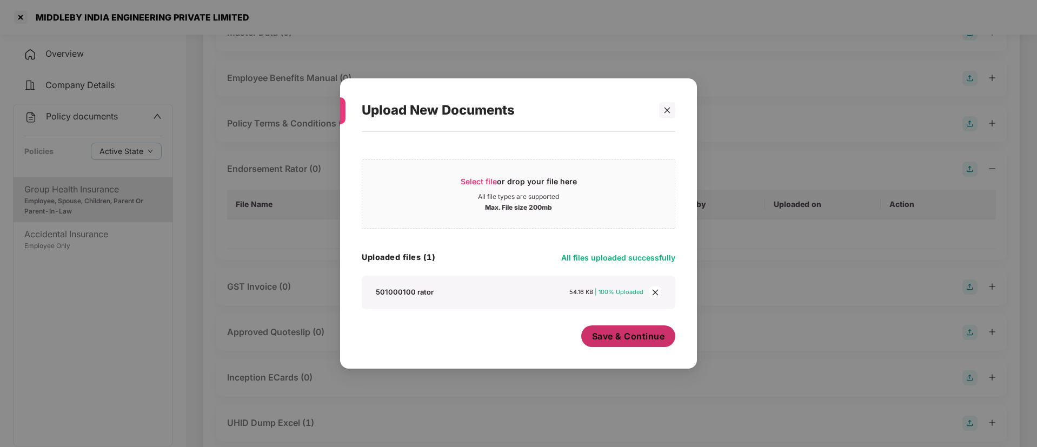
click at [651, 339] on span "Save & Continue" at bounding box center [628, 336] width 73 height 12
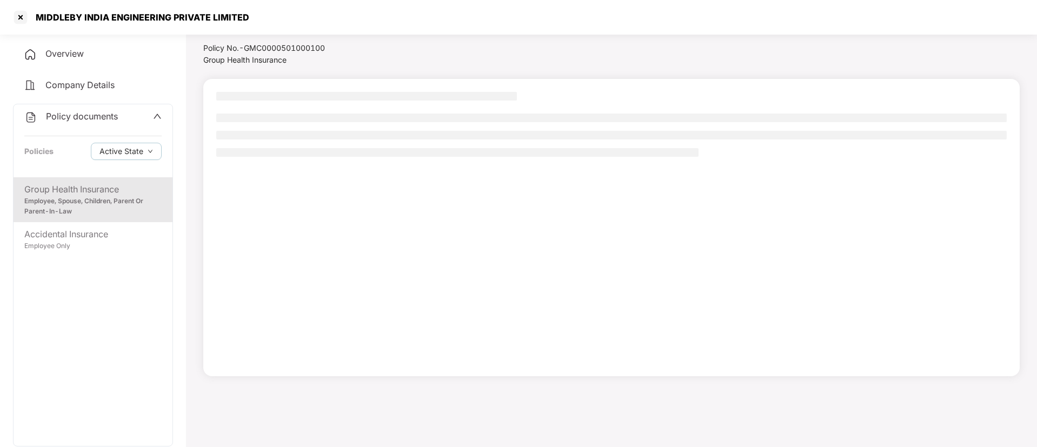
scroll to position [0, 0]
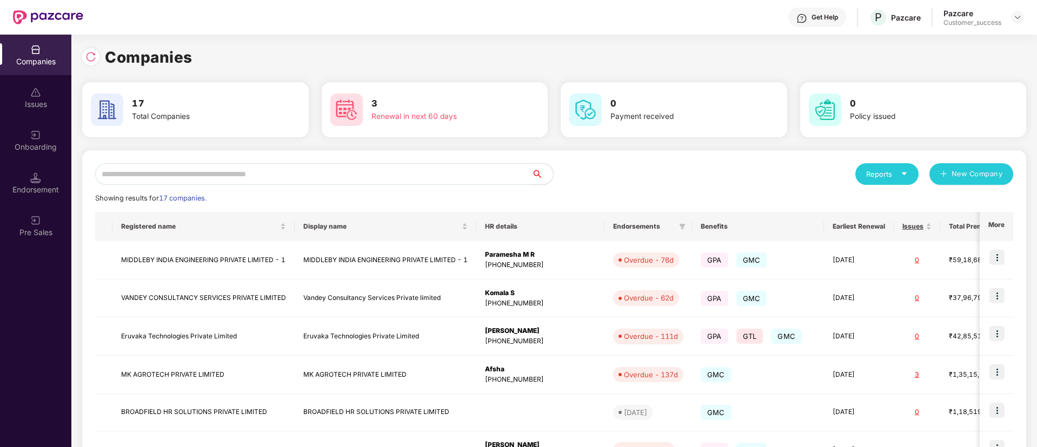
click at [291, 174] on input "text" at bounding box center [313, 174] width 436 height 22
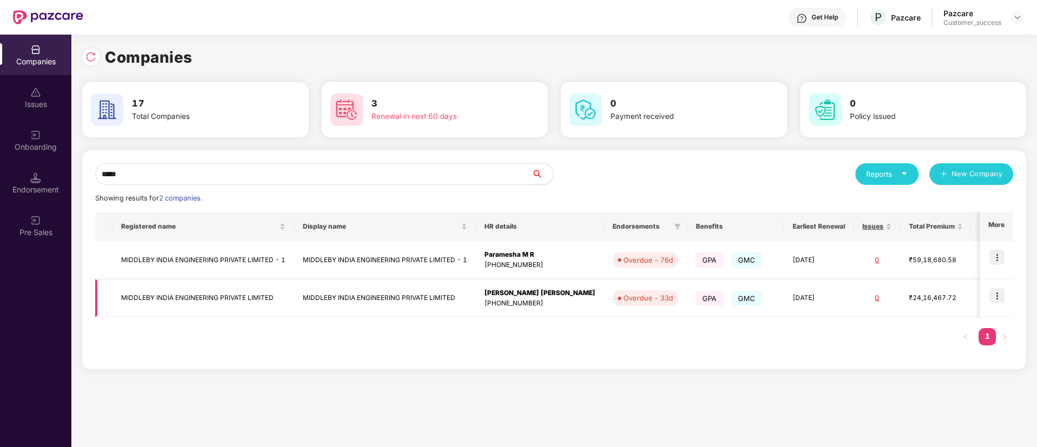
type input "*****"
click at [999, 288] on img at bounding box center [996, 295] width 15 height 15
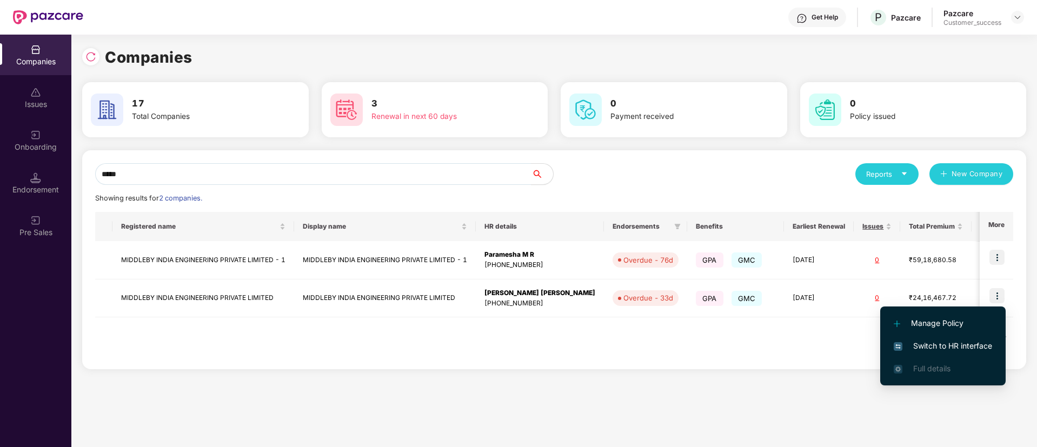
click at [937, 351] on span "Switch to HR interface" at bounding box center [942, 346] width 98 height 12
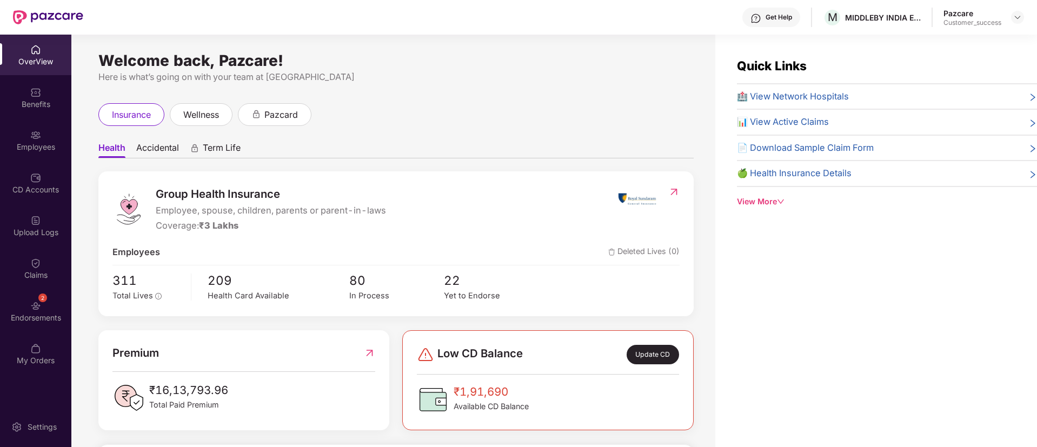
click at [30, 135] on img at bounding box center [35, 135] width 11 height 11
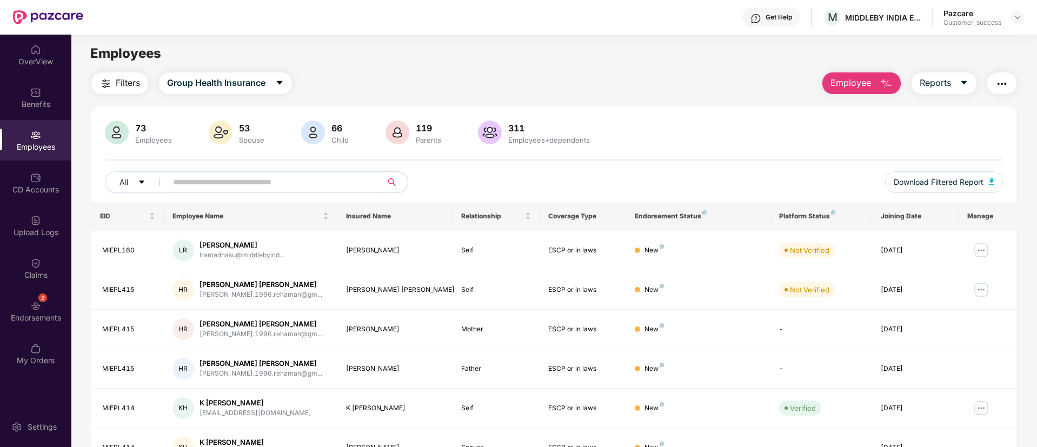
click at [142, 91] on button "Filters" at bounding box center [119, 83] width 57 height 22
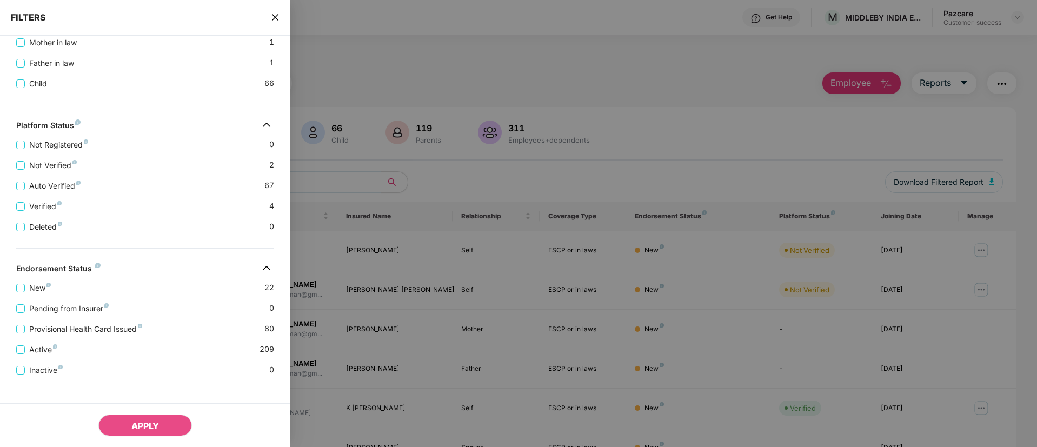
scroll to position [326, 0]
click at [278, 11] on div "FILTERS" at bounding box center [145, 18] width 290 height 36
click at [272, 18] on icon "close" at bounding box center [275, 17] width 9 height 9
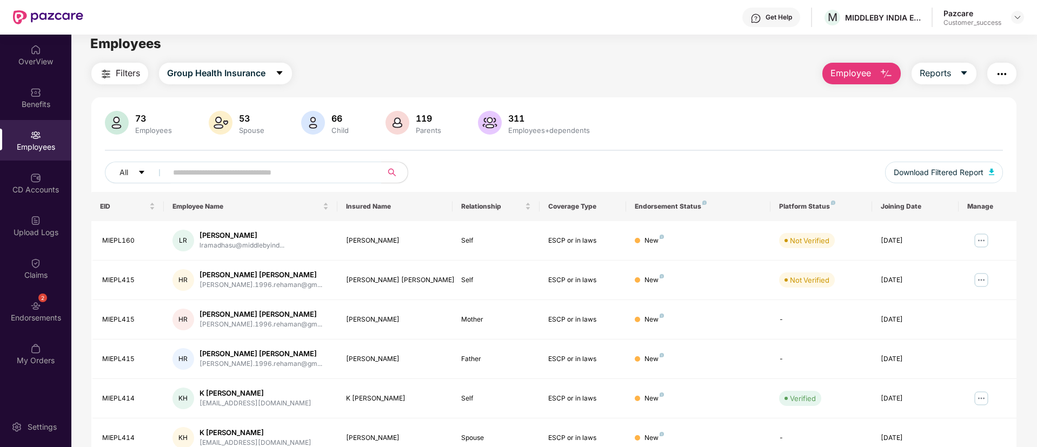
scroll to position [9, 0]
click at [105, 71] on img "button" at bounding box center [105, 74] width 13 height 13
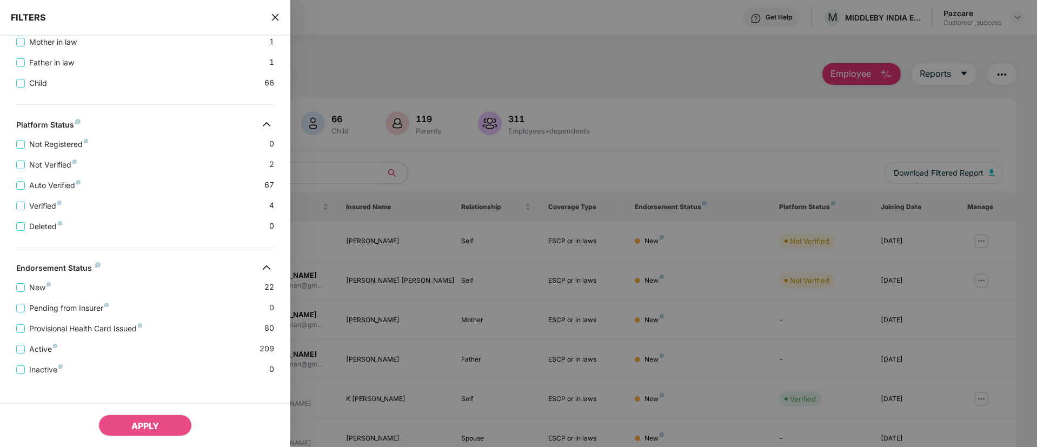
scroll to position [336, 0]
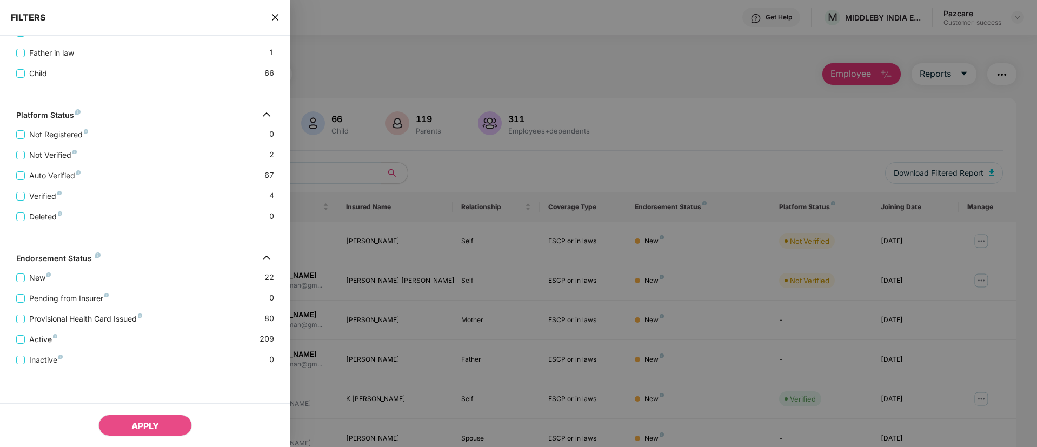
click at [276, 13] on icon "close" at bounding box center [275, 17] width 9 height 9
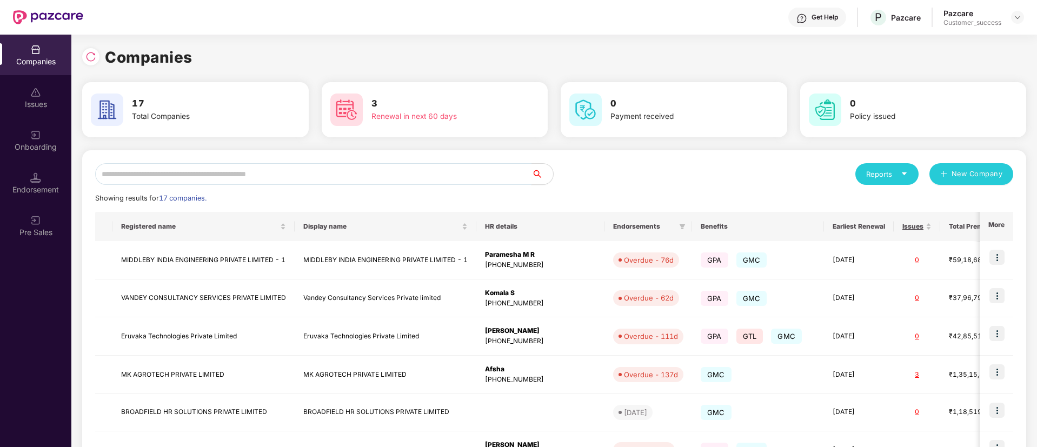
click at [339, 176] on input "text" at bounding box center [313, 174] width 436 height 22
type input "*"
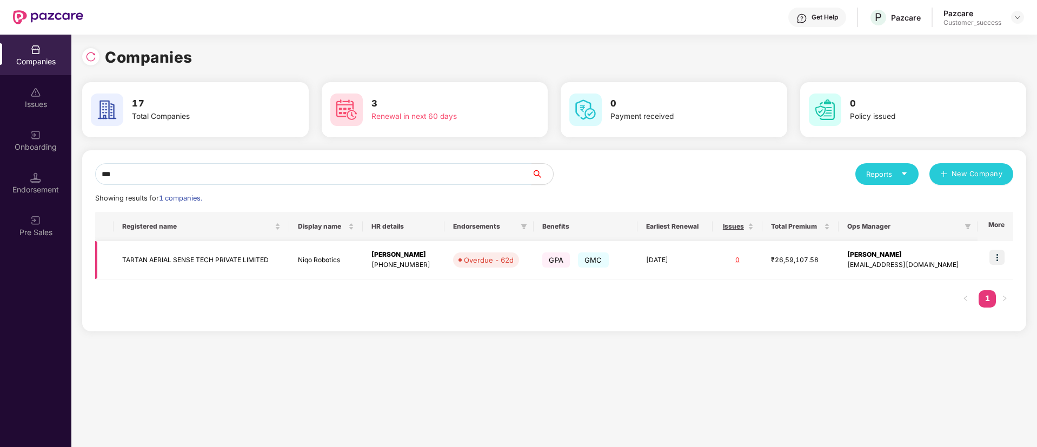
type input "***"
click at [1003, 263] on img at bounding box center [996, 257] width 15 height 15
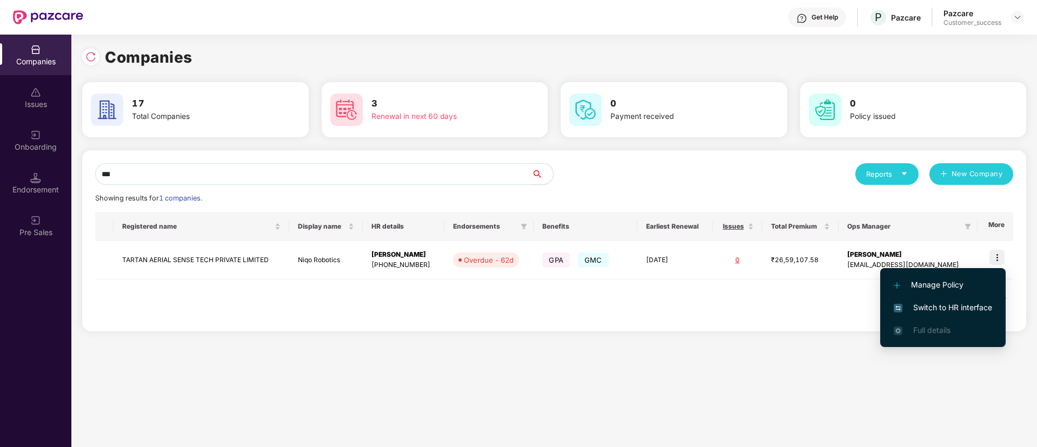
click at [945, 304] on span "Switch to HR interface" at bounding box center [942, 308] width 98 height 12
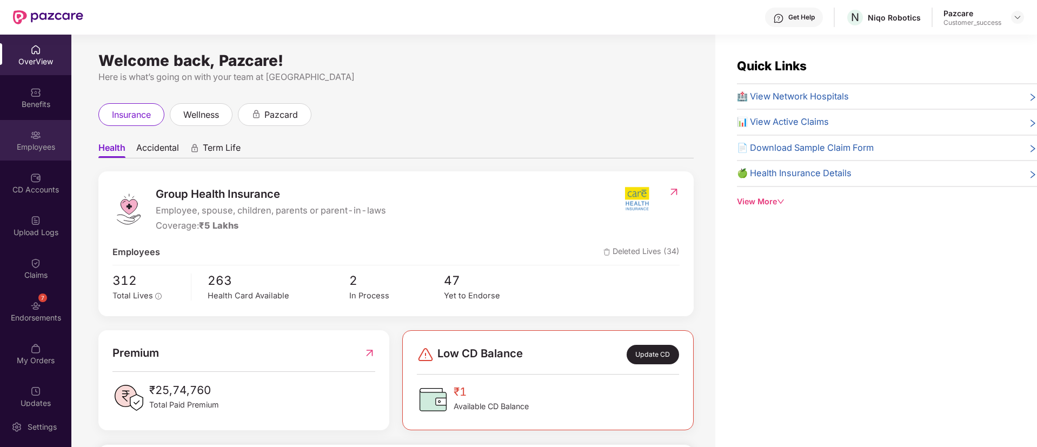
click at [26, 139] on div "Employees" at bounding box center [35, 140] width 71 height 41
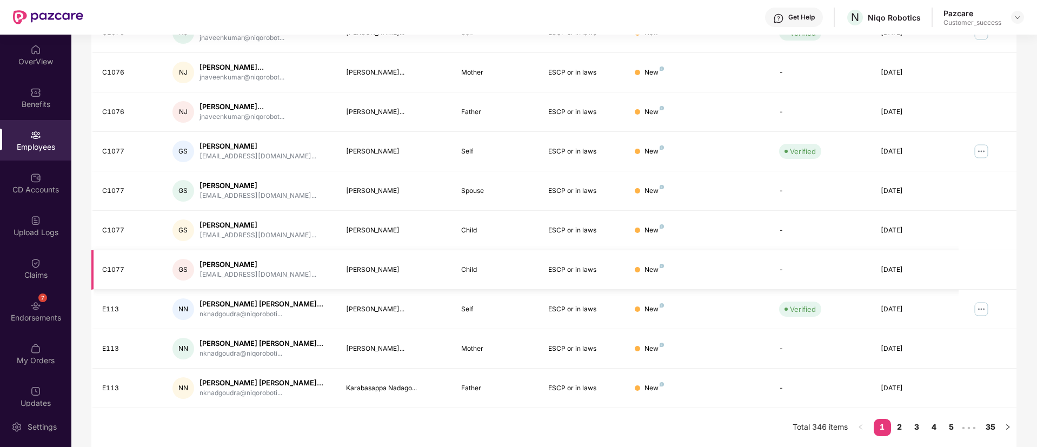
scroll to position [0, 0]
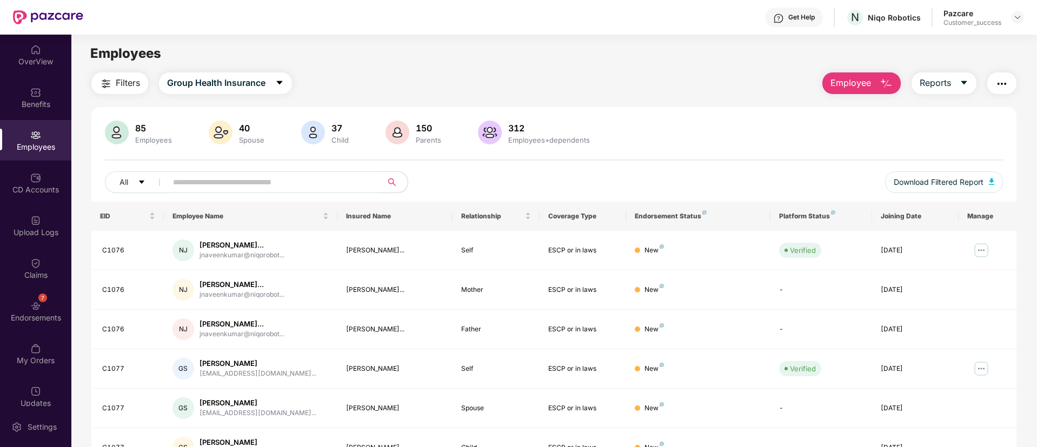
click at [114, 81] on button "Filters" at bounding box center [119, 83] width 57 height 22
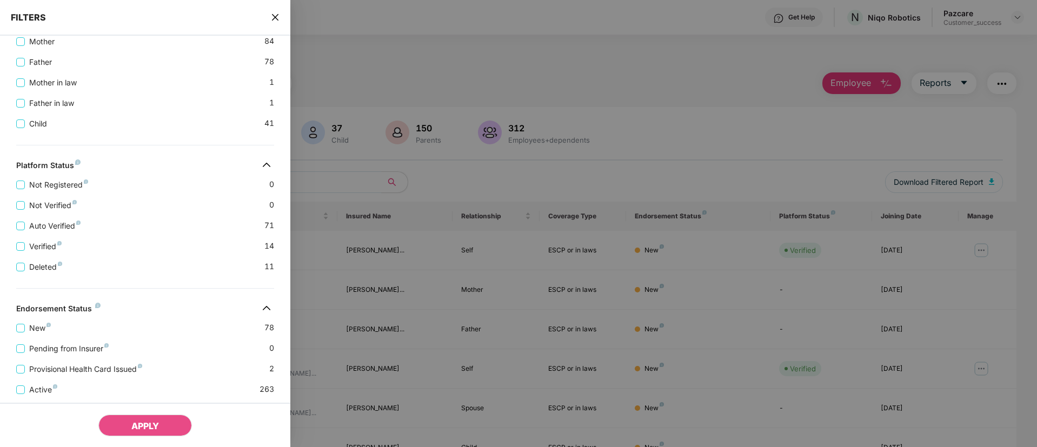
scroll to position [336, 0]
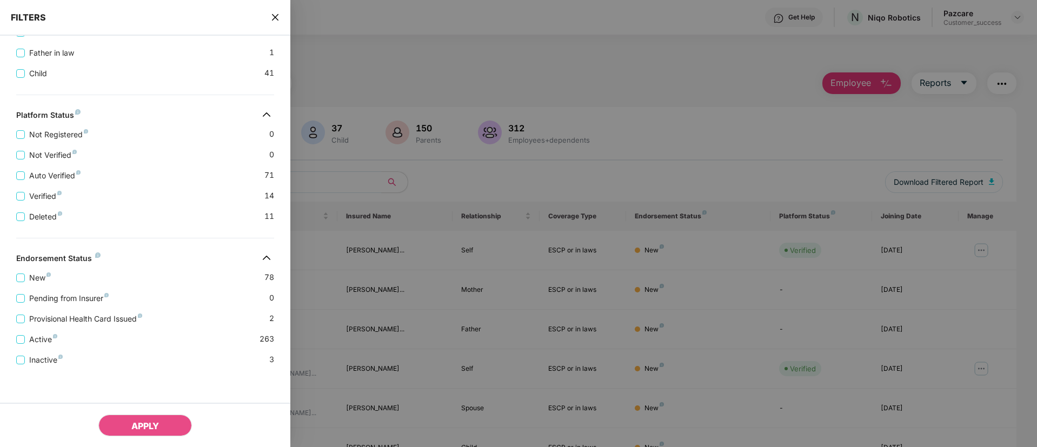
click at [267, 278] on span "78" at bounding box center [269, 277] width 10 height 12
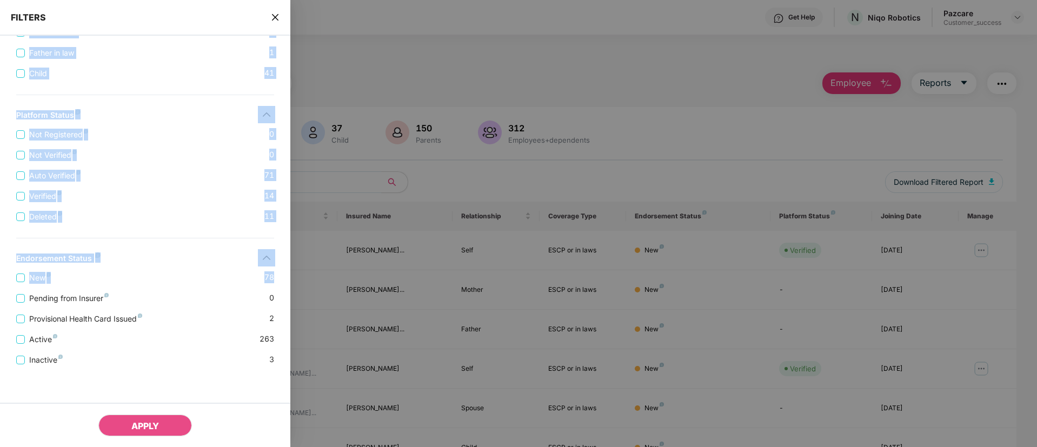
drag, startPoint x: 267, startPoint y: 278, endPoint x: 272, endPoint y: 16, distance: 262.7
click at [272, 16] on div "FILTERS All Benefits Insurance Applied Filters(0) Clear All Benefits Group Heal…" at bounding box center [145, 55] width 290 height 783
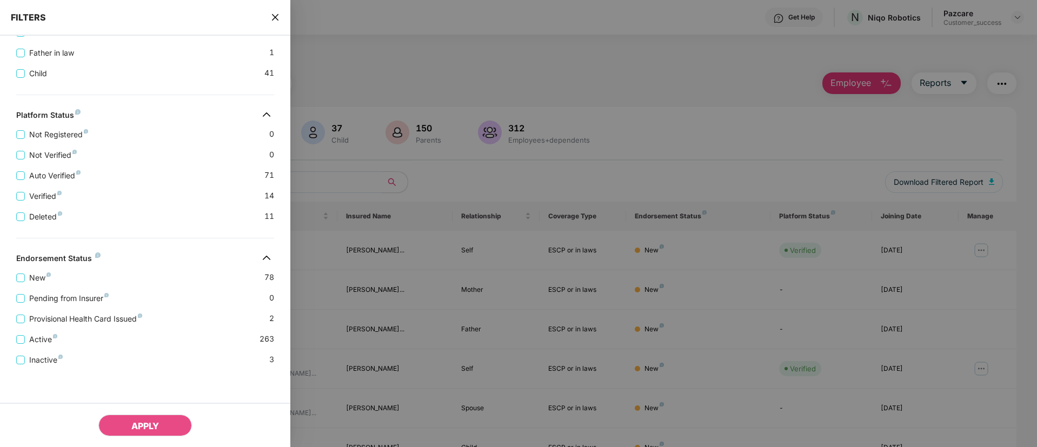
click at [272, 16] on icon "close" at bounding box center [275, 17] width 9 height 9
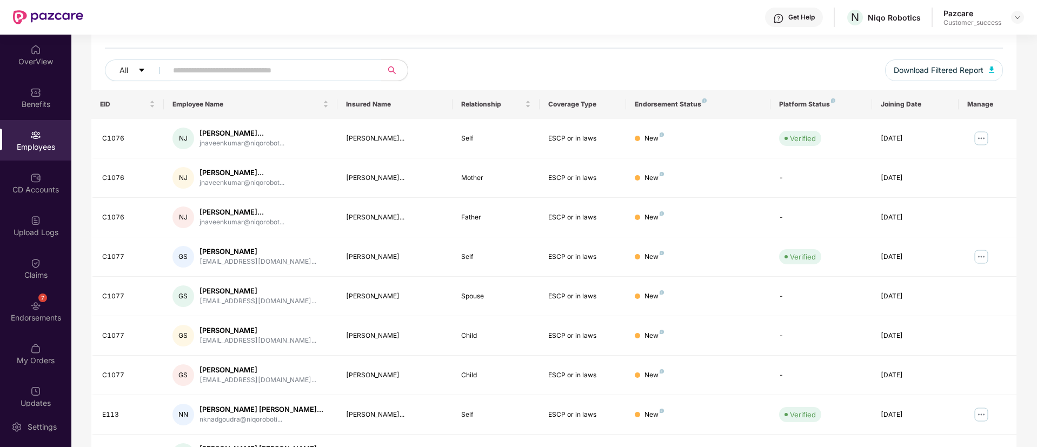
scroll to position [0, 0]
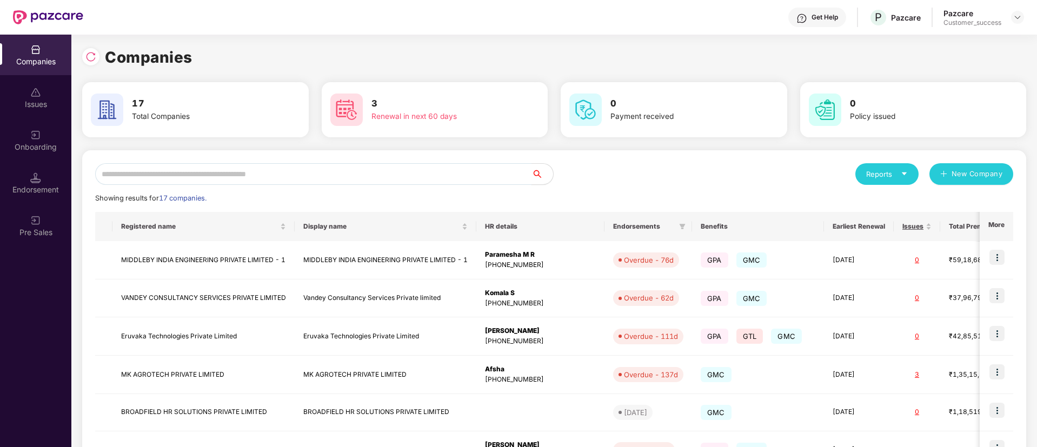
click at [261, 174] on input "text" at bounding box center [313, 174] width 436 height 22
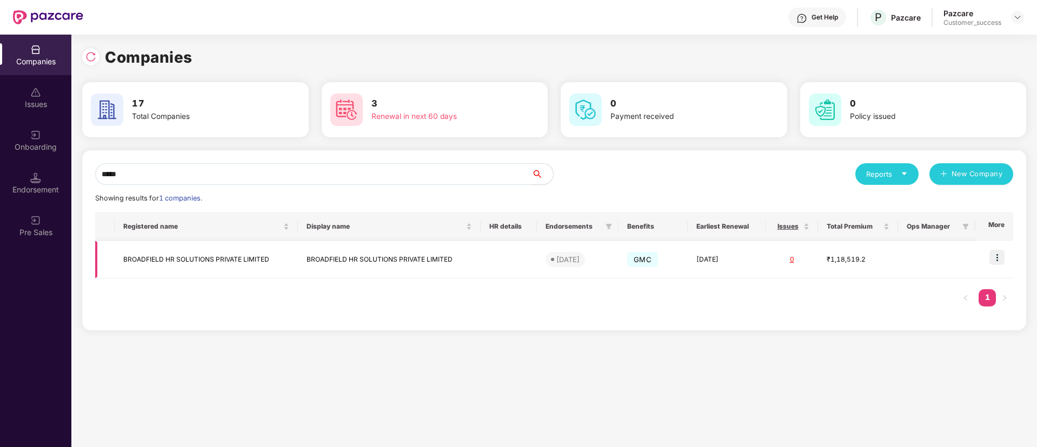
type input "*****"
click at [997, 258] on img at bounding box center [996, 257] width 15 height 15
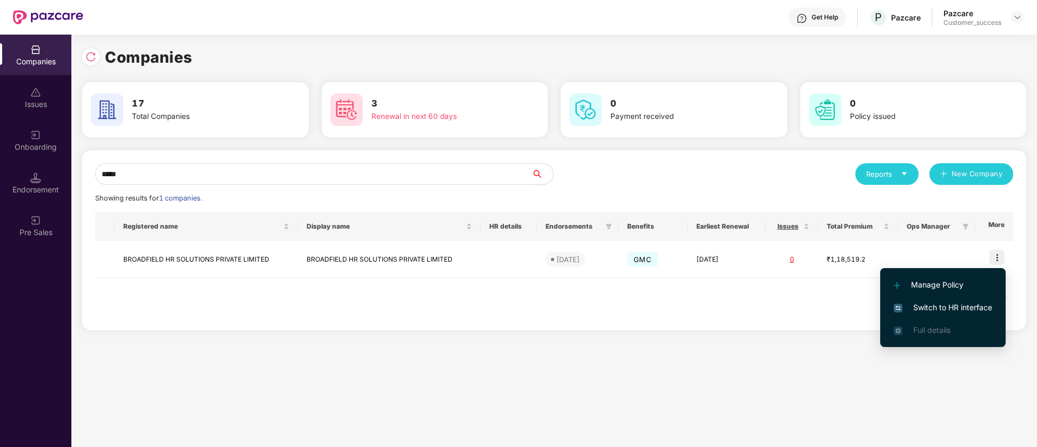
click at [941, 299] on li "Switch to HR interface" at bounding box center [942, 307] width 125 height 23
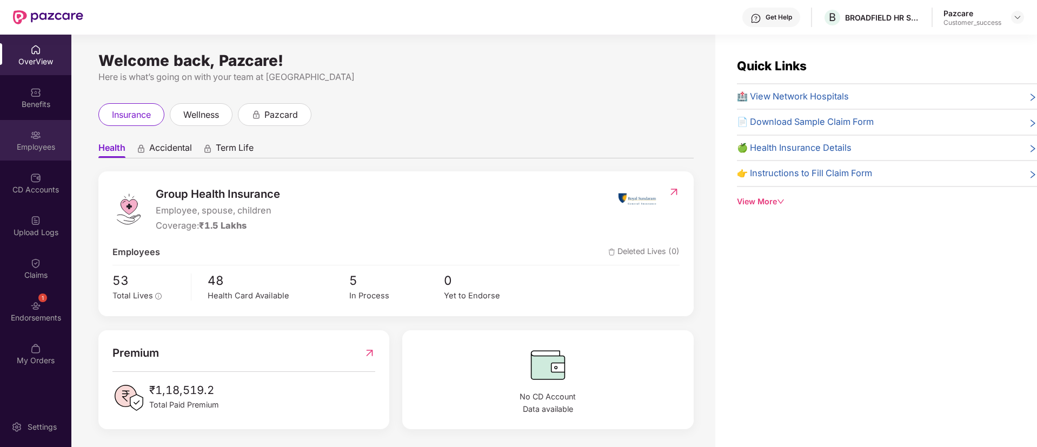
click at [26, 160] on div "Employees" at bounding box center [35, 140] width 71 height 41
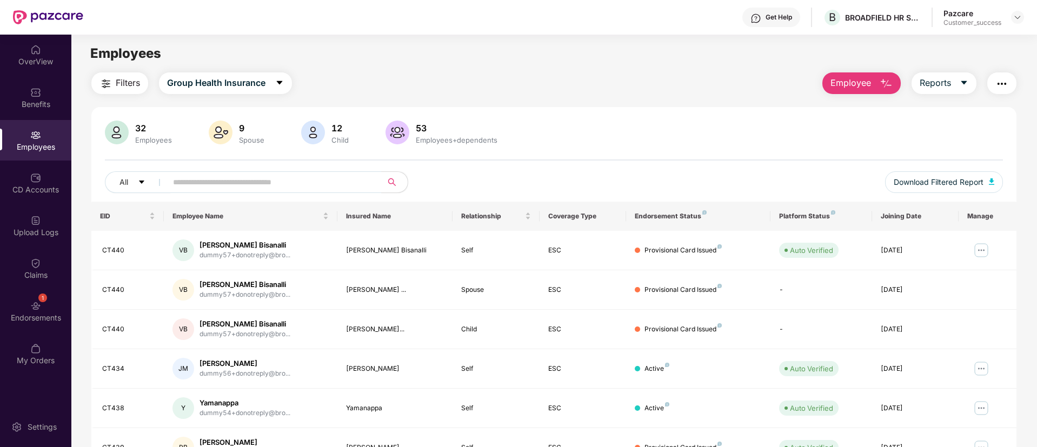
click at [524, 85] on div "Filters Group Health Insurance Employee Reports" at bounding box center [553, 83] width 925 height 22
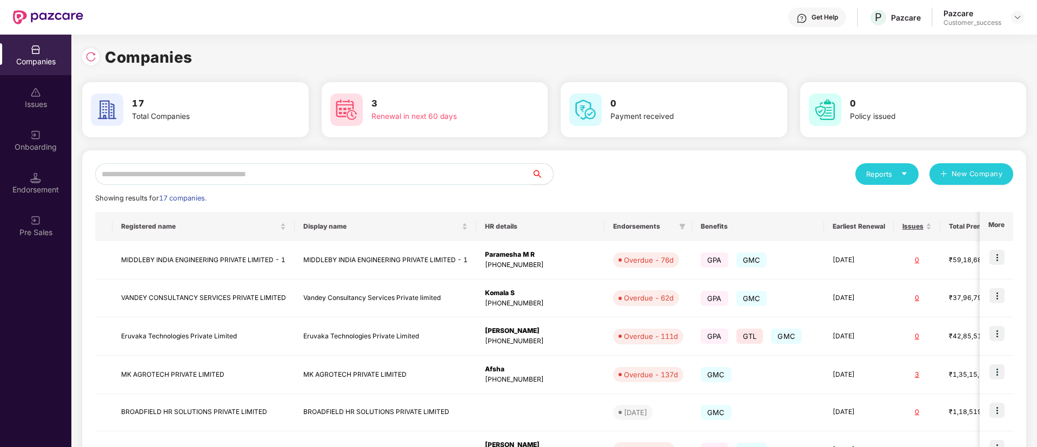
click at [172, 173] on input "text" at bounding box center [313, 174] width 436 height 22
click at [321, 270] on td "MIDDLEBY INDIA ENGINEERING PRIVATE LIMITED - 1" at bounding box center [386, 260] width 182 height 38
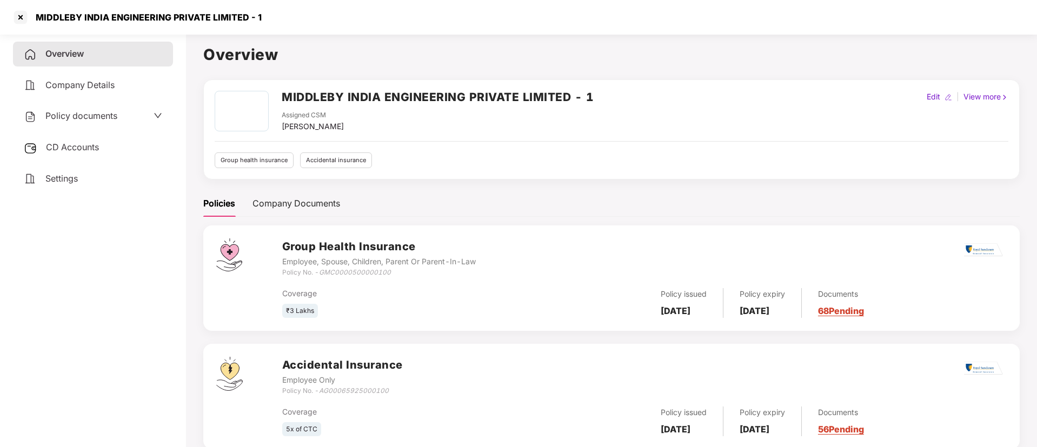
click at [101, 124] on div "Policy documents" at bounding box center [93, 116] width 160 height 25
click at [109, 116] on span "Policy documents" at bounding box center [81, 115] width 72 height 11
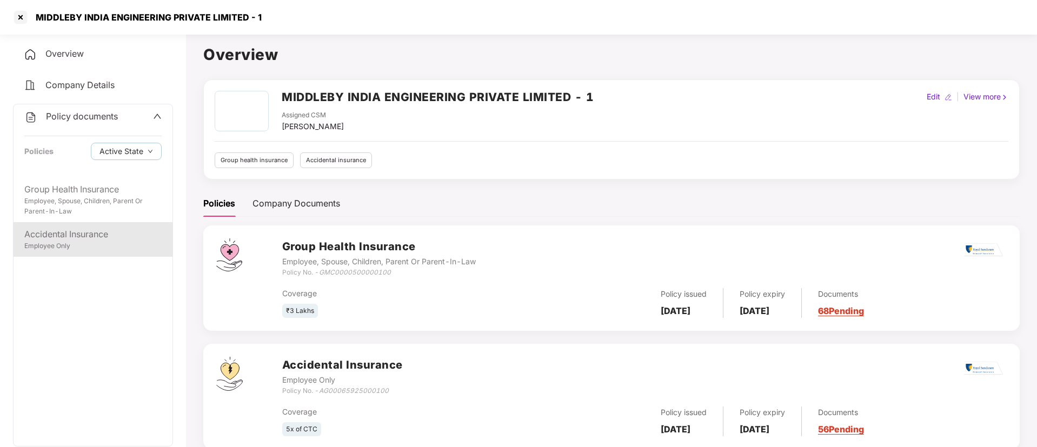
click at [68, 232] on div "Accidental Insurance" at bounding box center [92, 235] width 137 height 14
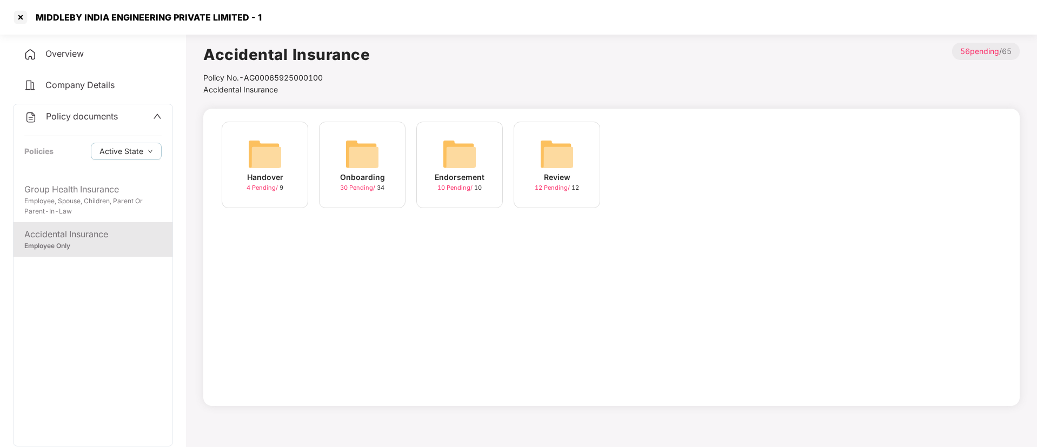
click at [372, 164] on img at bounding box center [362, 154] width 35 height 35
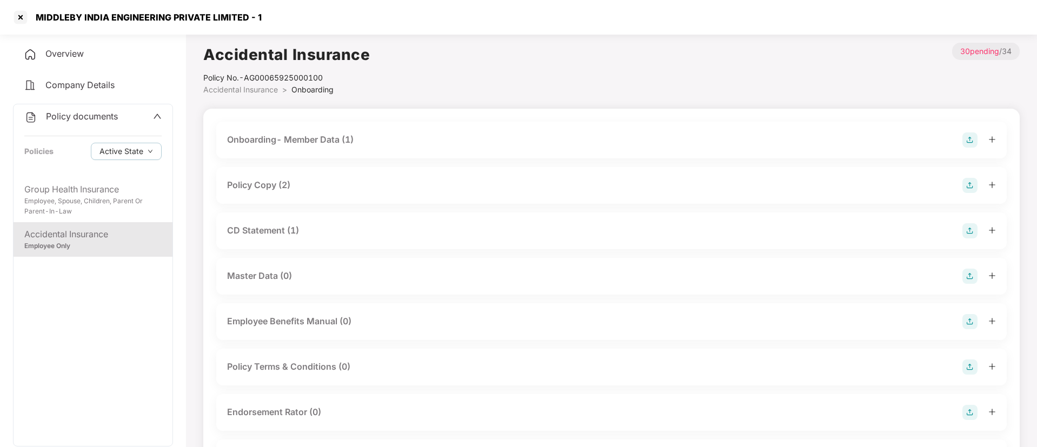
click at [415, 139] on div "Onboarding- Member Data (1)" at bounding box center [611, 139] width 769 height 15
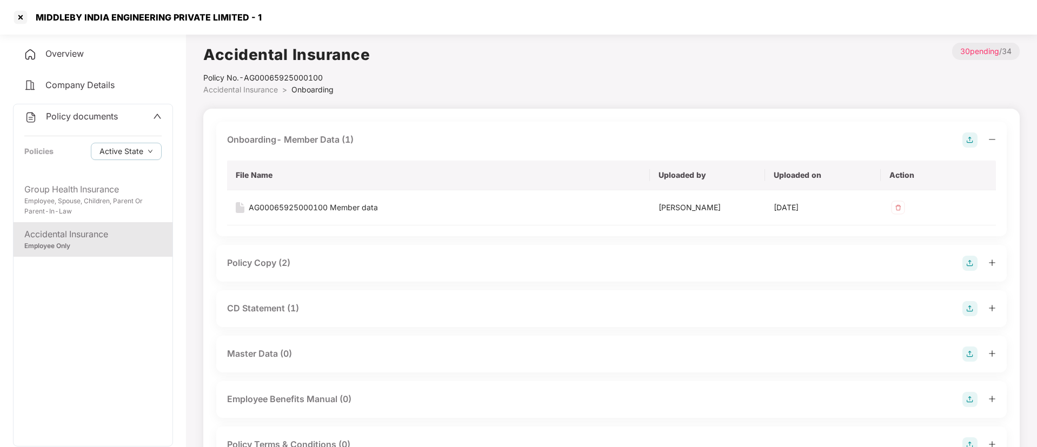
click at [412, 261] on div "Policy Copy (2)" at bounding box center [611, 263] width 769 height 15
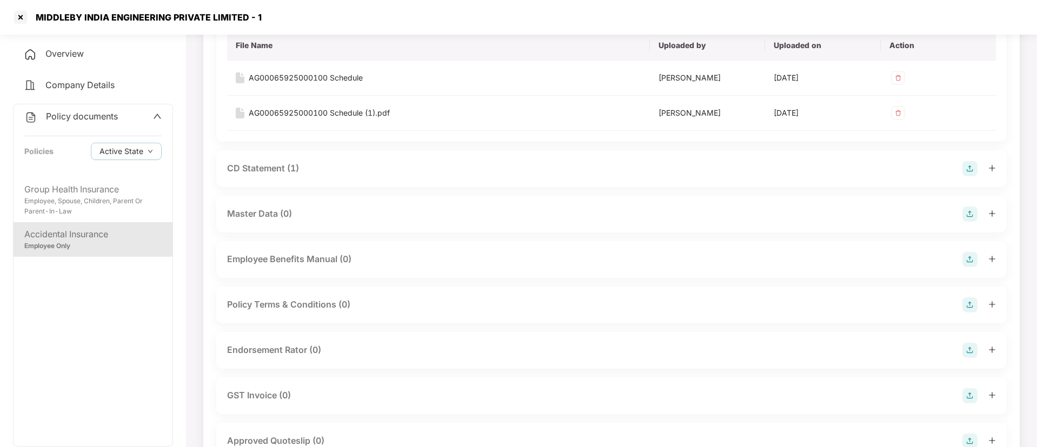
scroll to position [256, 0]
click at [422, 173] on div "CD Statement (1)" at bounding box center [611, 166] width 790 height 37
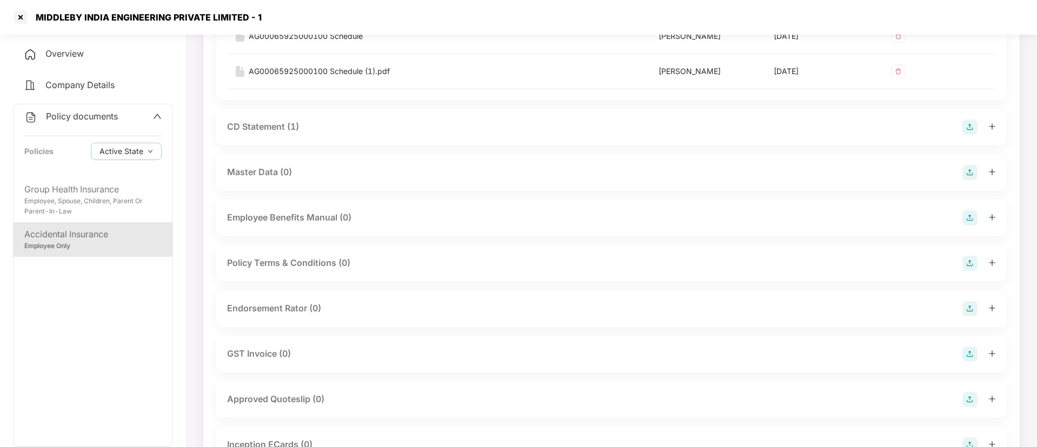
scroll to position [0, 0]
